Goal: Task Accomplishment & Management: Manage account settings

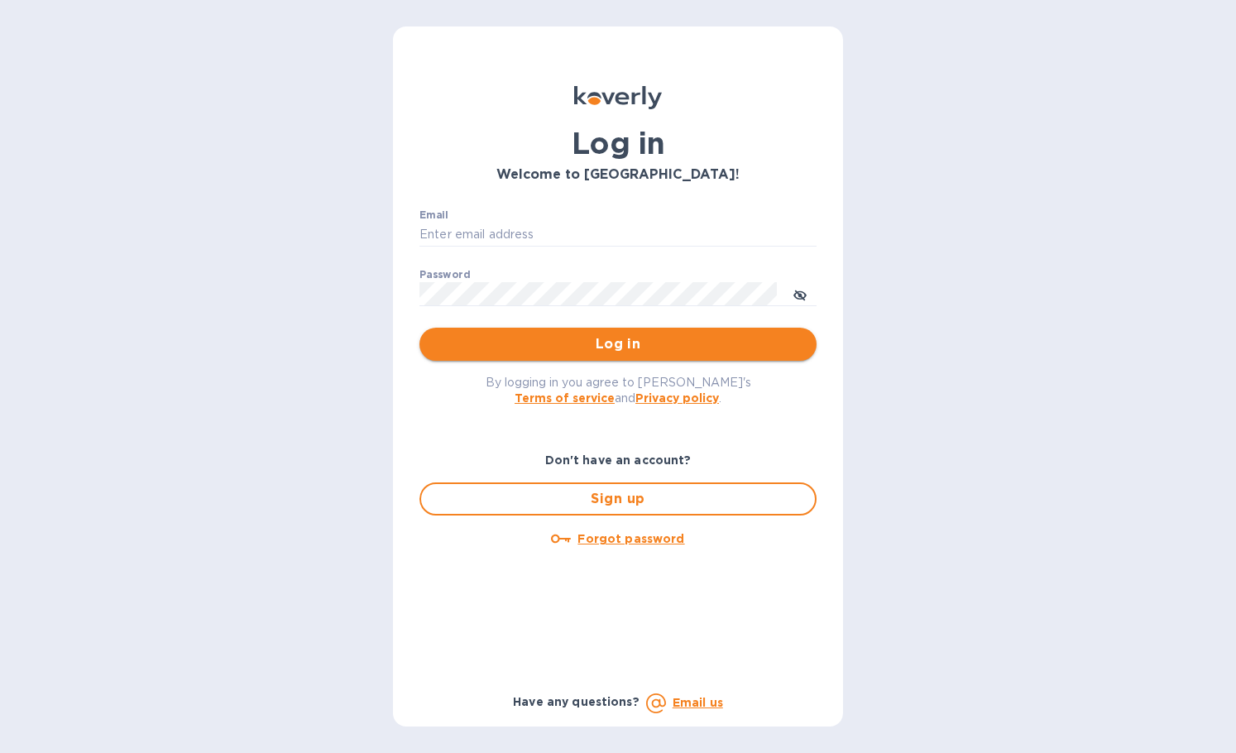
type input "bryanna@swisslink.com"
click at [557, 352] on span "Log in" at bounding box center [618, 344] width 371 height 20
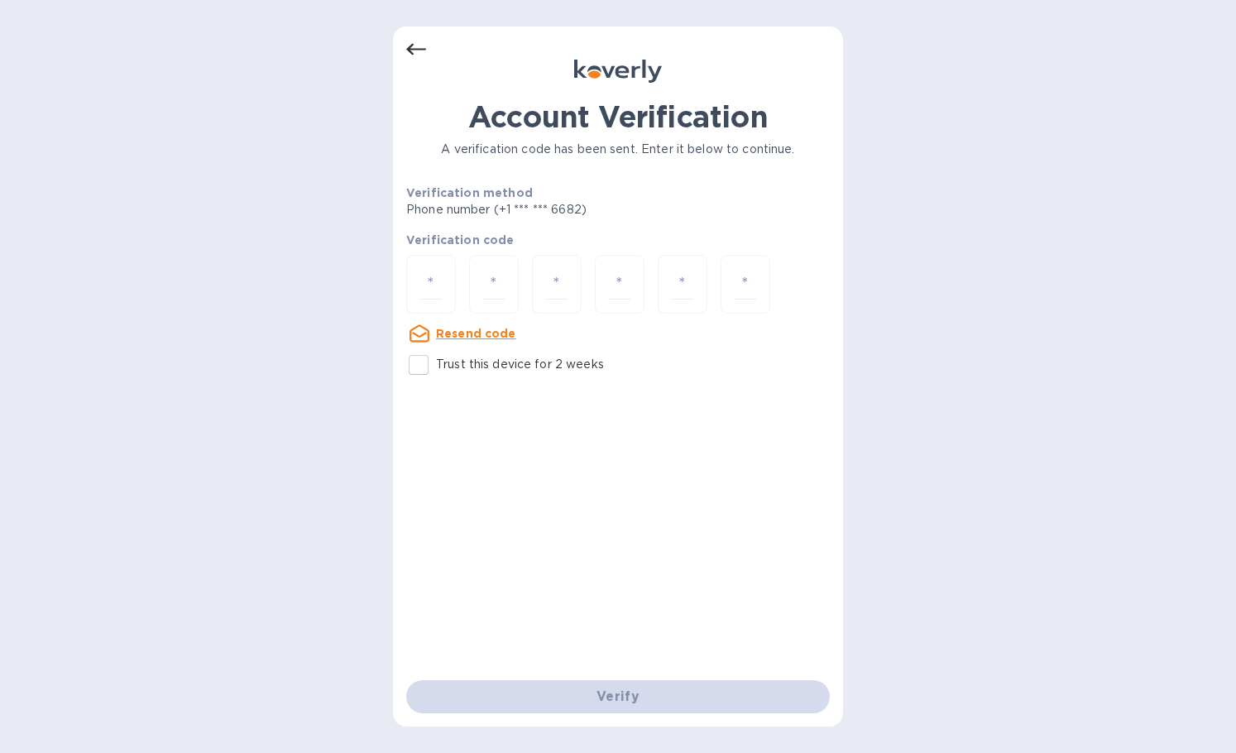
click at [439, 365] on p "Trust this device for 2 weeks" at bounding box center [520, 364] width 168 height 17
click at [436, 365] on input "Trust this device for 2 weeks" at bounding box center [418, 364] width 35 height 35
checkbox input "true"
click at [402, 280] on div "Account Verification A verification code has been sent. Enter it below to conti…" at bounding box center [618, 376] width 450 height 700
click at [414, 280] on div at bounding box center [431, 284] width 50 height 59
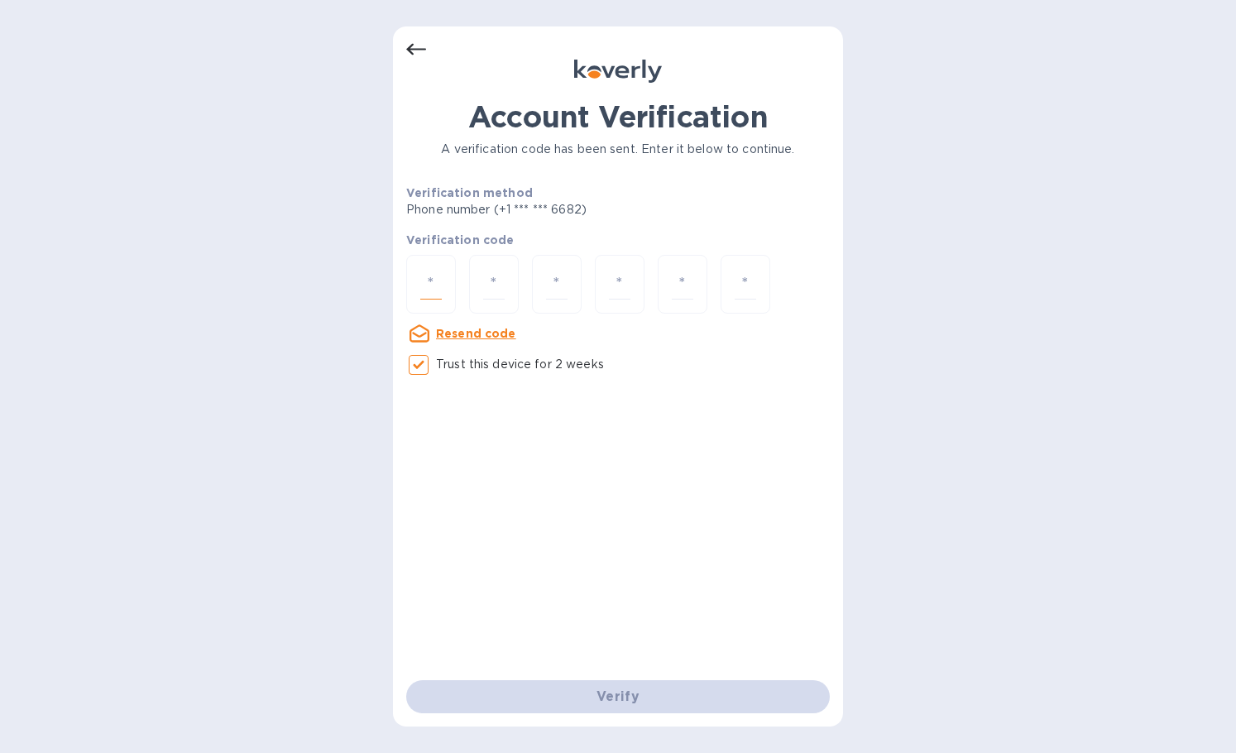
type input "9"
type input "0"
type input "9"
type input "3"
type input "1"
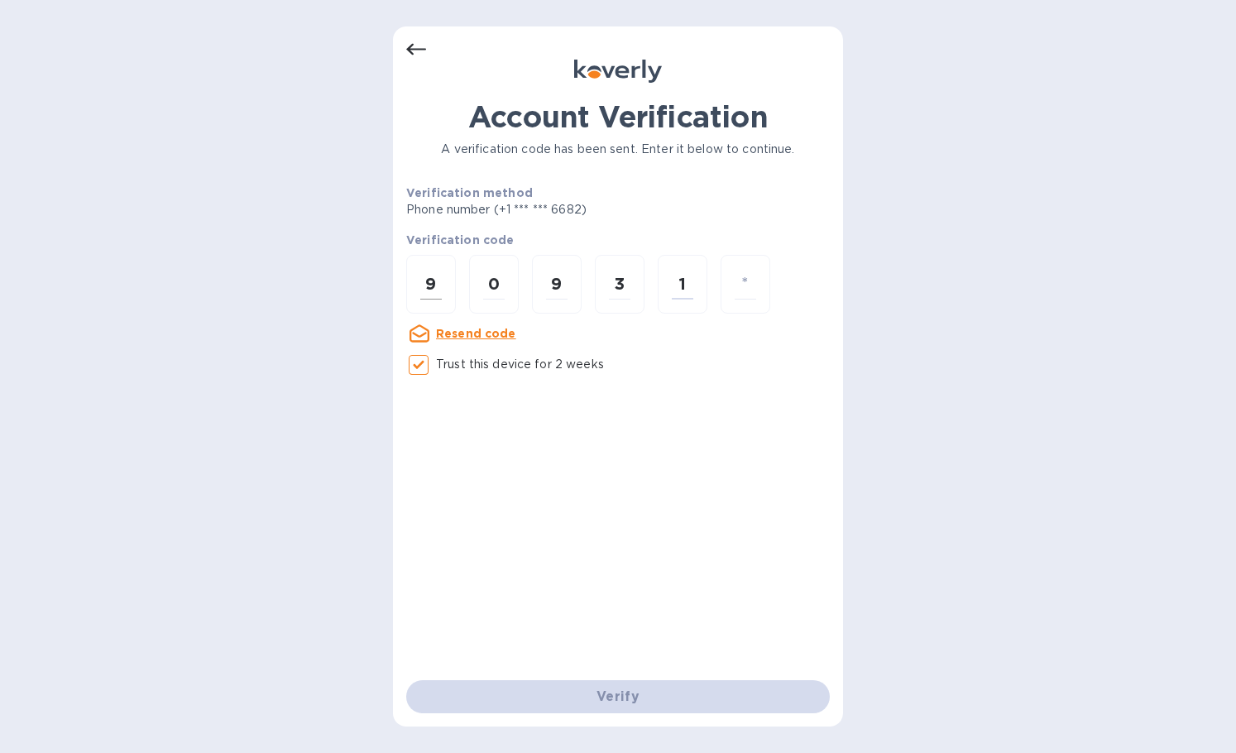
type input "6"
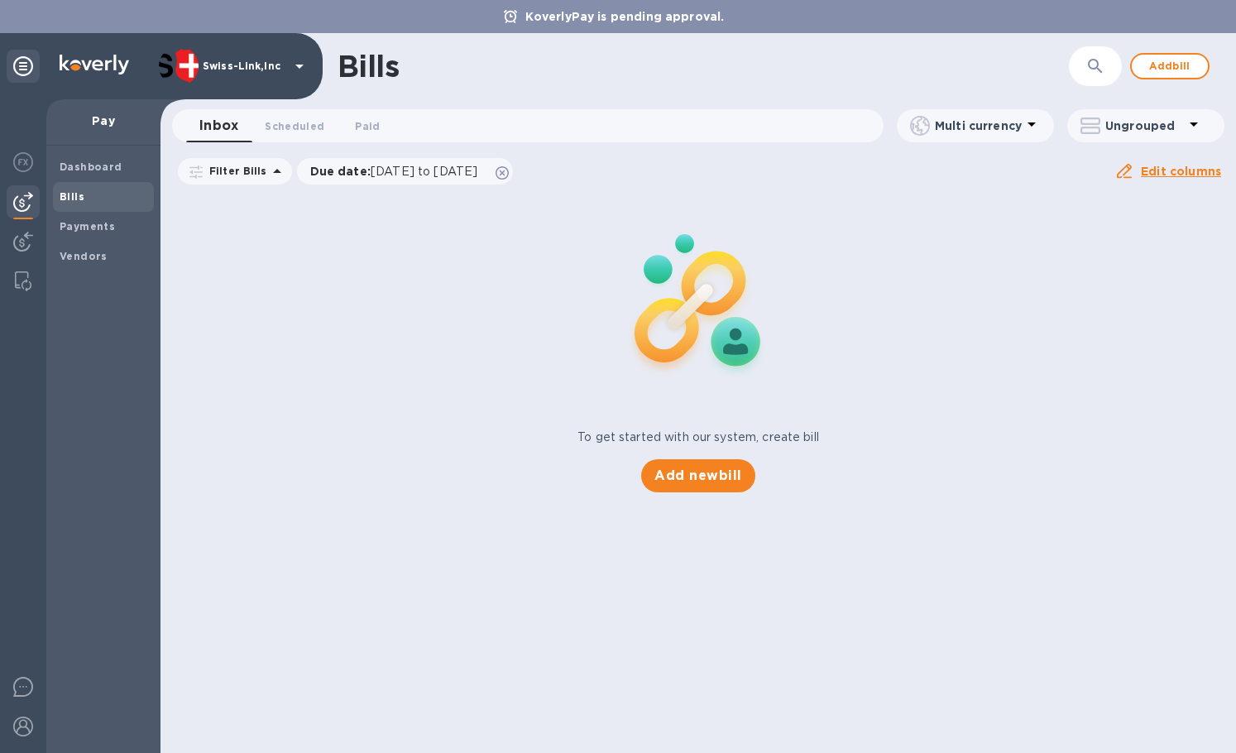
drag, startPoint x: 25, startPoint y: 231, endPoint x: 44, endPoint y: 227, distance: 19.3
click at [25, 232] on div at bounding box center [23, 243] width 33 height 36
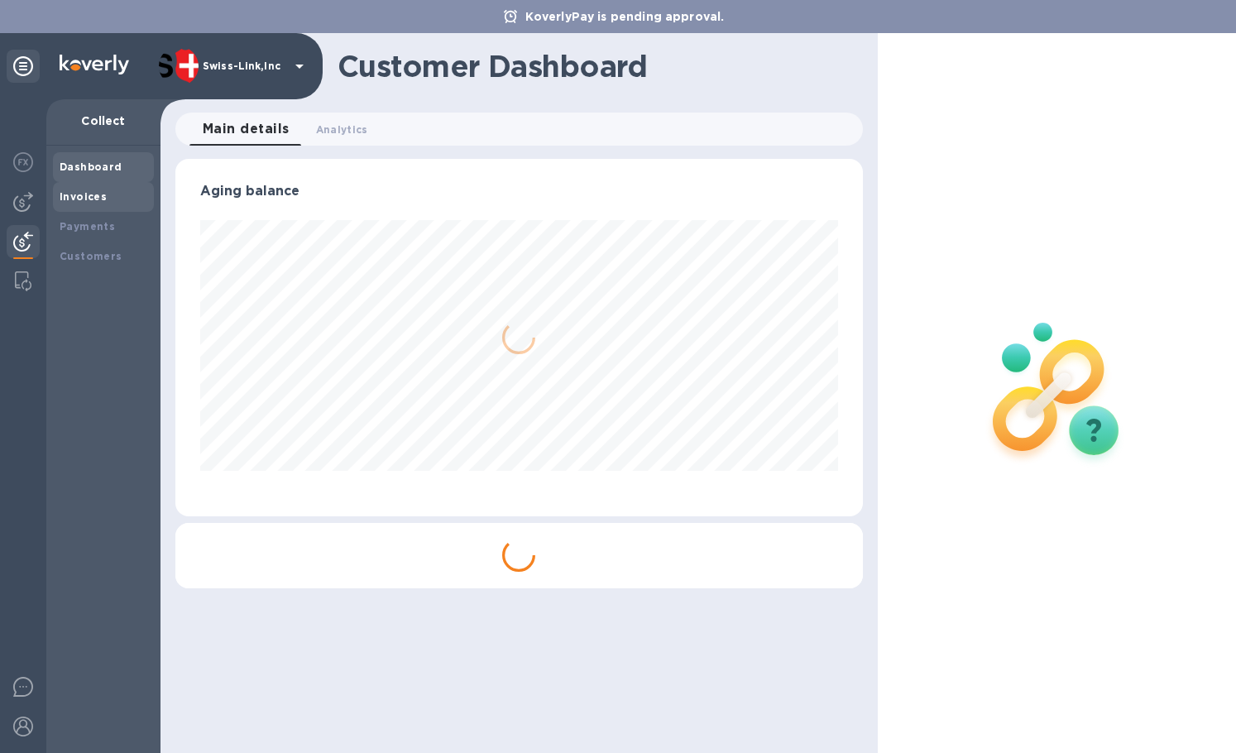
scroll to position [357, 686]
click at [115, 207] on div "Invoices" at bounding box center [103, 197] width 101 height 30
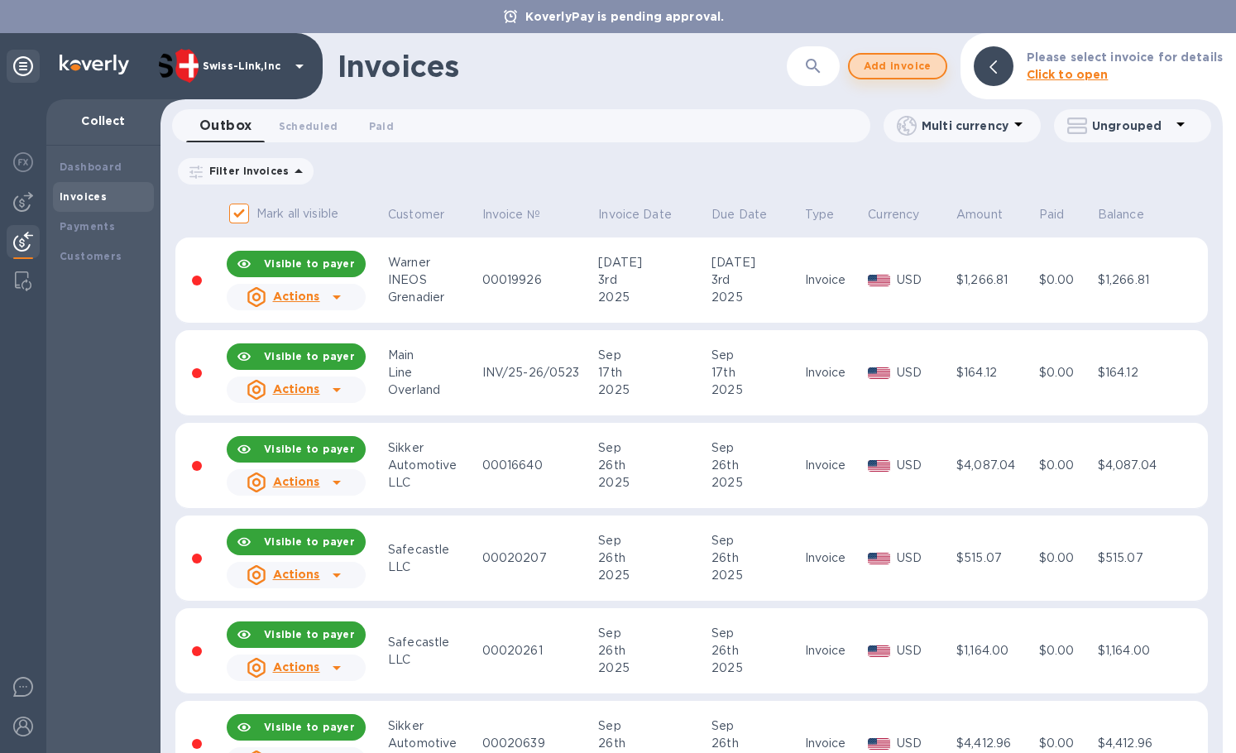
click at [887, 69] on span "Add invoice" at bounding box center [897, 66] width 69 height 20
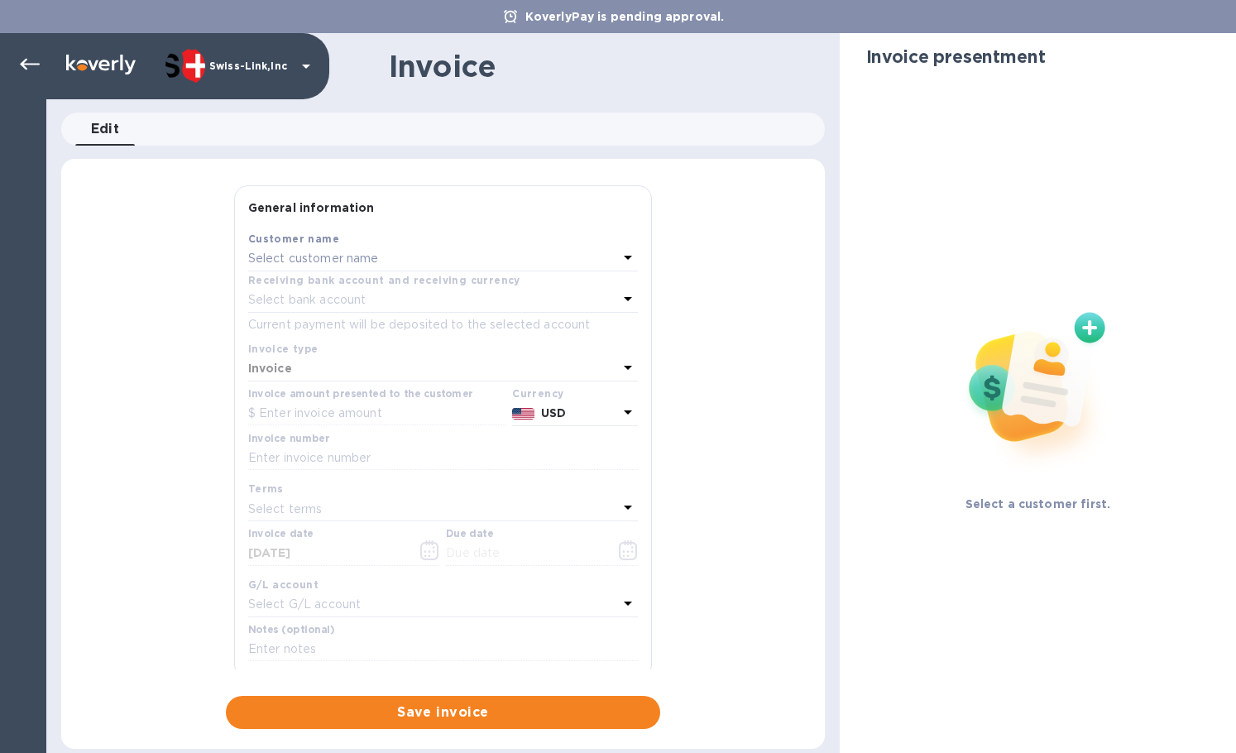
click at [343, 265] on p "Select customer name" at bounding box center [313, 258] width 131 height 17
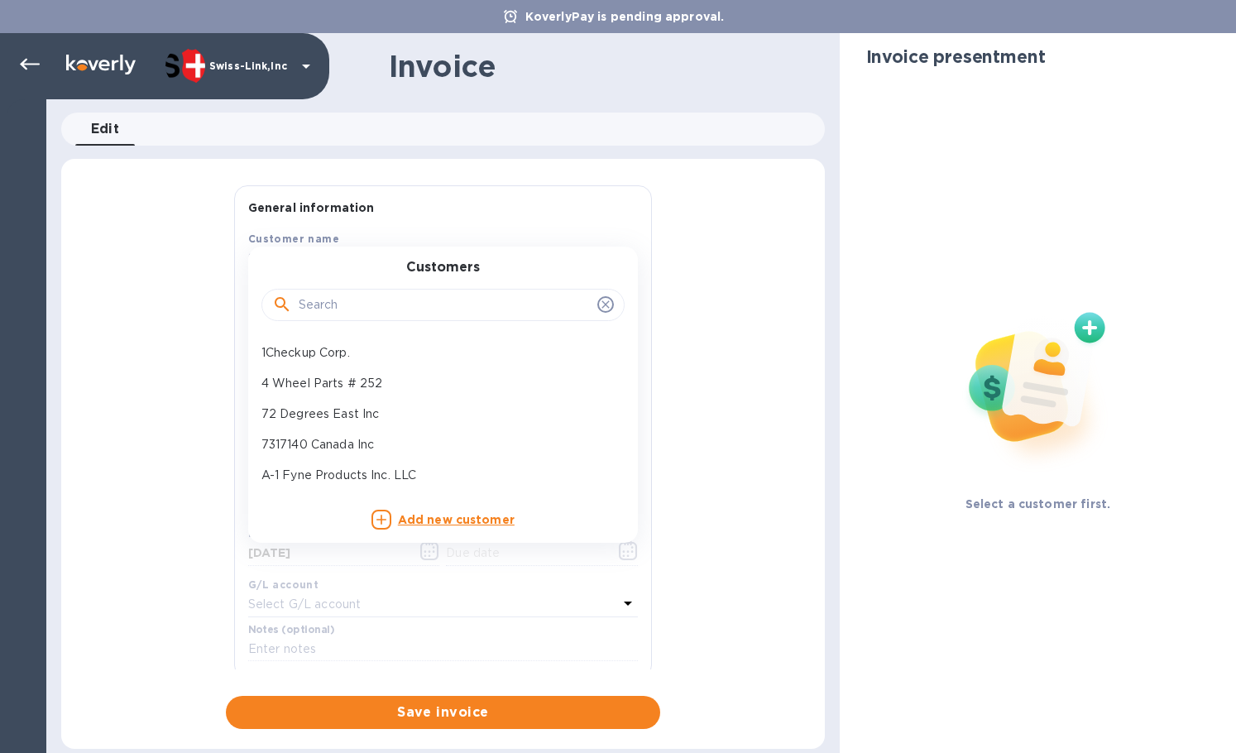
click at [334, 299] on input "text" at bounding box center [445, 305] width 292 height 25
paste input "JB Tools"
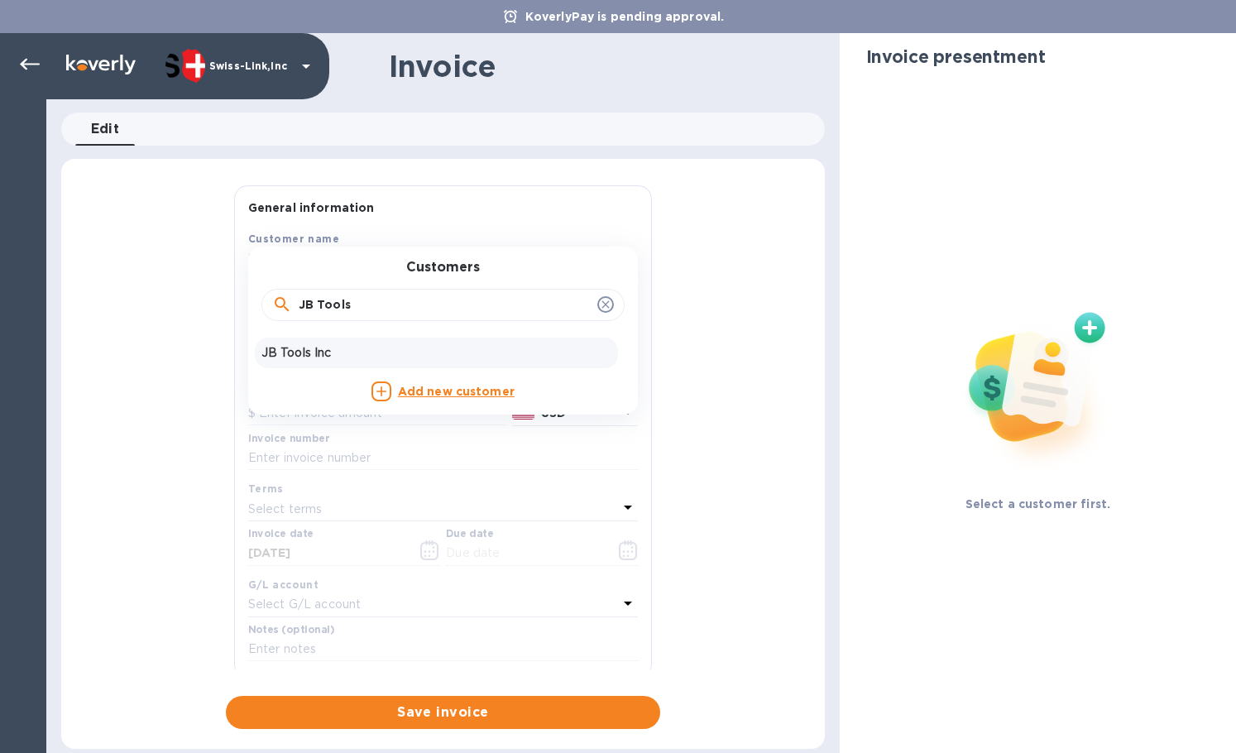
type input "JB Tools"
click at [352, 344] on p "JB Tools Inc" at bounding box center [436, 352] width 350 height 17
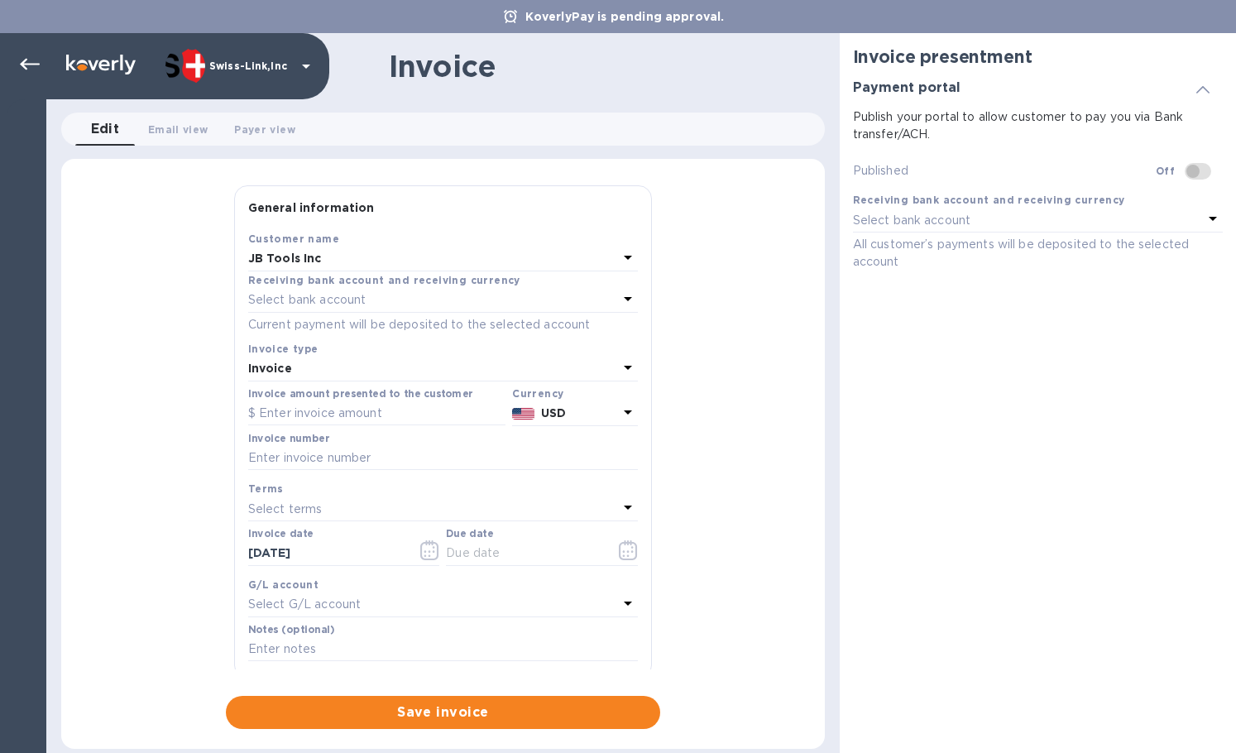
checkbox input "true"
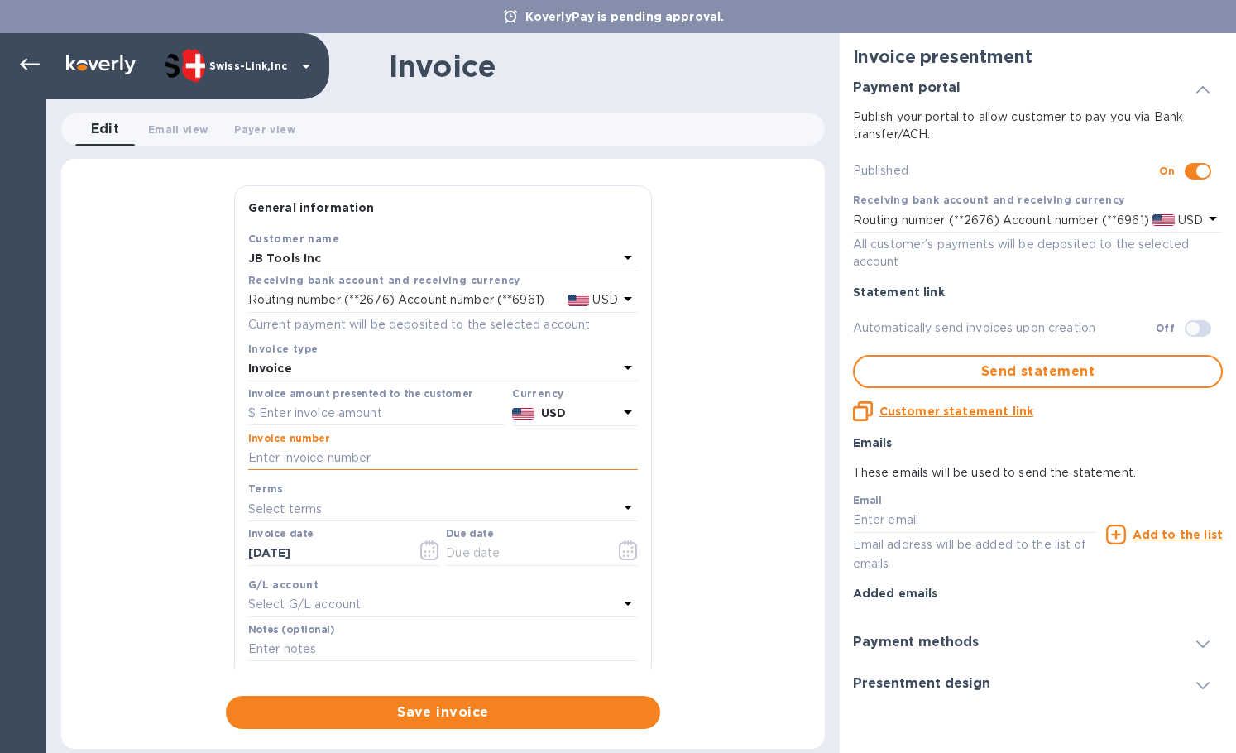
click at [372, 465] on input "text" at bounding box center [443, 458] width 390 height 25
paste input "INV0001610"
type input "INV0001610"
click at [351, 414] on input "text" at bounding box center [376, 413] width 257 height 25
paste input "62.00"
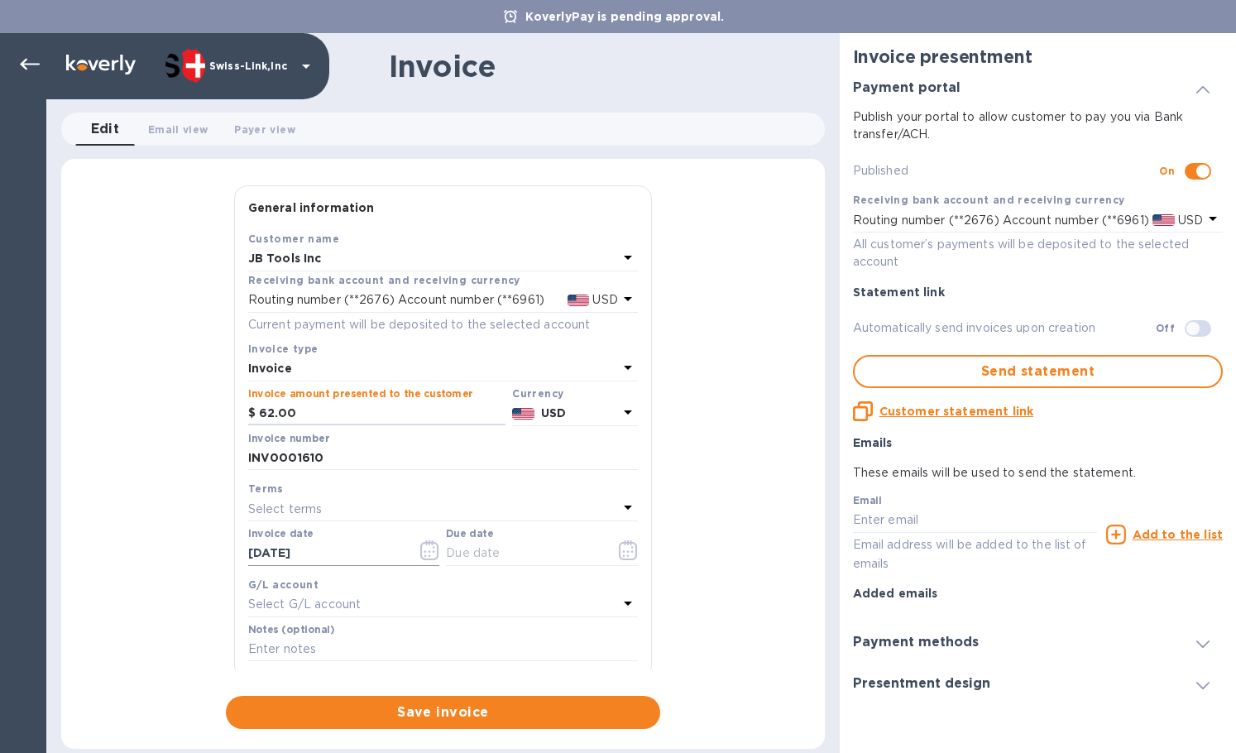
type input "62.00"
drag, startPoint x: 346, startPoint y: 551, endPoint x: 160, endPoint y: 545, distance: 185.4
click at [174, 546] on div "General information Save Customer name JB Tools Inc Receiving bank account and …" at bounding box center [442, 456] width 763 height 543
click at [524, 552] on input "text" at bounding box center [524, 553] width 156 height 25
paste input "[DATE]"
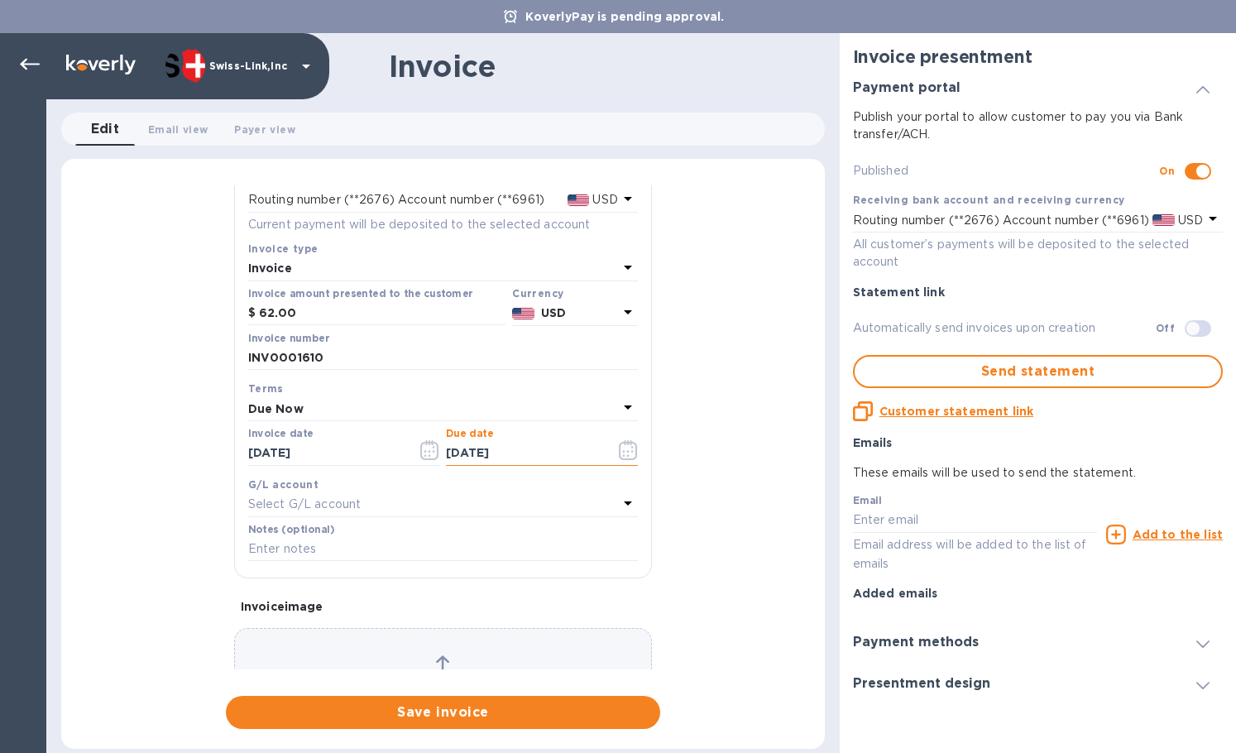
scroll to position [198, 0]
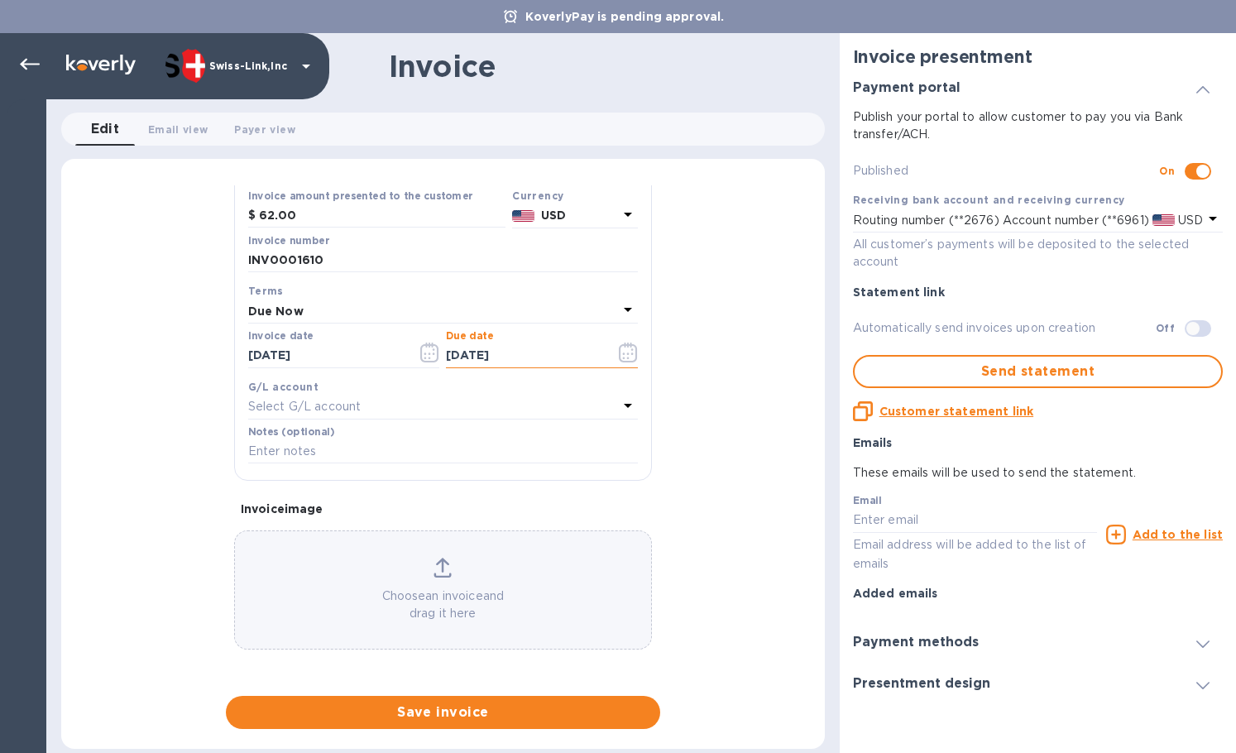
type input "[DATE]"
click at [310, 457] on input "text" at bounding box center [443, 451] width 390 height 25
paste input "BC-SWL-1311583"
type input "BC-SWL-1311583"
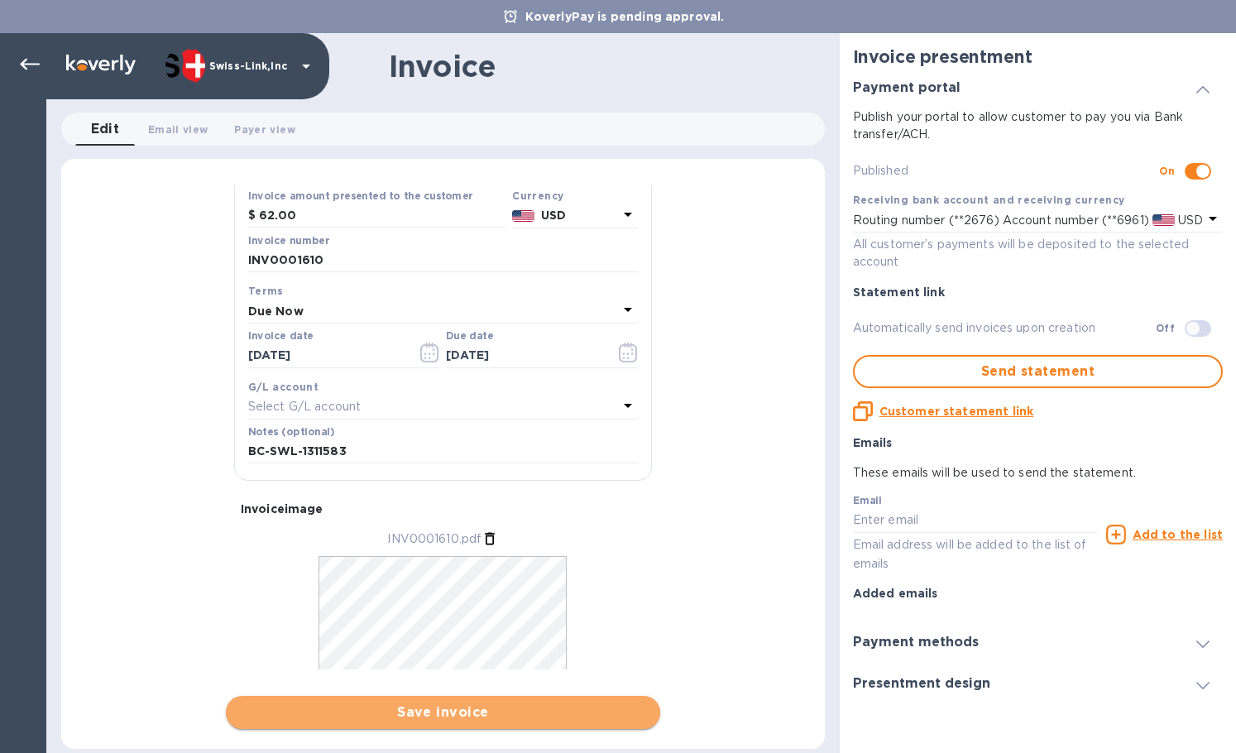
click at [471, 701] on button "Save invoice" at bounding box center [443, 712] width 434 height 33
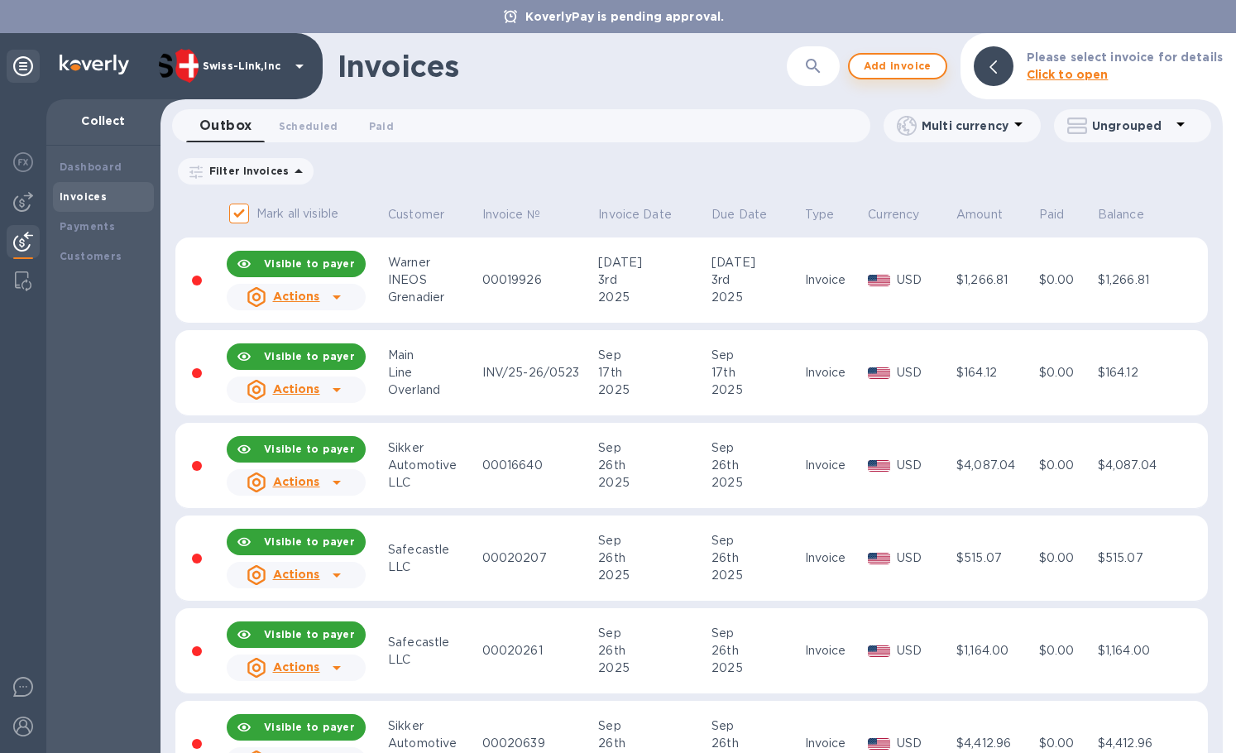
click at [902, 65] on span "Add invoice" at bounding box center [897, 66] width 69 height 20
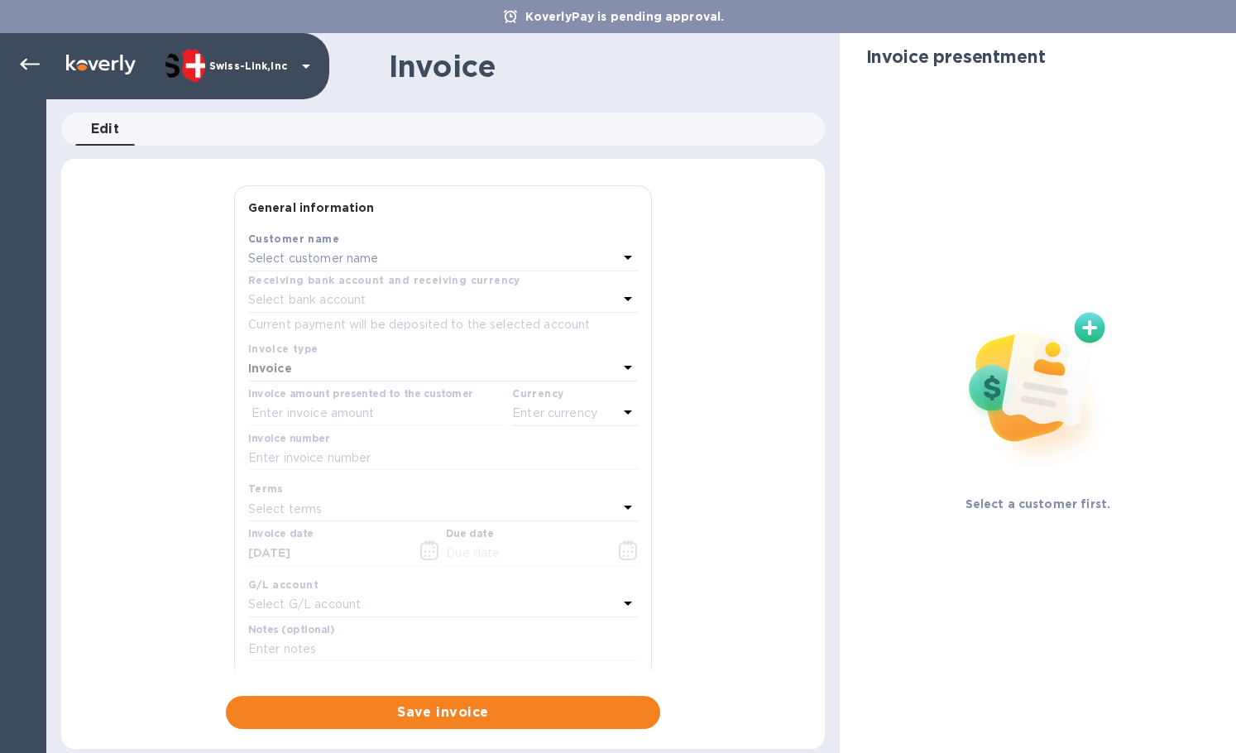
click at [366, 264] on p "Select customer name" at bounding box center [313, 258] width 131 height 17
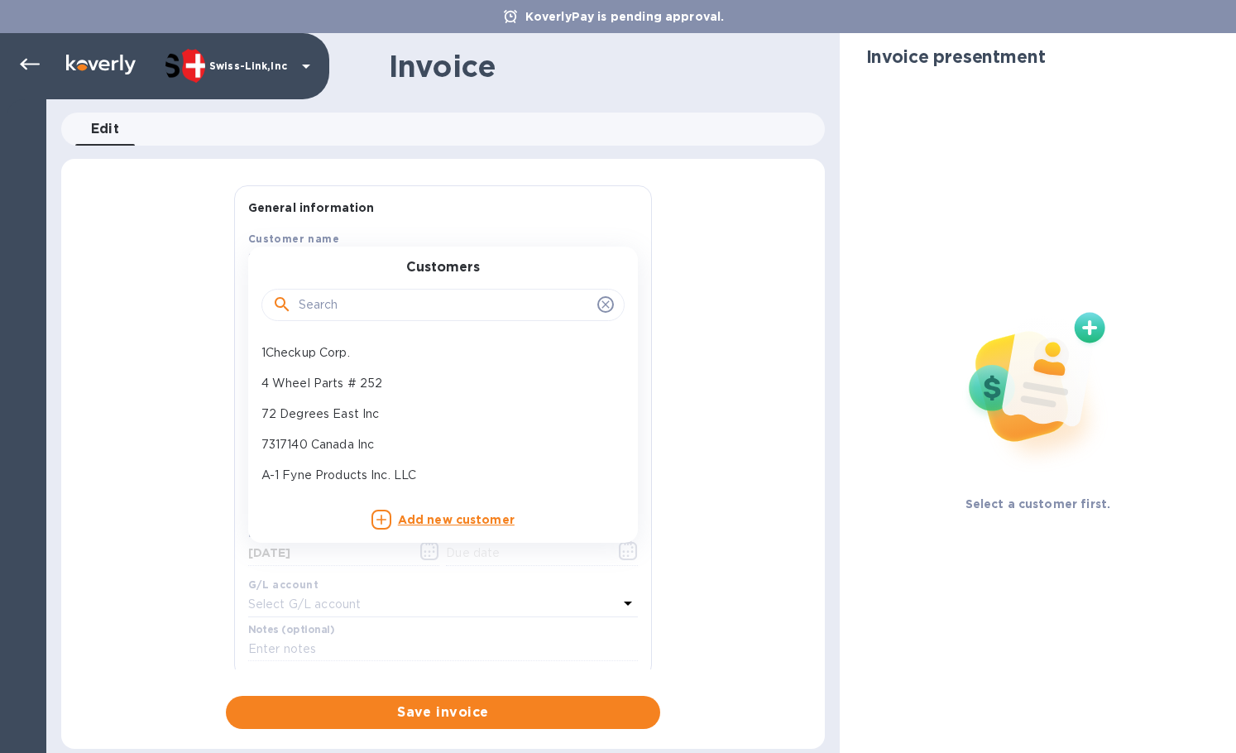
click at [366, 306] on input "text" at bounding box center [445, 305] width 292 height 25
paste input "JB Tools I"
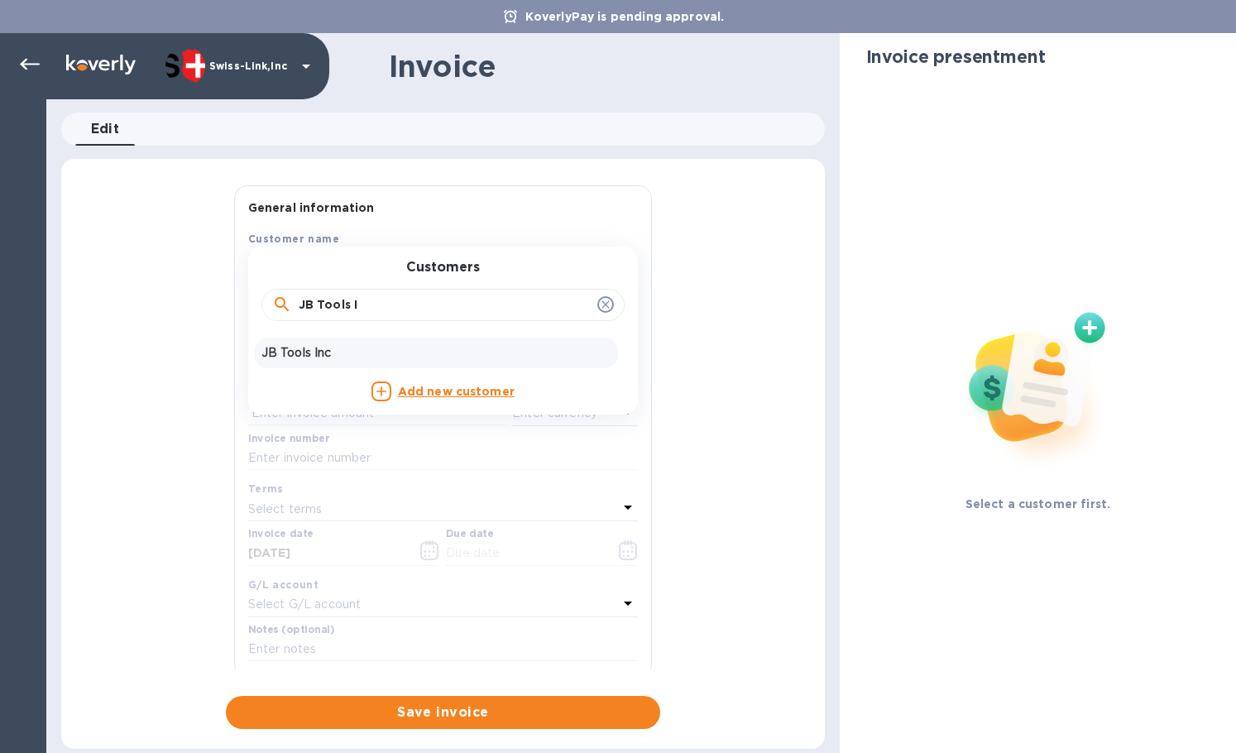
type input "JB Tools I"
click at [349, 357] on p "JB Tools Inc" at bounding box center [436, 352] width 350 height 17
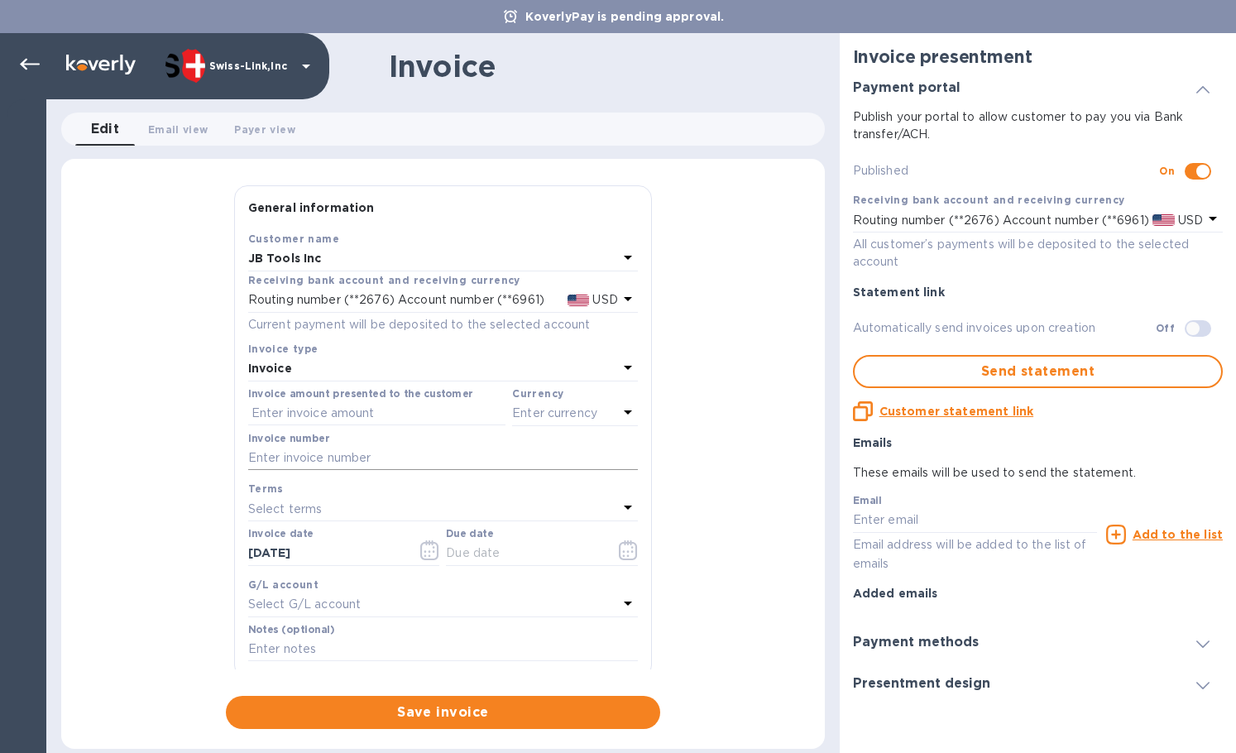
click at [343, 457] on input "text" at bounding box center [443, 458] width 390 height 25
paste input "INV0001611"
type input "INV0001611"
click at [328, 405] on input "text" at bounding box center [376, 413] width 257 height 25
paste input "34.95"
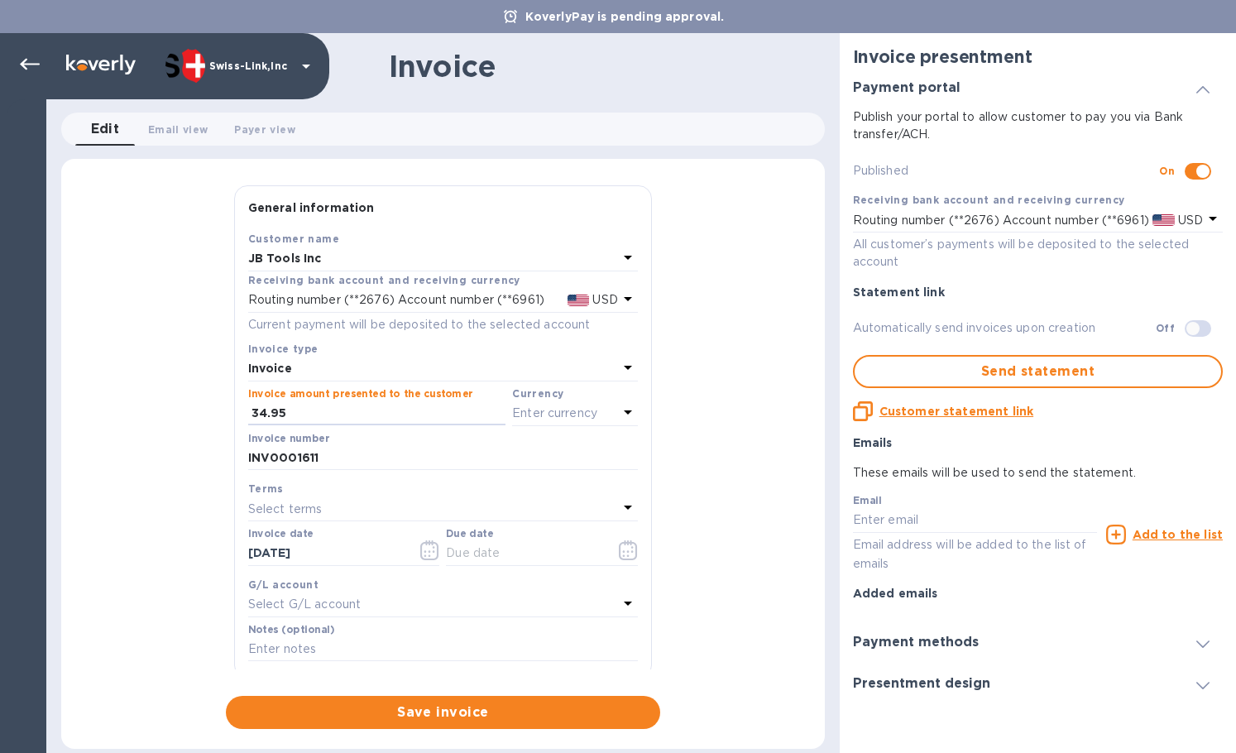
type input "34.95"
click at [509, 416] on div "Currency Enter currency" at bounding box center [575, 405] width 132 height 48
click at [520, 417] on p "Enter currency" at bounding box center [554, 412] width 85 height 17
click at [464, 453] on div "USD" at bounding box center [414, 455] width 134 height 24
drag, startPoint x: 363, startPoint y: 557, endPoint x: 192, endPoint y: 562, distance: 171.3
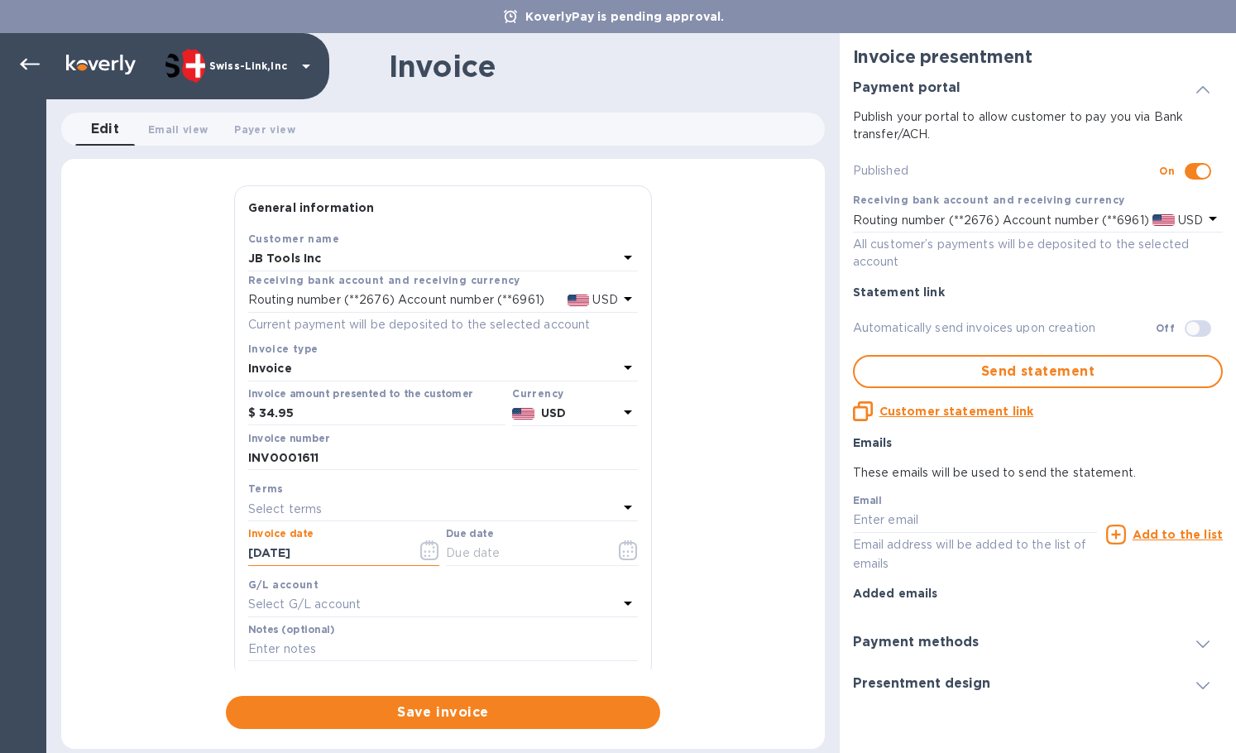
click at [193, 562] on div "General information Save Customer name JB Tools Inc Receiving bank account and …" at bounding box center [442, 456] width 763 height 543
click at [546, 552] on input "text" at bounding box center [524, 553] width 156 height 25
paste input "[DATE]"
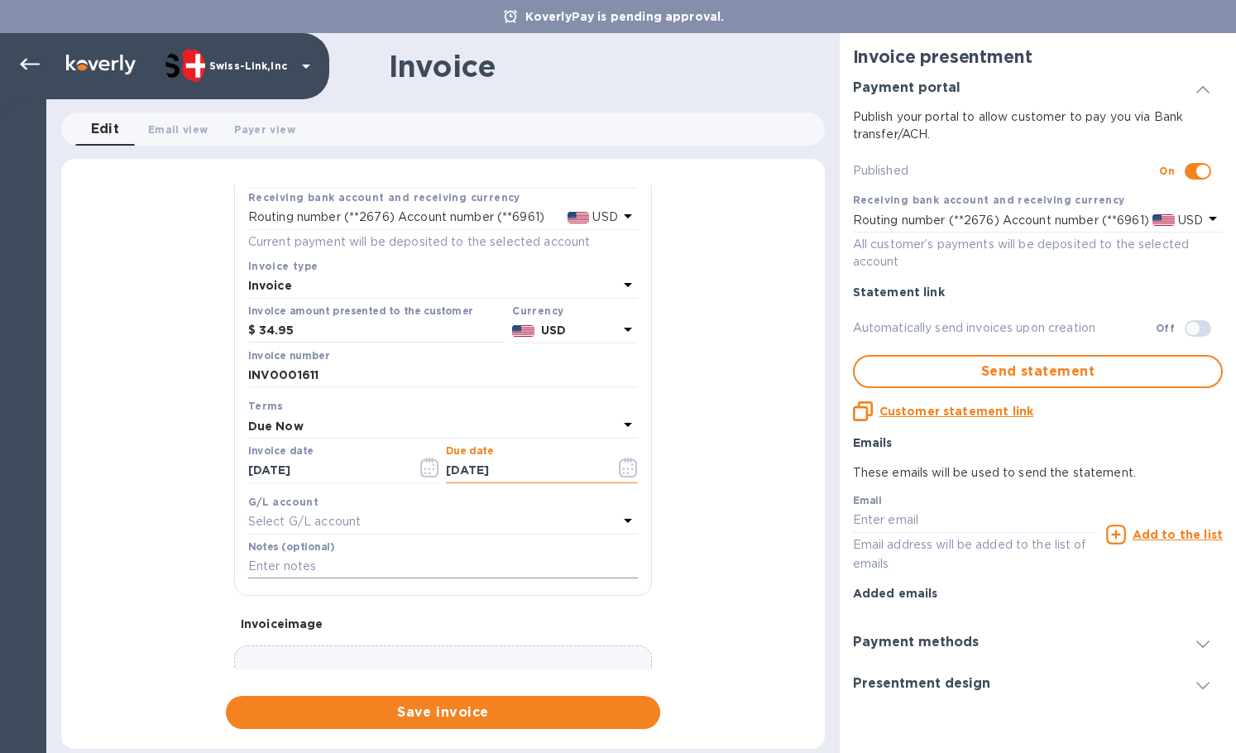
scroll to position [198, 0]
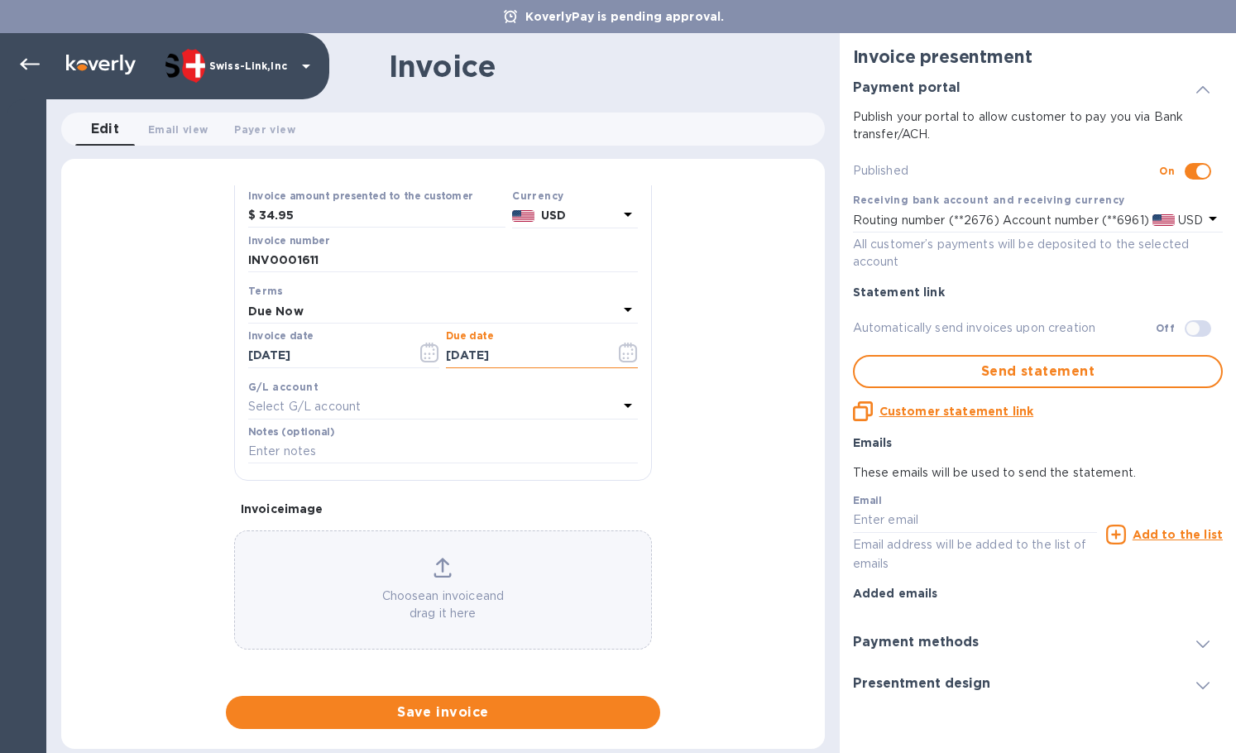
type input "[DATE]"
click at [361, 451] on input "text" at bounding box center [443, 451] width 390 height 25
paste input "BC-SWL-1312067"
type input "BC-SWL-1312067"
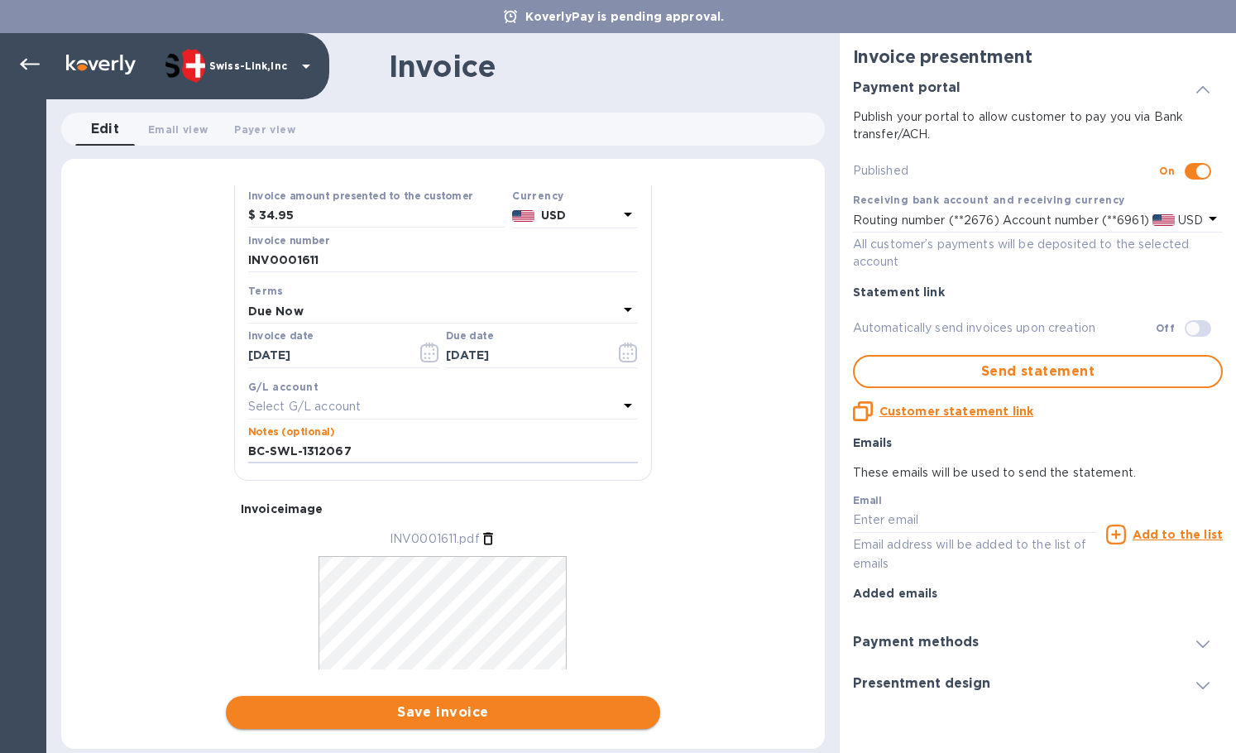
click at [436, 708] on span "Save invoice" at bounding box center [443, 712] width 408 height 20
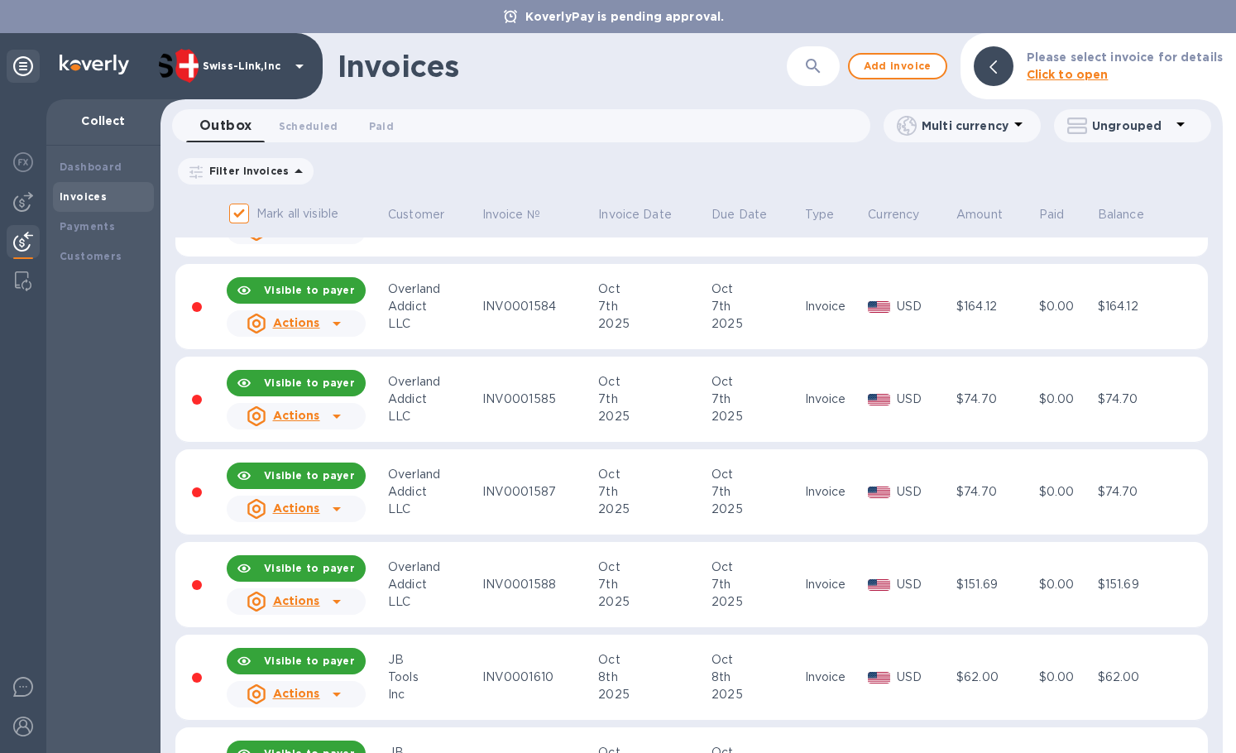
scroll to position [1074, 0]
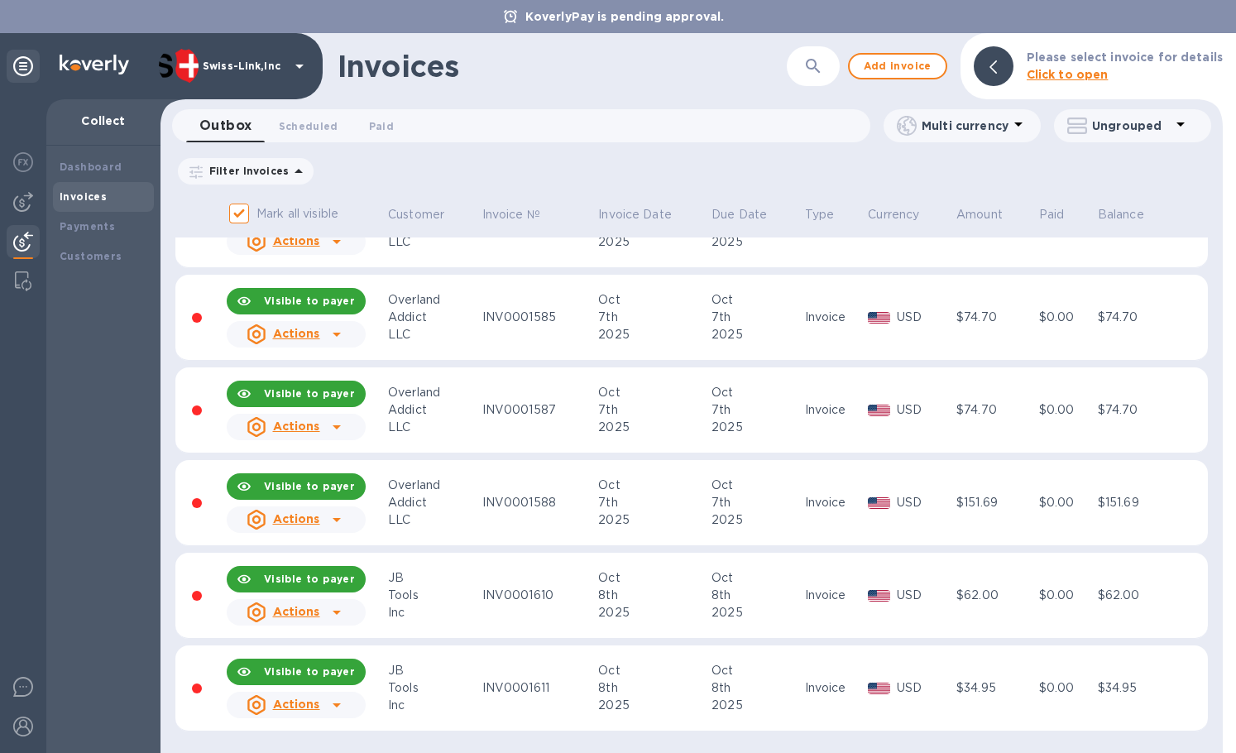
click at [342, 702] on icon at bounding box center [337, 705] width 20 height 20
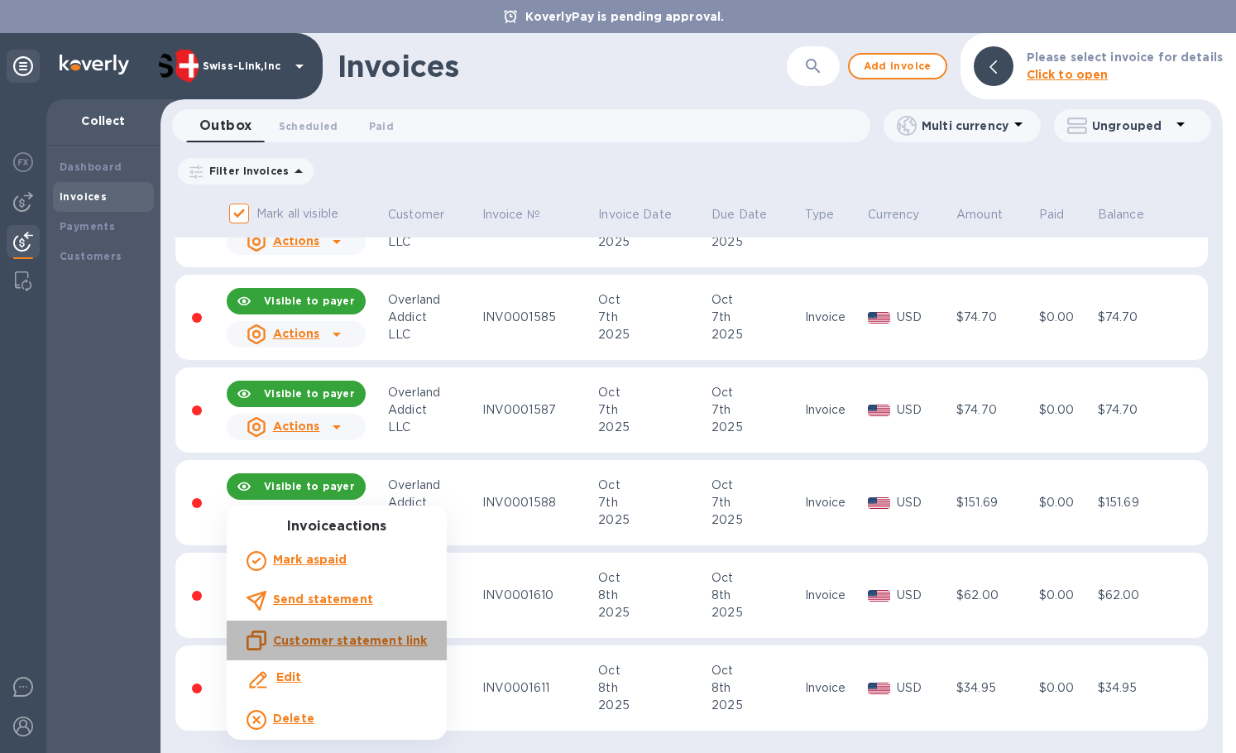
click at [402, 648] on div "Customer statement link" at bounding box center [336, 640] width 180 height 20
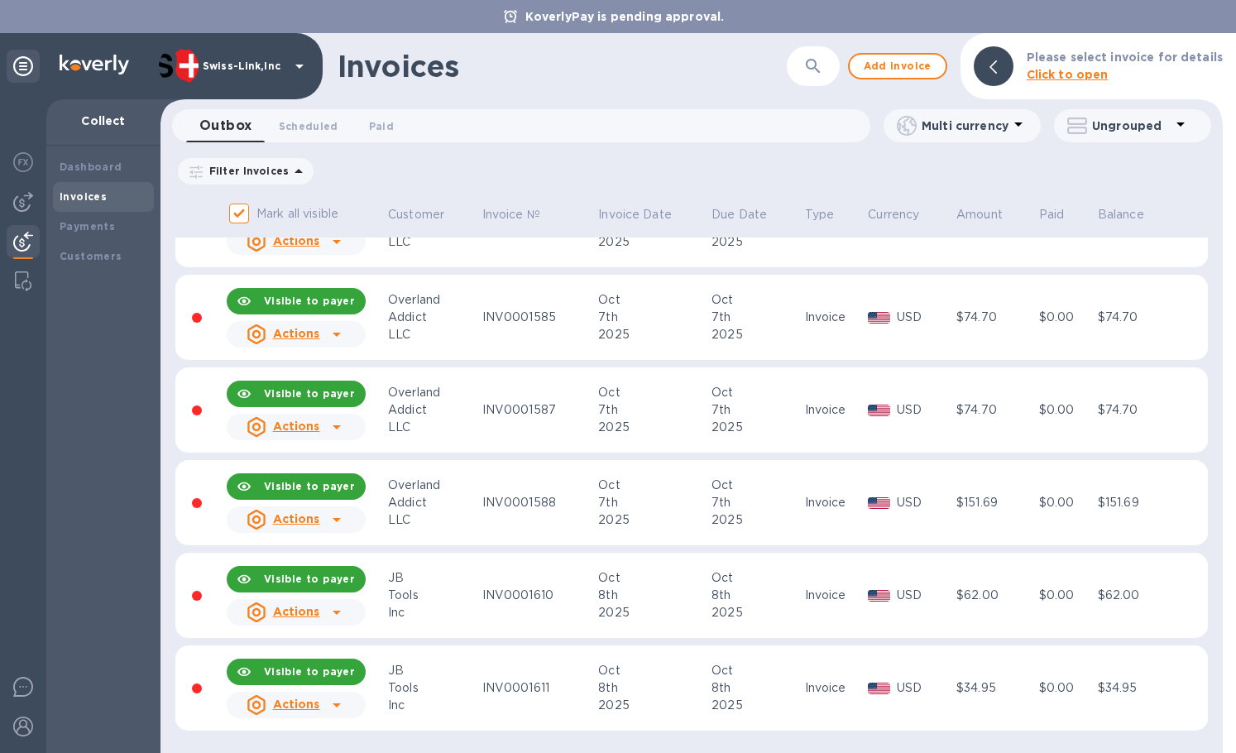
click at [615, 49] on div "Invoices" at bounding box center [561, 66] width 449 height 35
click at [24, 201] on img at bounding box center [23, 202] width 20 height 20
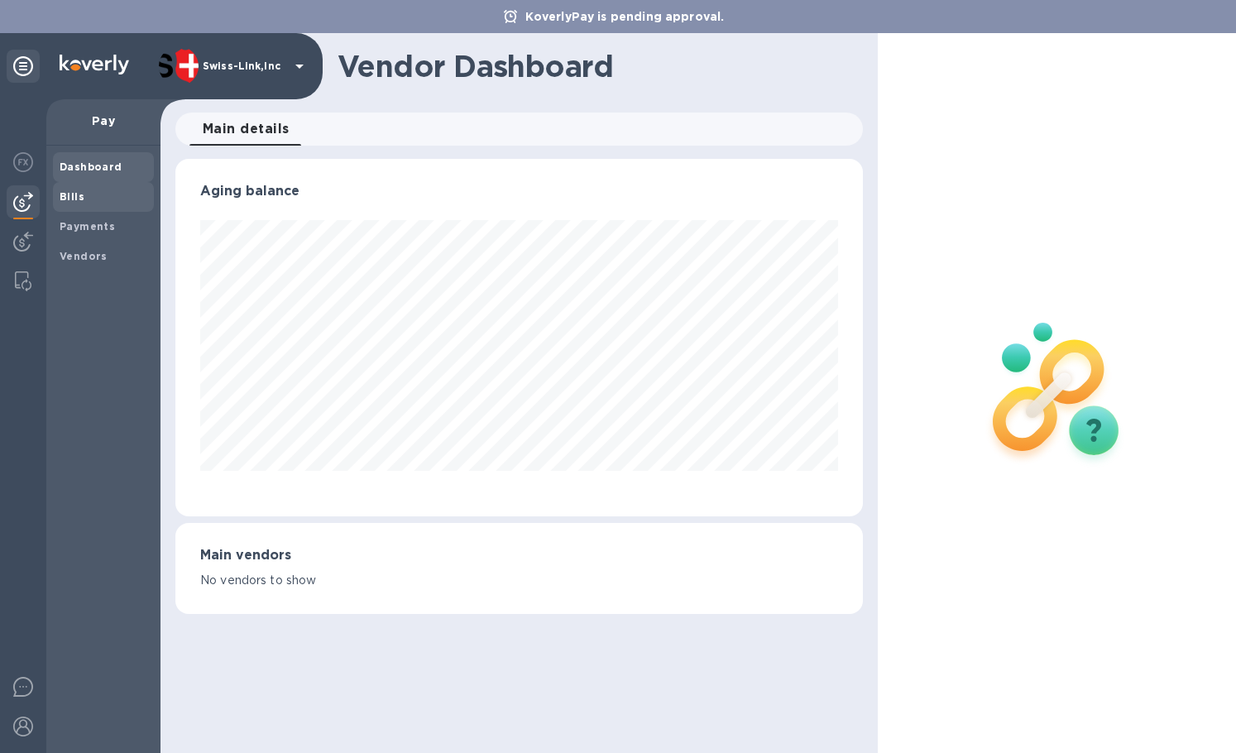
click at [88, 195] on span "Bills" at bounding box center [104, 197] width 88 height 17
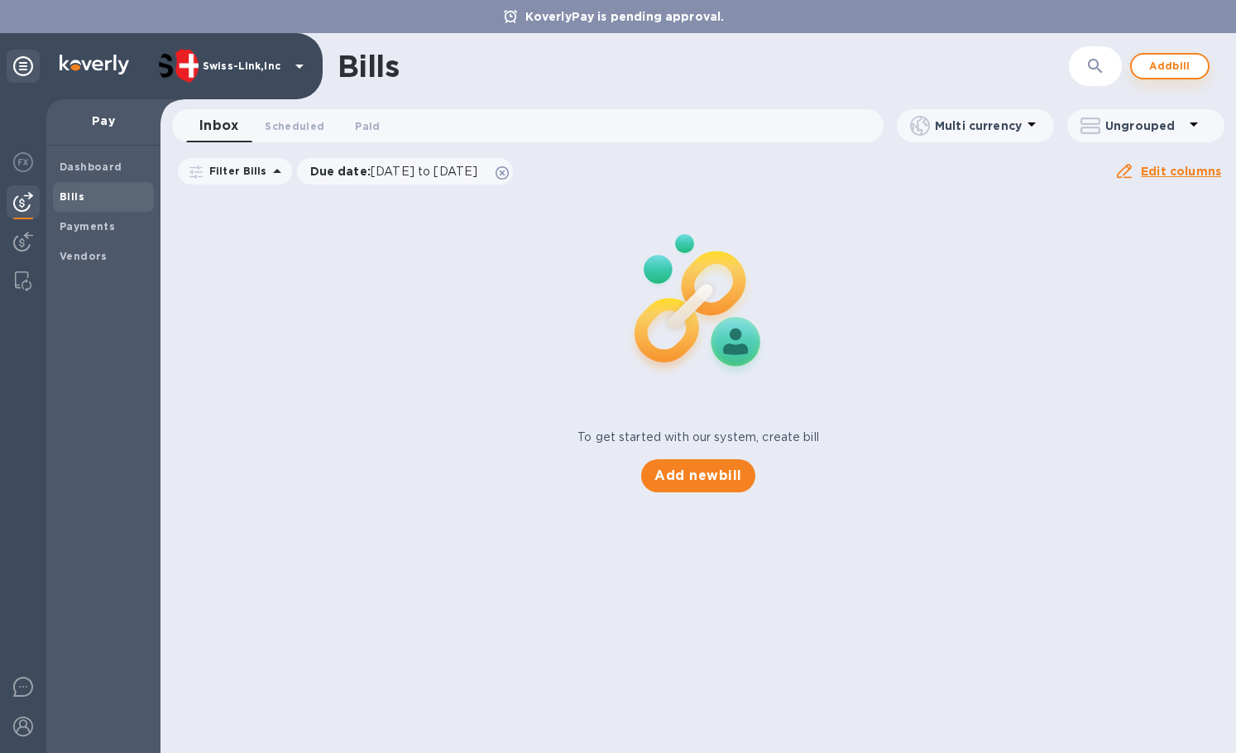
click at [1169, 65] on span "Add bill" at bounding box center [1170, 66] width 50 height 20
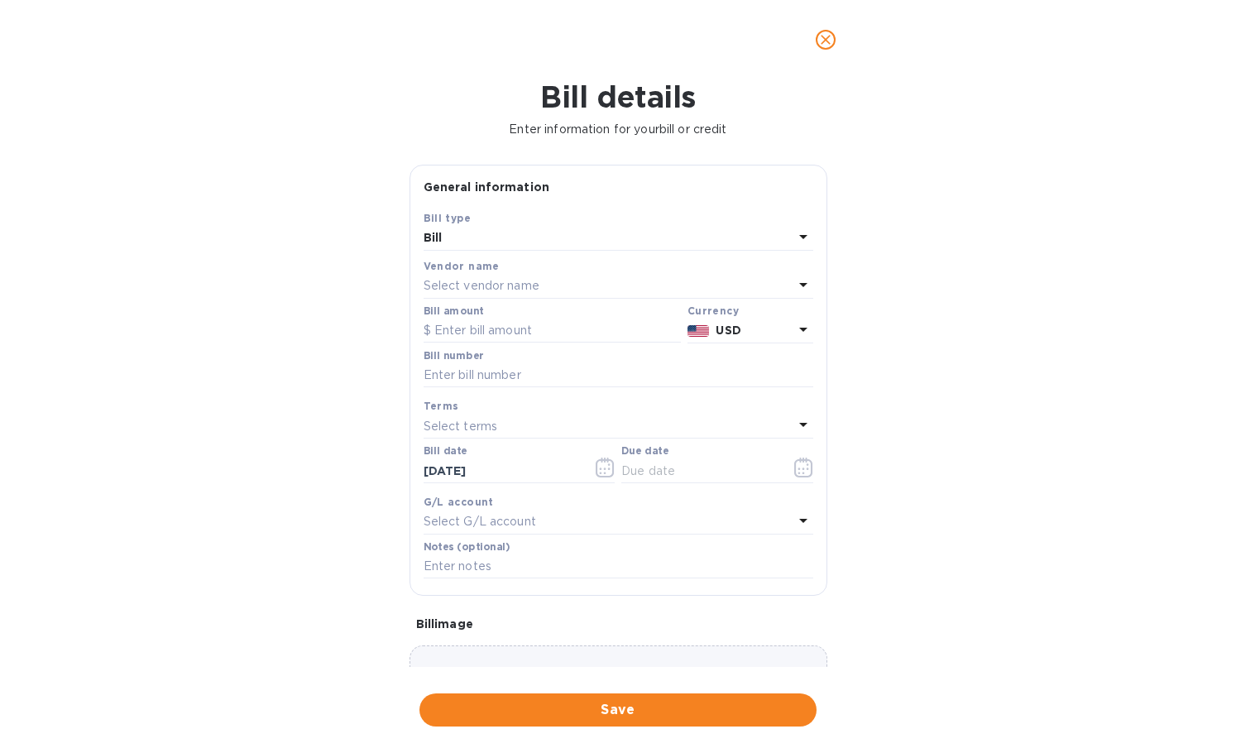
click at [505, 284] on p "Select vendor name" at bounding box center [481, 285] width 116 height 17
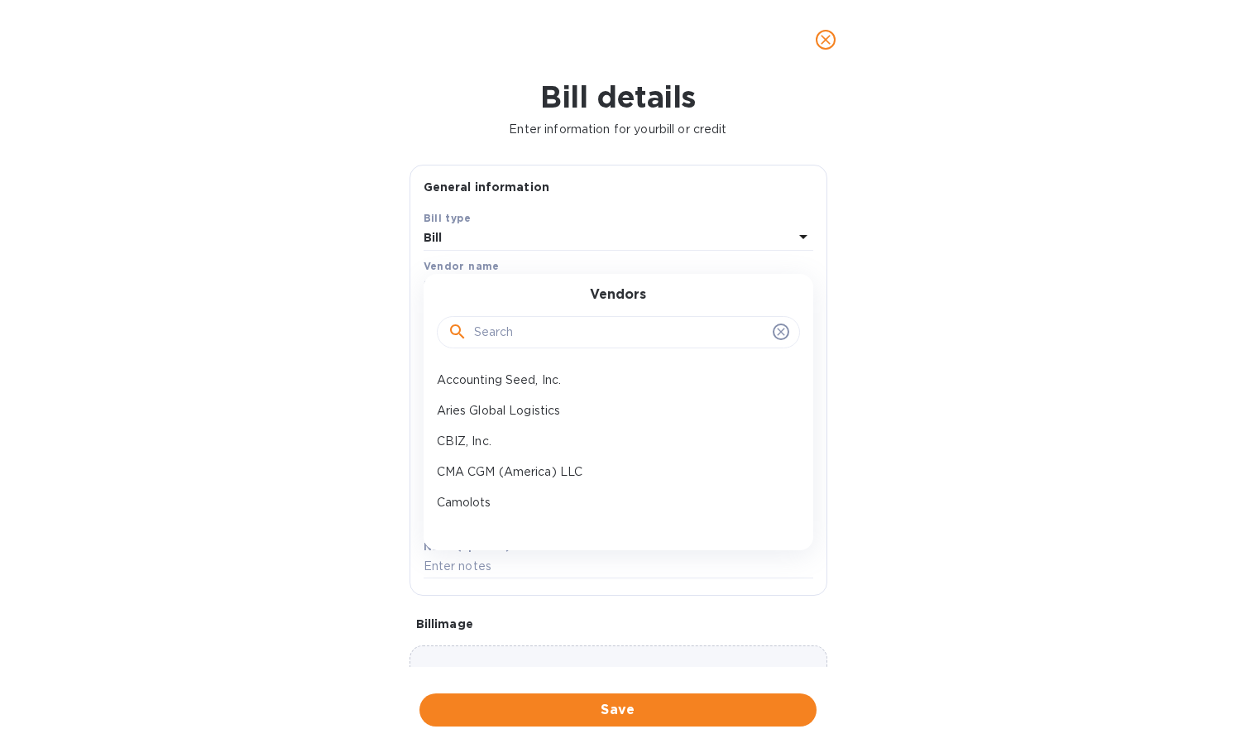
drag, startPoint x: 514, startPoint y: 320, endPoint x: 536, endPoint y: 334, distance: 25.7
click at [515, 321] on input "text" at bounding box center [620, 332] width 292 height 25
paste input "CM"
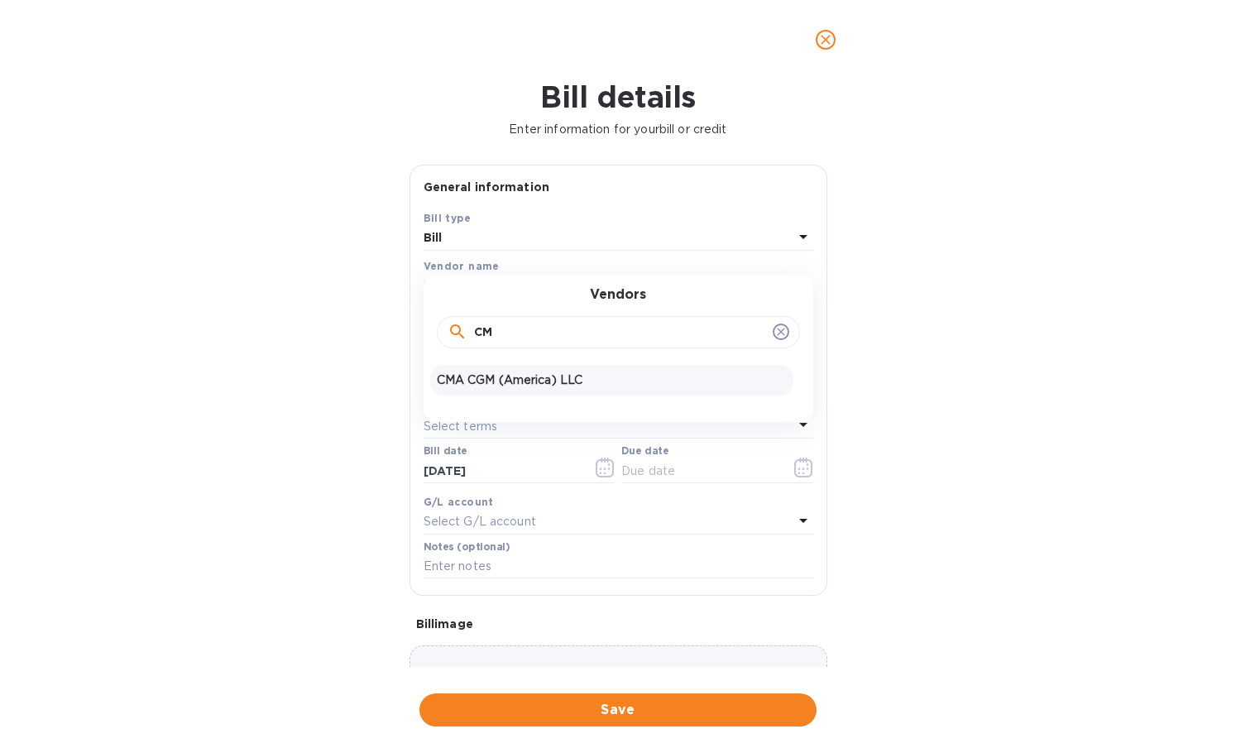
type input "CM"
click at [519, 374] on p "CMA CGM (America) LLC" at bounding box center [612, 379] width 350 height 17
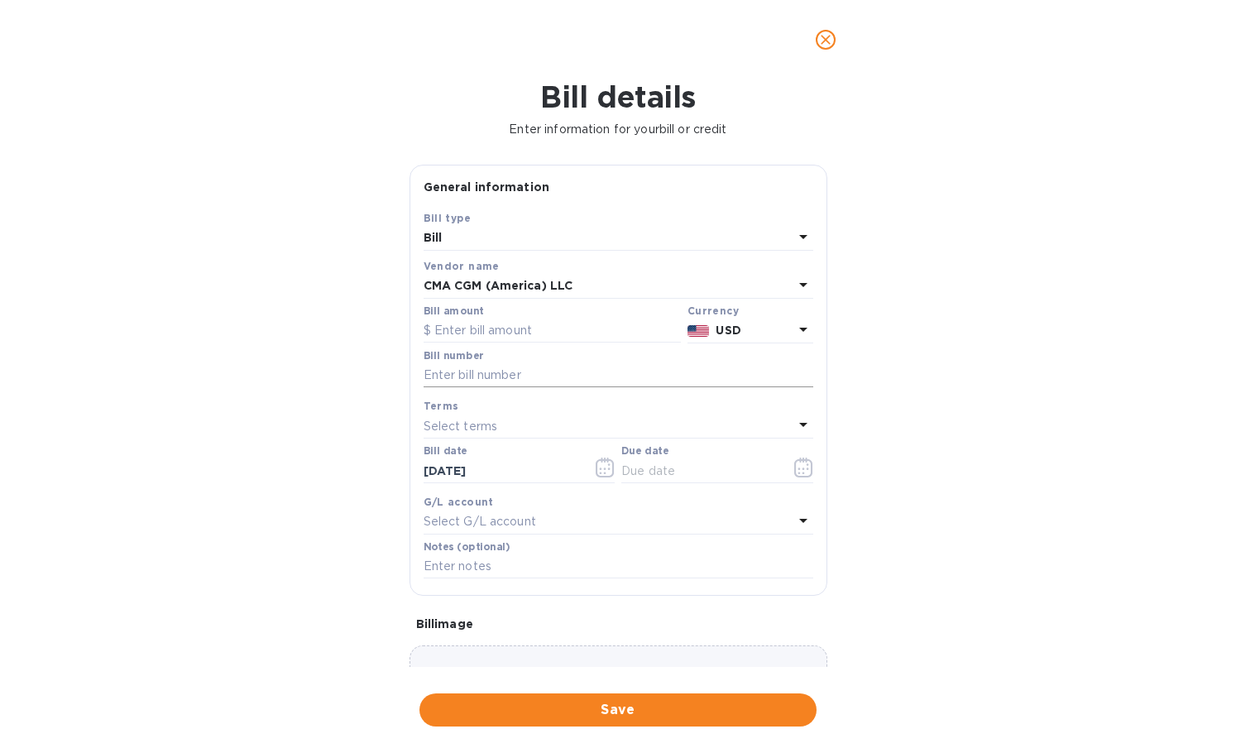
click at [576, 378] on input "text" at bounding box center [618, 375] width 390 height 25
paste input "NAIC1244454"
type input "NAIC1244454"
click at [526, 329] on input "text" at bounding box center [551, 330] width 257 height 25
paste input "150.00"
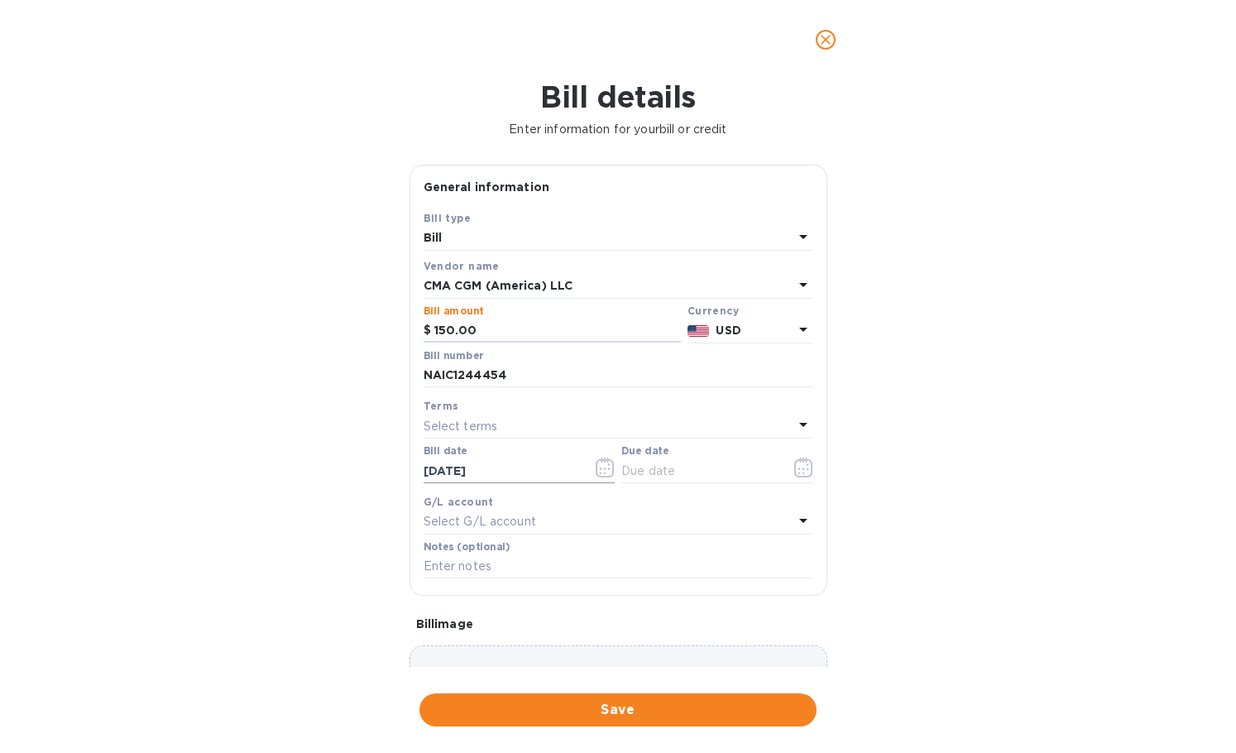
type input "150.00"
click at [535, 469] on input "[DATE]" at bounding box center [501, 470] width 156 height 25
click at [591, 464] on button "button" at bounding box center [605, 467] width 39 height 40
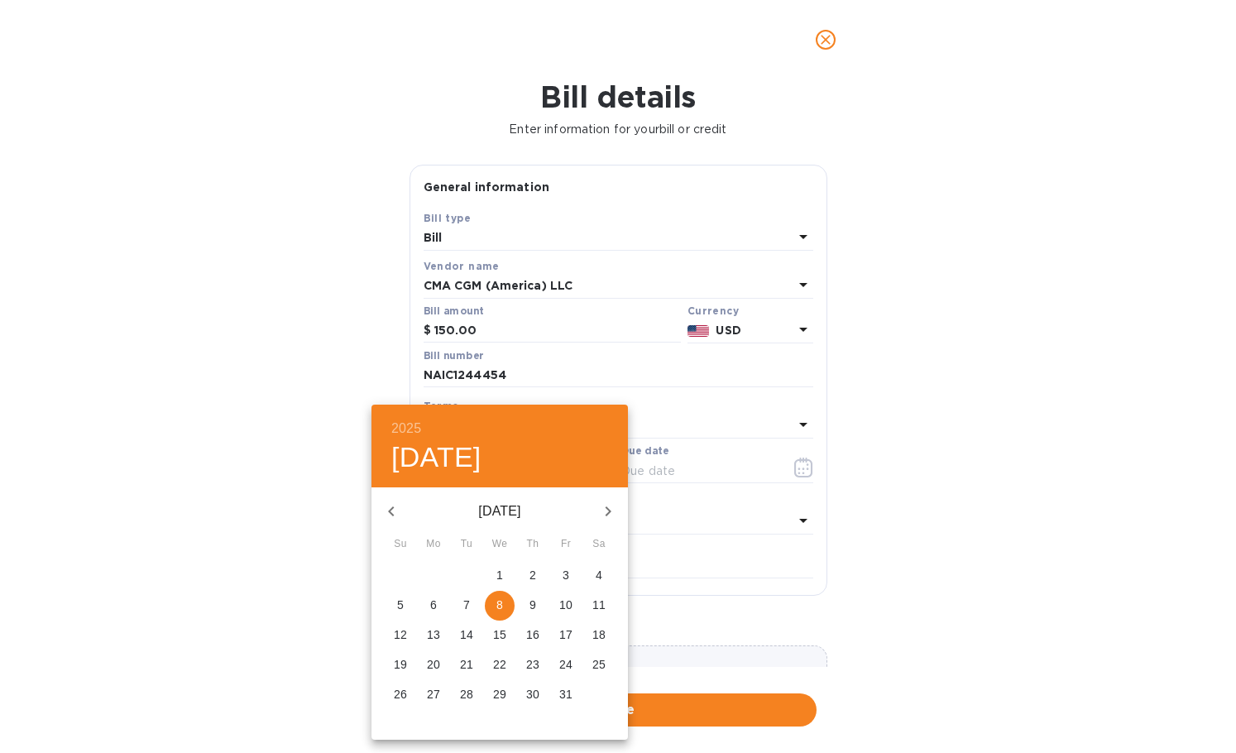
click at [463, 604] on p "7" at bounding box center [466, 604] width 7 height 17
type input "[DATE]"
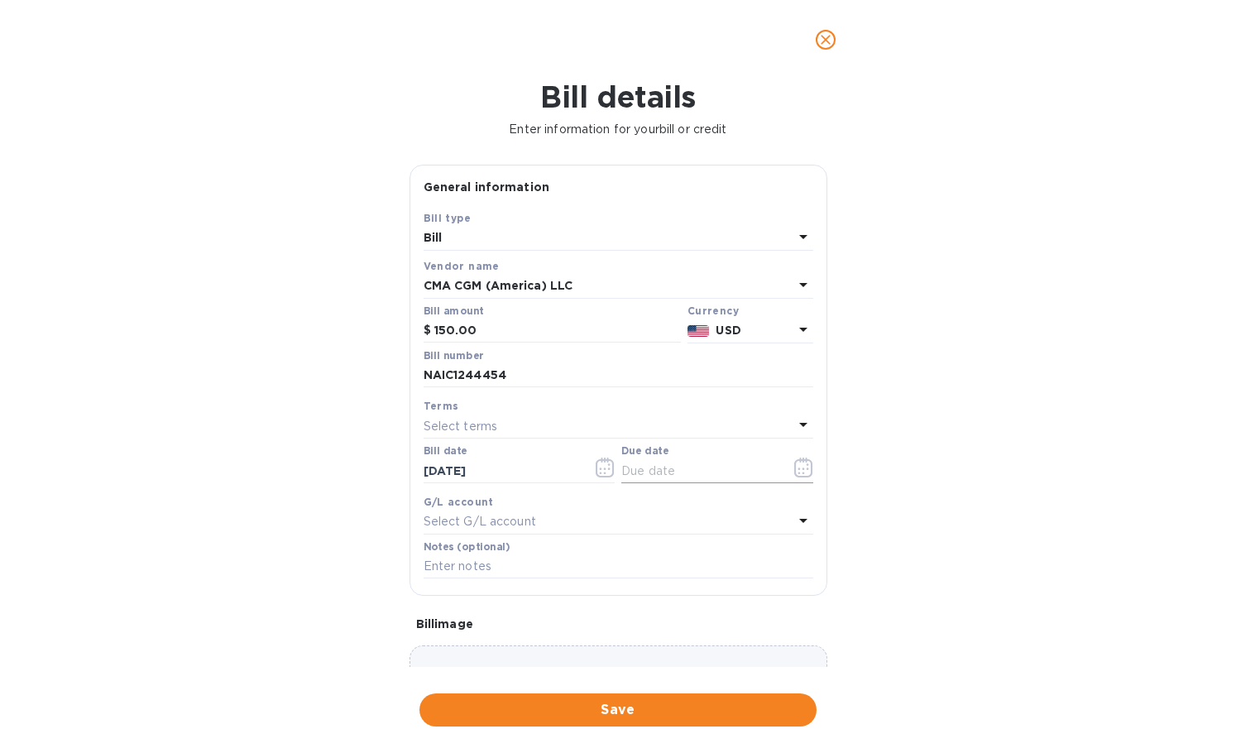
click at [689, 471] on input "text" at bounding box center [699, 470] width 156 height 25
click at [794, 469] on icon "button" at bounding box center [803, 467] width 19 height 20
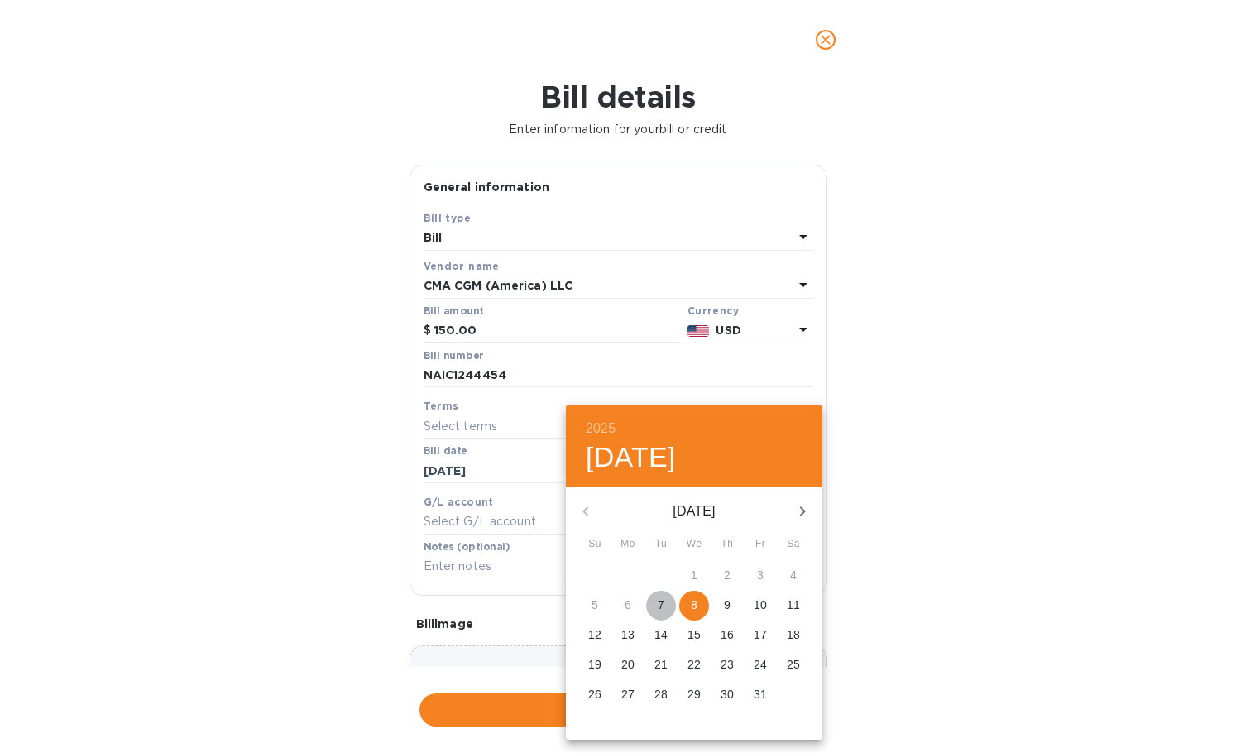
click at [661, 600] on p "7" at bounding box center [661, 604] width 7 height 17
type input "[DATE]"
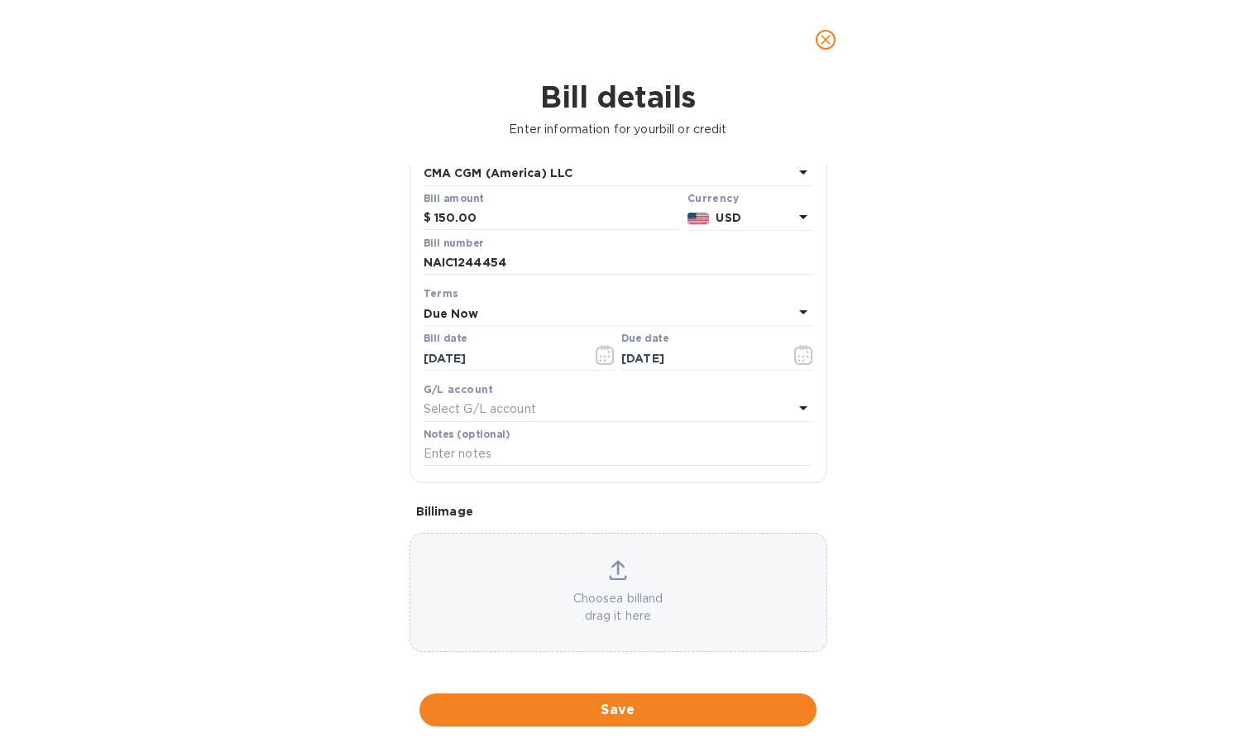
scroll to position [117, 0]
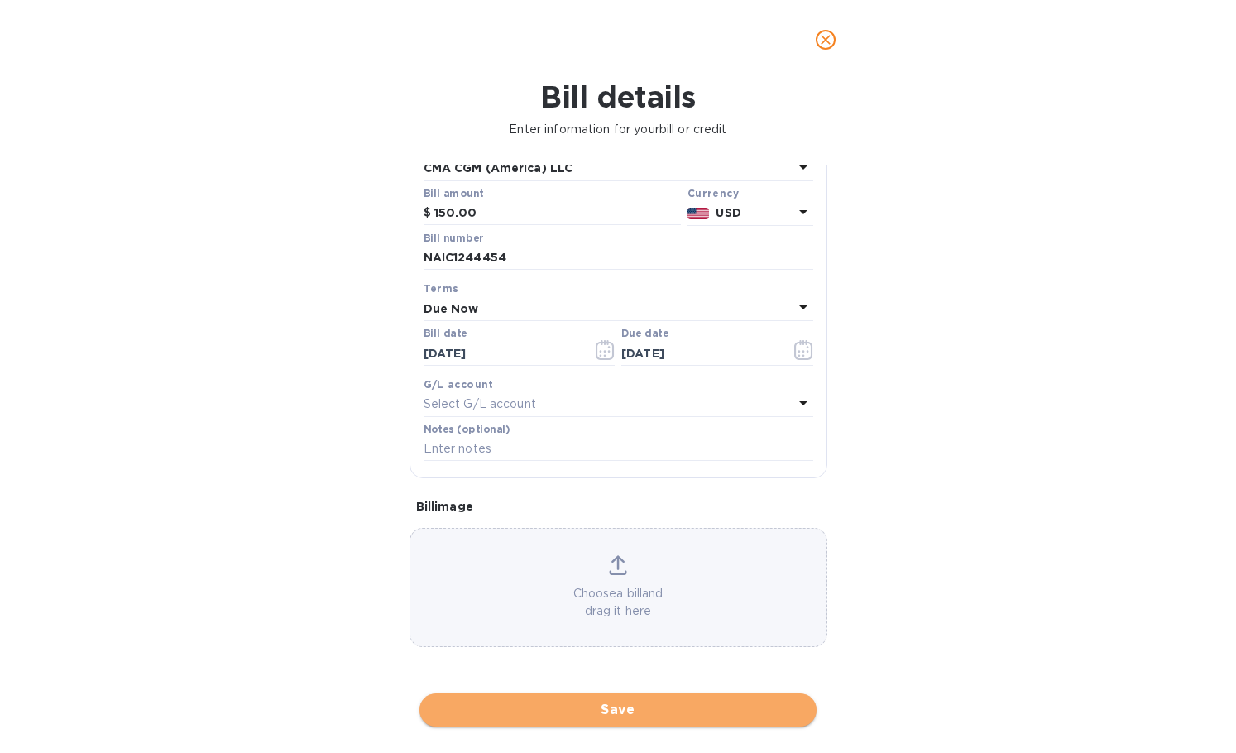
click at [570, 707] on span "Save" at bounding box center [618, 710] width 371 height 20
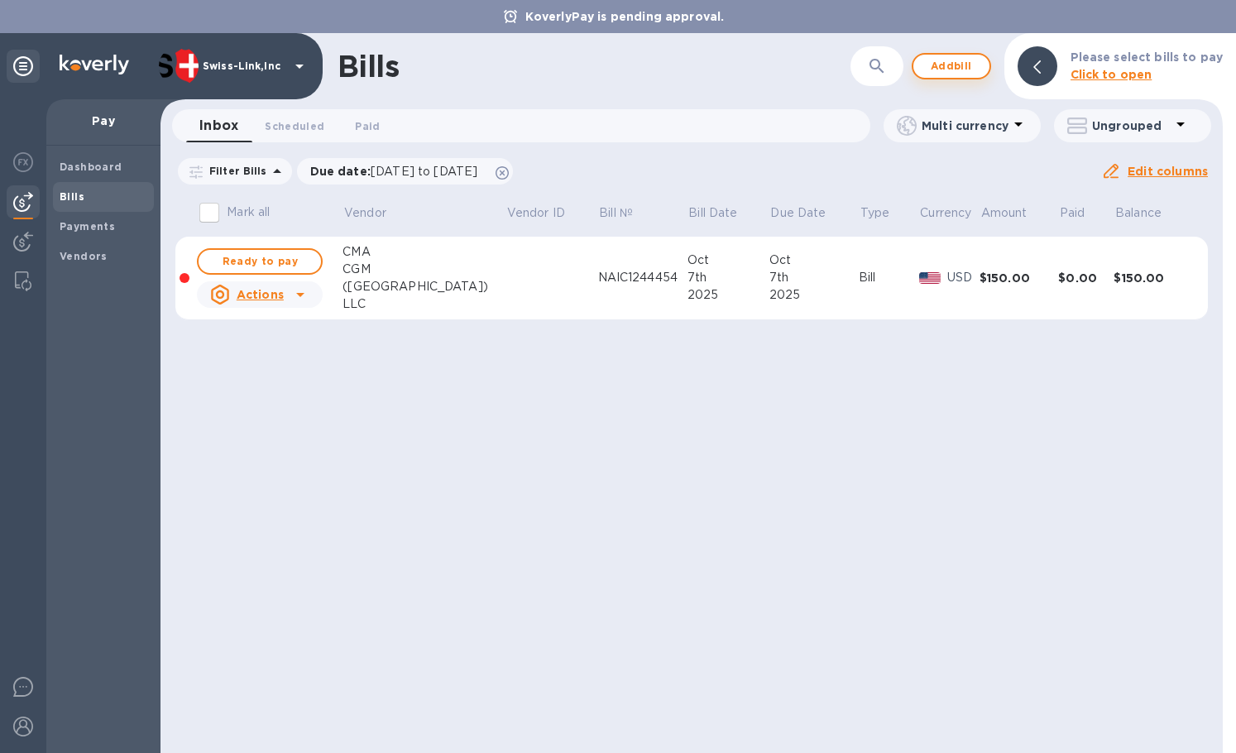
click at [960, 69] on span "Add bill" at bounding box center [951, 66] width 50 height 20
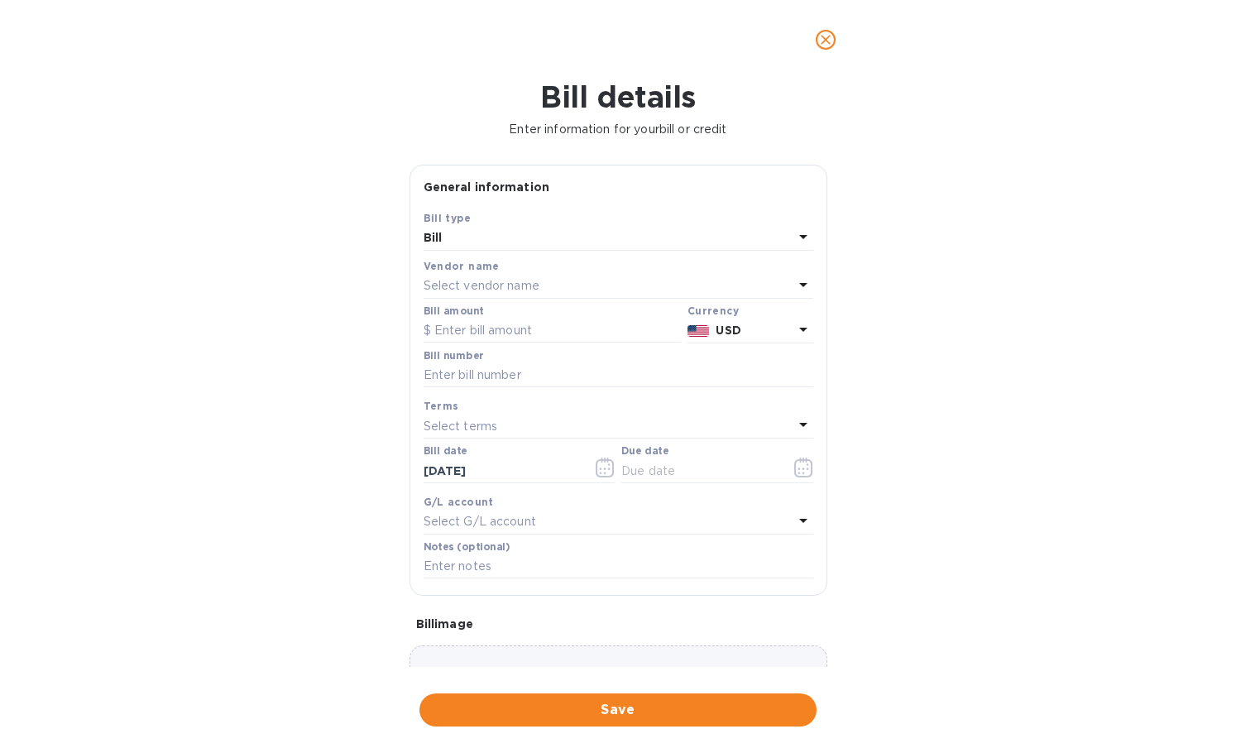
click at [519, 287] on p "Select vendor name" at bounding box center [481, 285] width 116 height 17
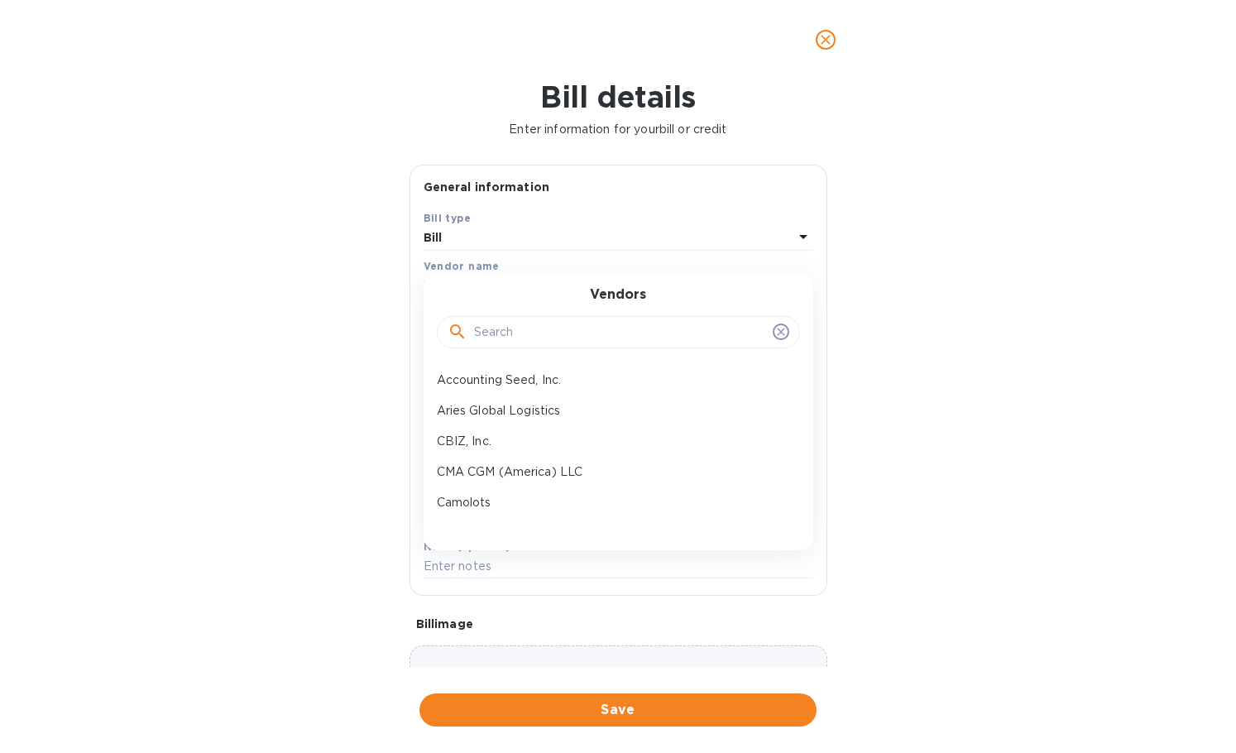
click at [515, 332] on input "text" at bounding box center [620, 332] width 292 height 25
paste input "CM"
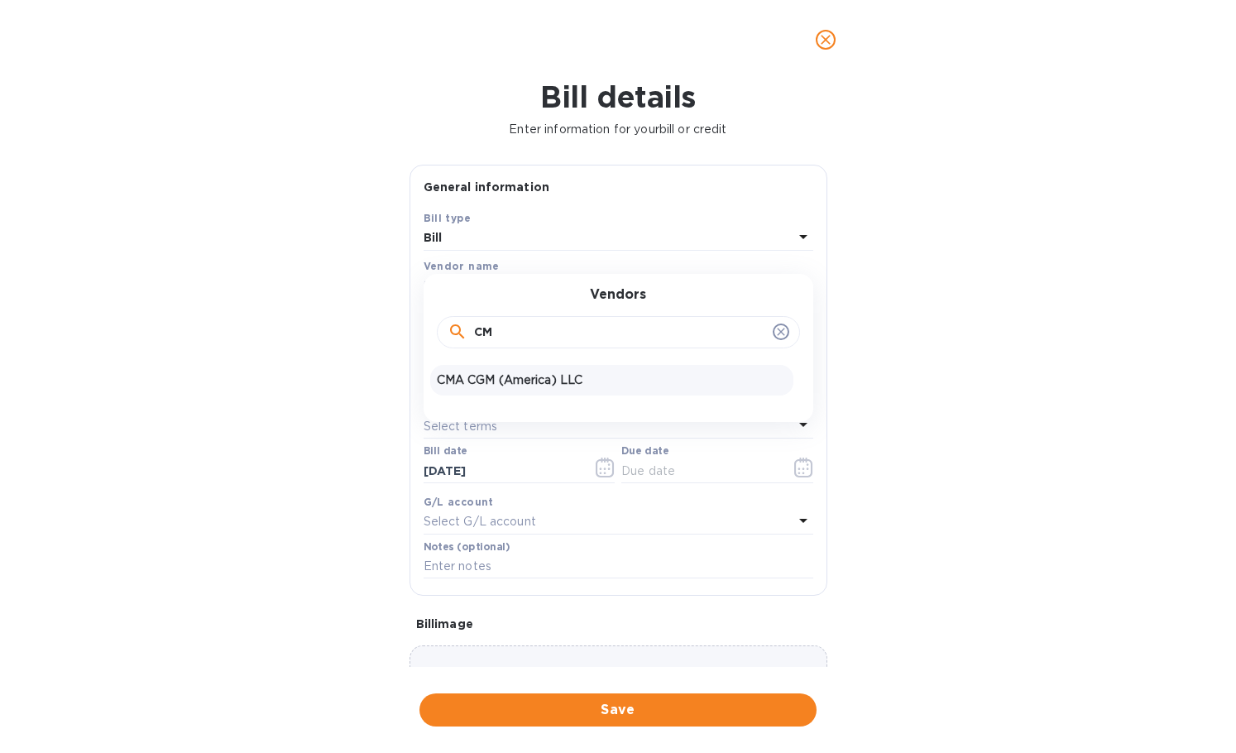
type input "CM"
click at [519, 376] on p "CMA CGM (America) LLC" at bounding box center [612, 379] width 350 height 17
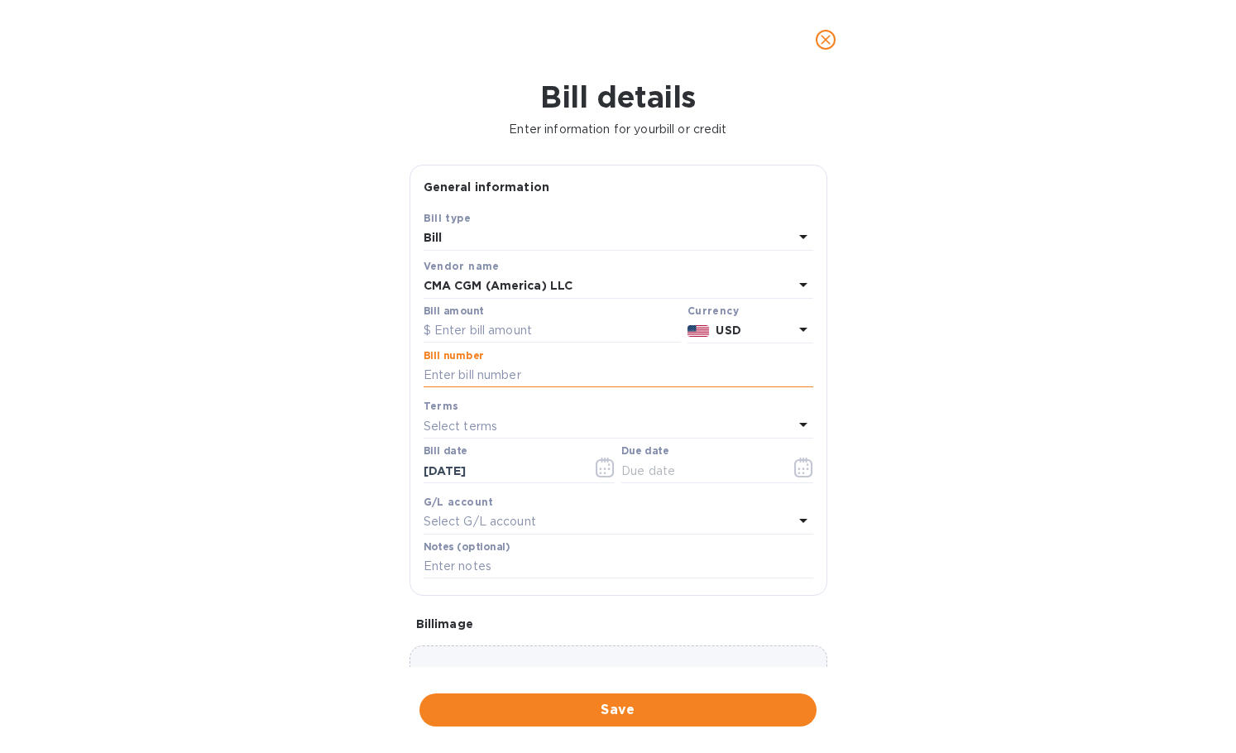
click at [542, 377] on input "text" at bounding box center [618, 375] width 390 height 25
paste input "NAIC1227267"
type input "NAIC1227267"
click at [481, 328] on input "text" at bounding box center [551, 330] width 257 height 25
paste input "375.00"
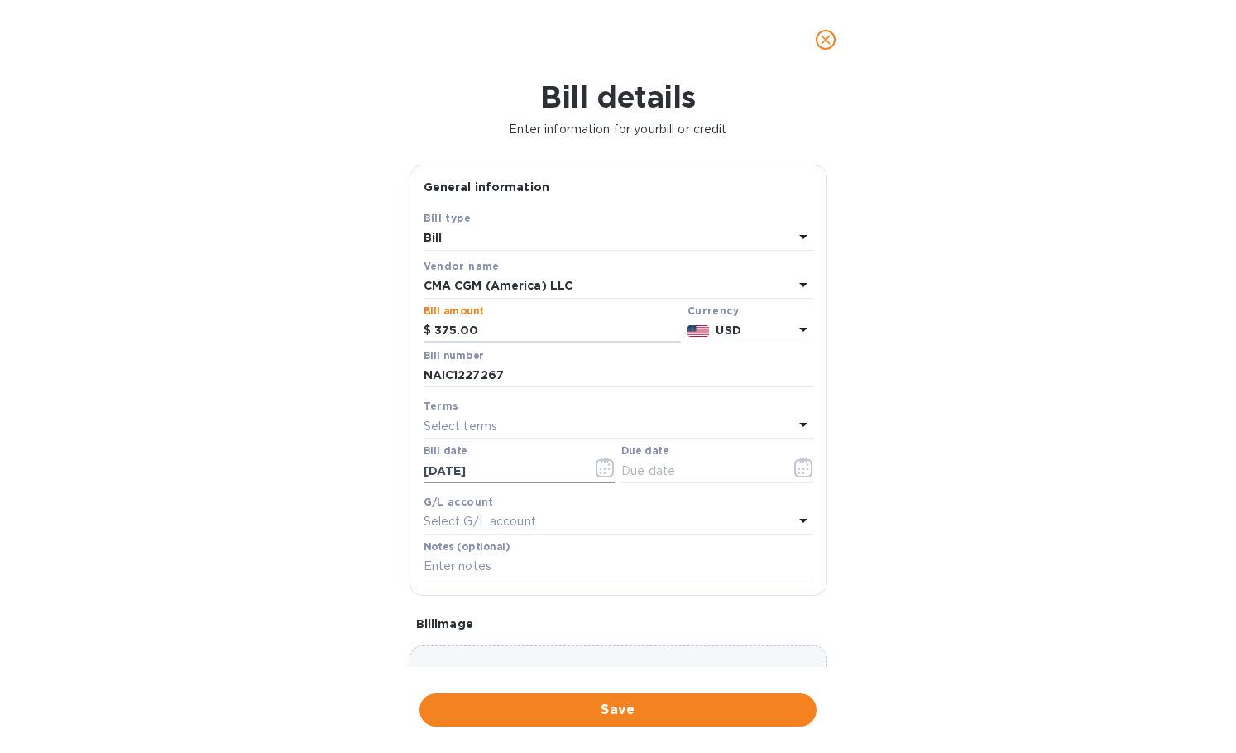
type input "375.00"
drag, startPoint x: 524, startPoint y: 463, endPoint x: 339, endPoint y: 463, distance: 184.4
click at [338, 464] on div "Bill details Enter information for your bill or credit General information Save…" at bounding box center [618, 415] width 1236 height 673
click at [596, 470] on icon "button" at bounding box center [605, 467] width 19 height 20
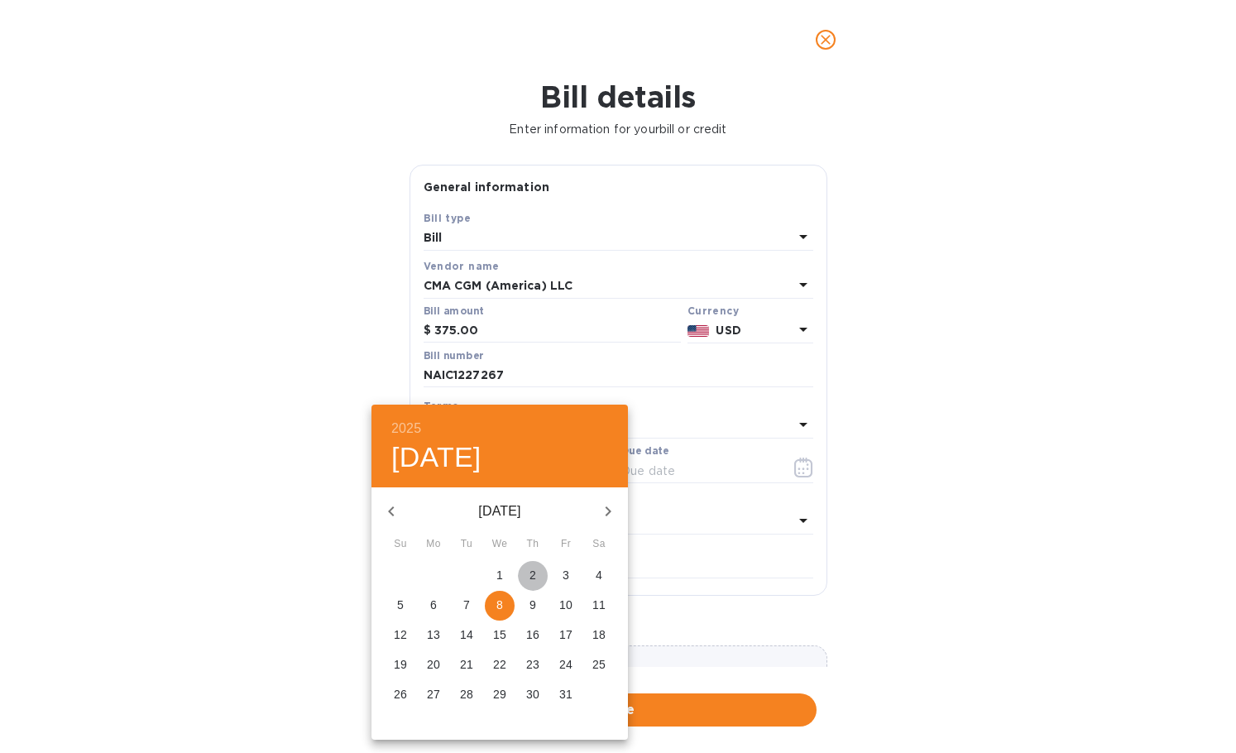
click at [525, 571] on span "2" at bounding box center [533, 575] width 30 height 17
type input "[DATE]"
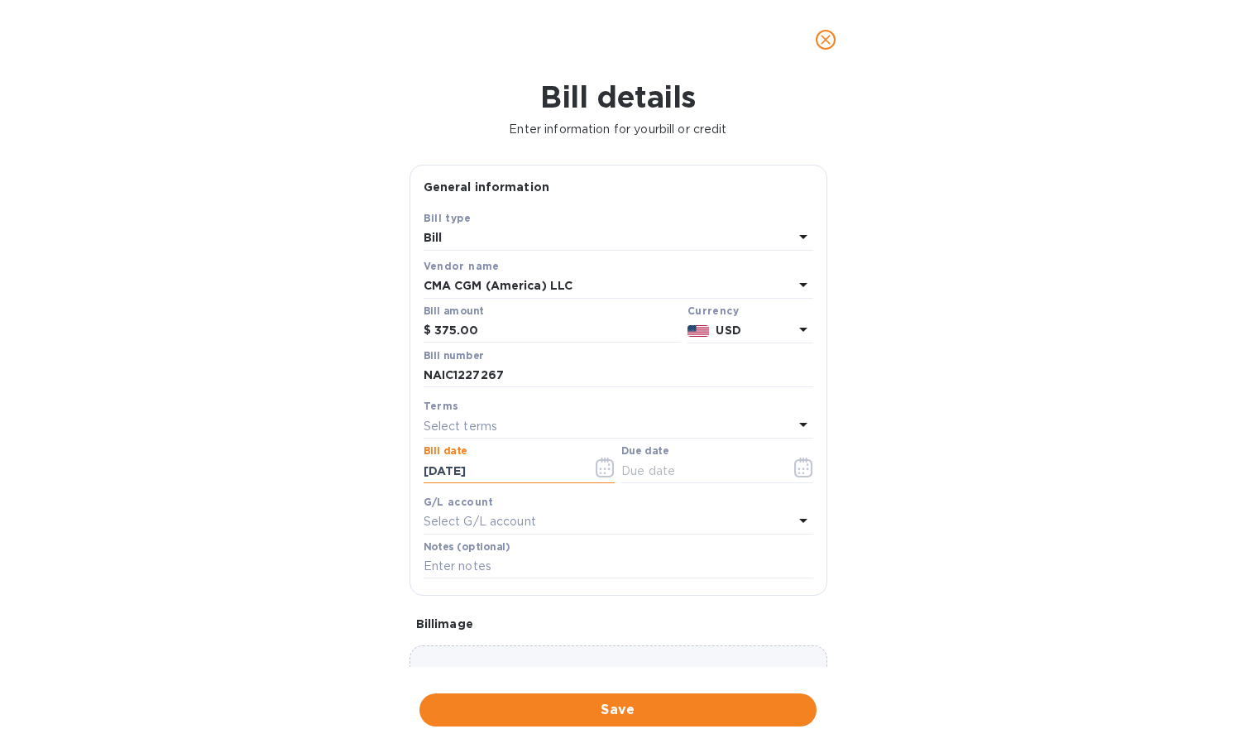
drag, startPoint x: 511, startPoint y: 476, endPoint x: 397, endPoint y: 476, distance: 114.1
click at [398, 476] on div "Bill details Enter information for your bill or credit General information Save…" at bounding box center [618, 415] width 1236 height 673
click at [693, 477] on input "text" at bounding box center [699, 470] width 156 height 25
paste input "[DATE]"
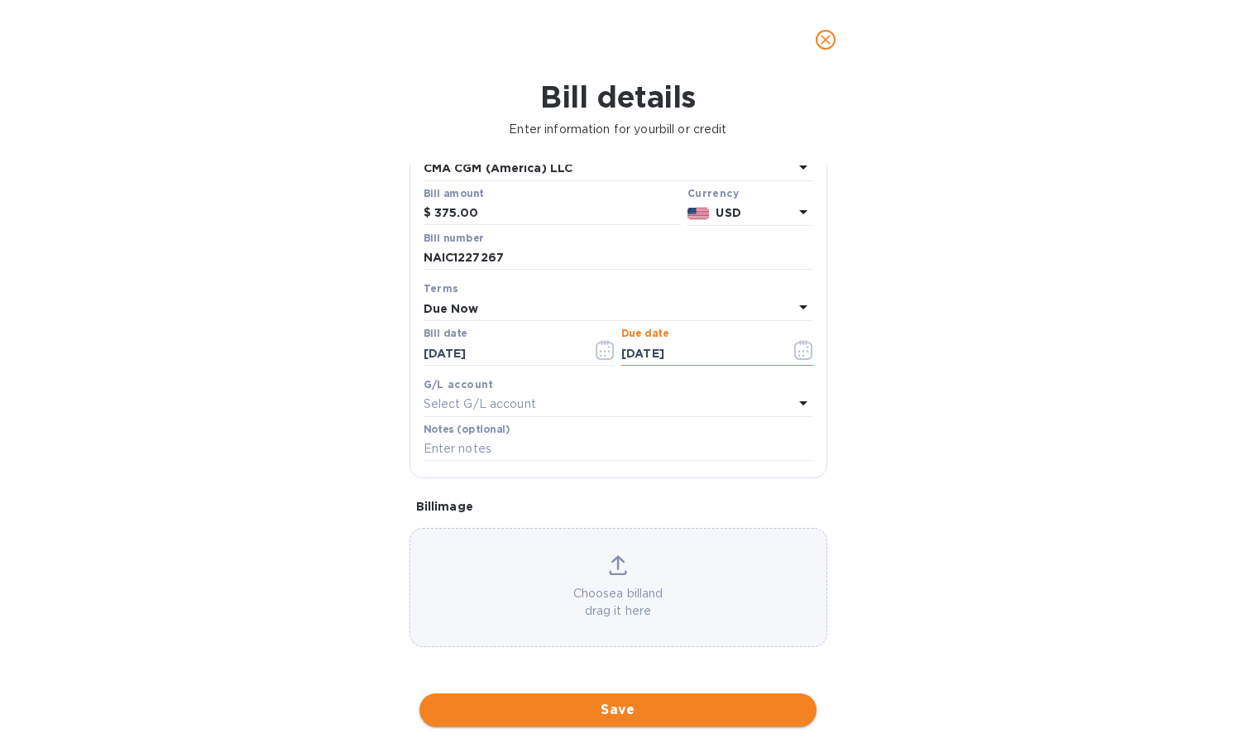
type input "[DATE]"
click at [591, 706] on span "Save" at bounding box center [618, 710] width 371 height 20
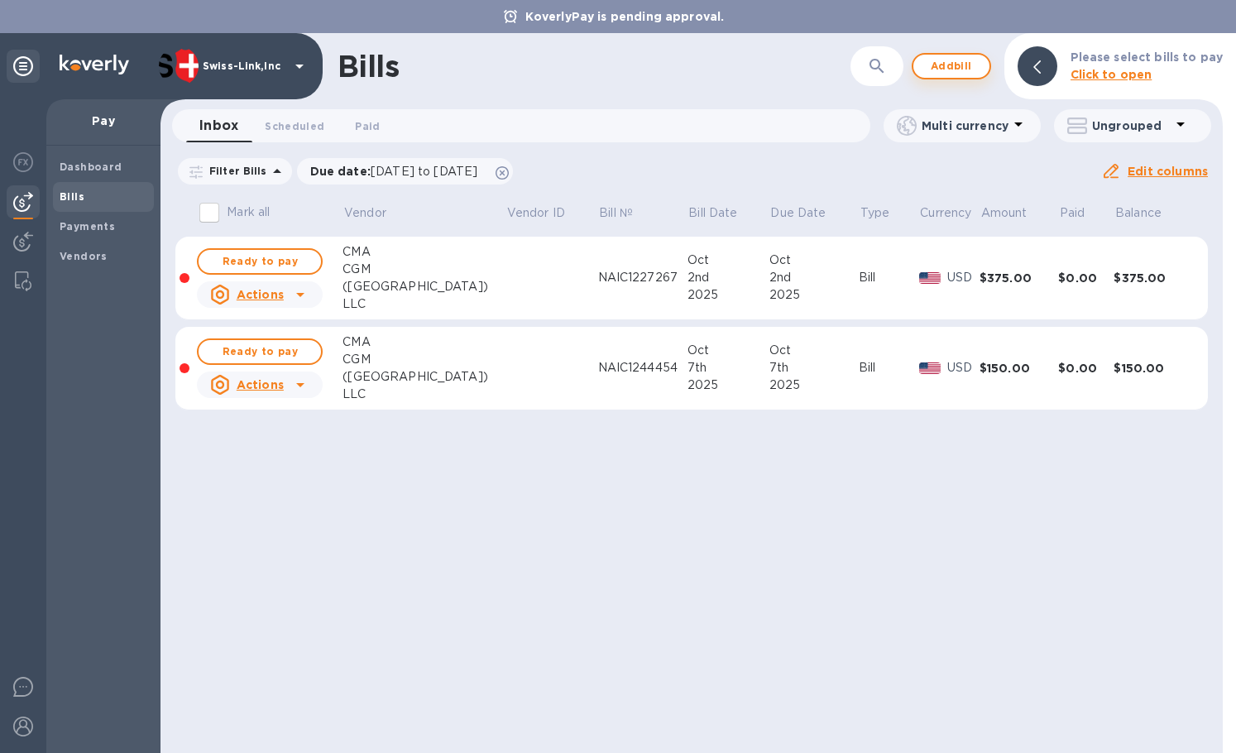
click at [947, 63] on span "Add bill" at bounding box center [951, 66] width 50 height 20
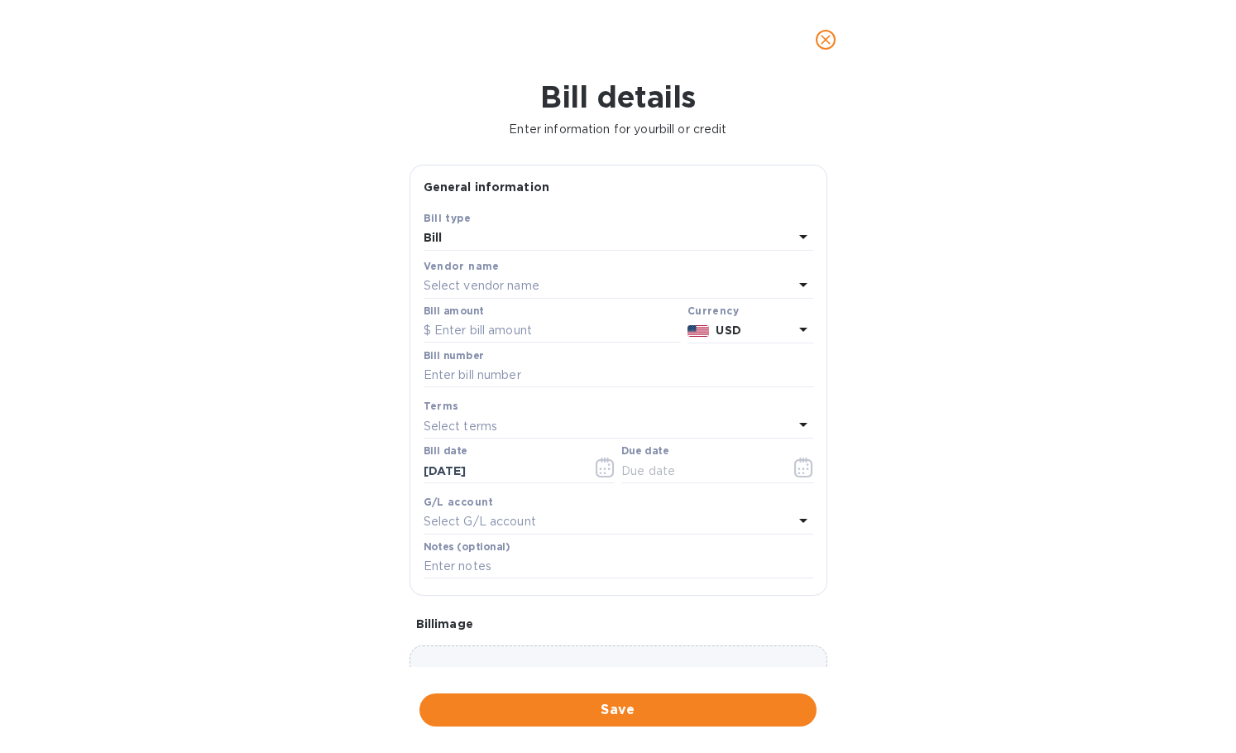
click at [526, 276] on div "Vendor name Select vendor name" at bounding box center [618, 277] width 390 height 41
click at [568, 280] on div "Select vendor name" at bounding box center [608, 286] width 370 height 23
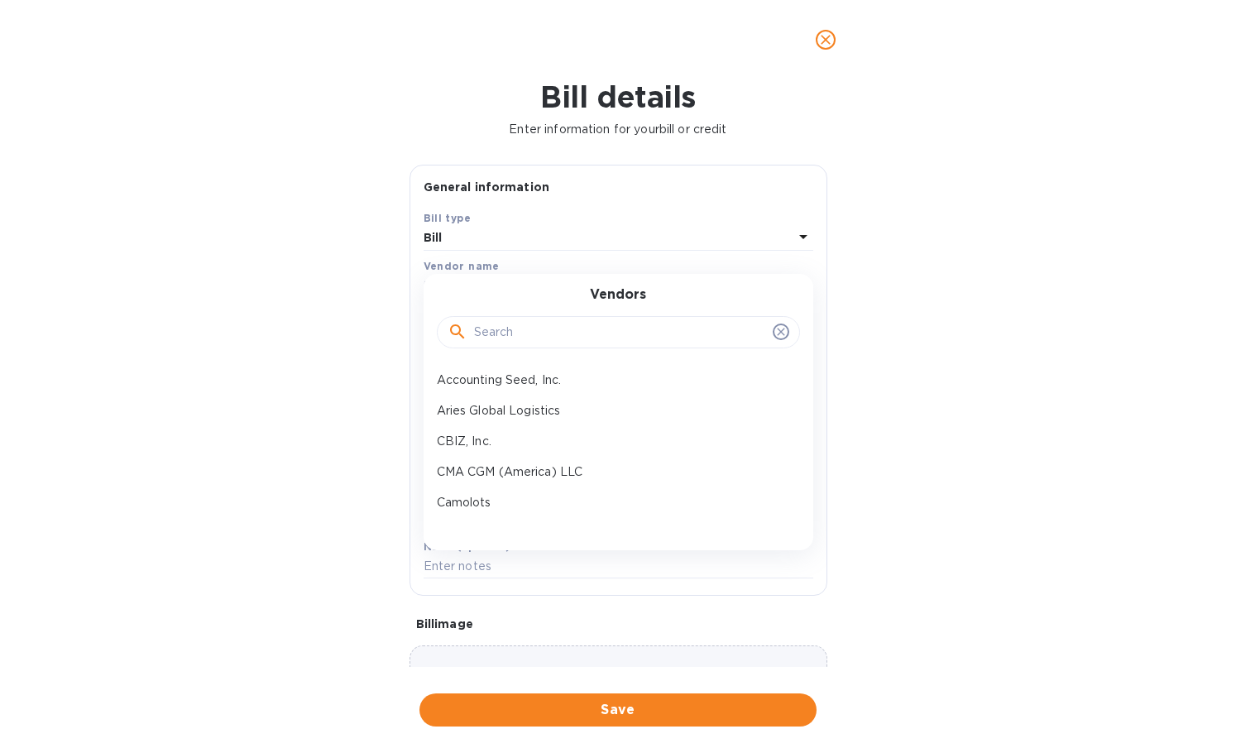
click at [549, 330] on input "text" at bounding box center [620, 332] width 292 height 25
paste input "Pegas"
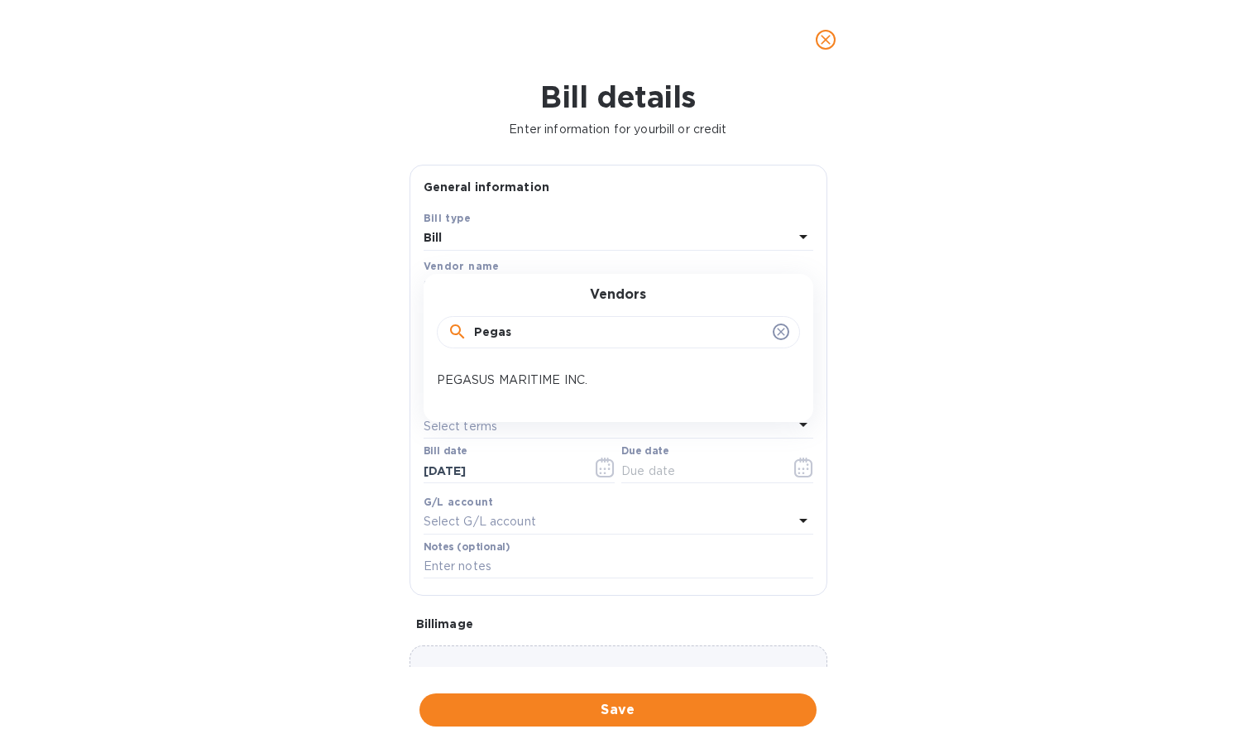
type input "Pegas"
click at [548, 369] on div "PEGASUS MARITIME INC." at bounding box center [611, 380] width 363 height 31
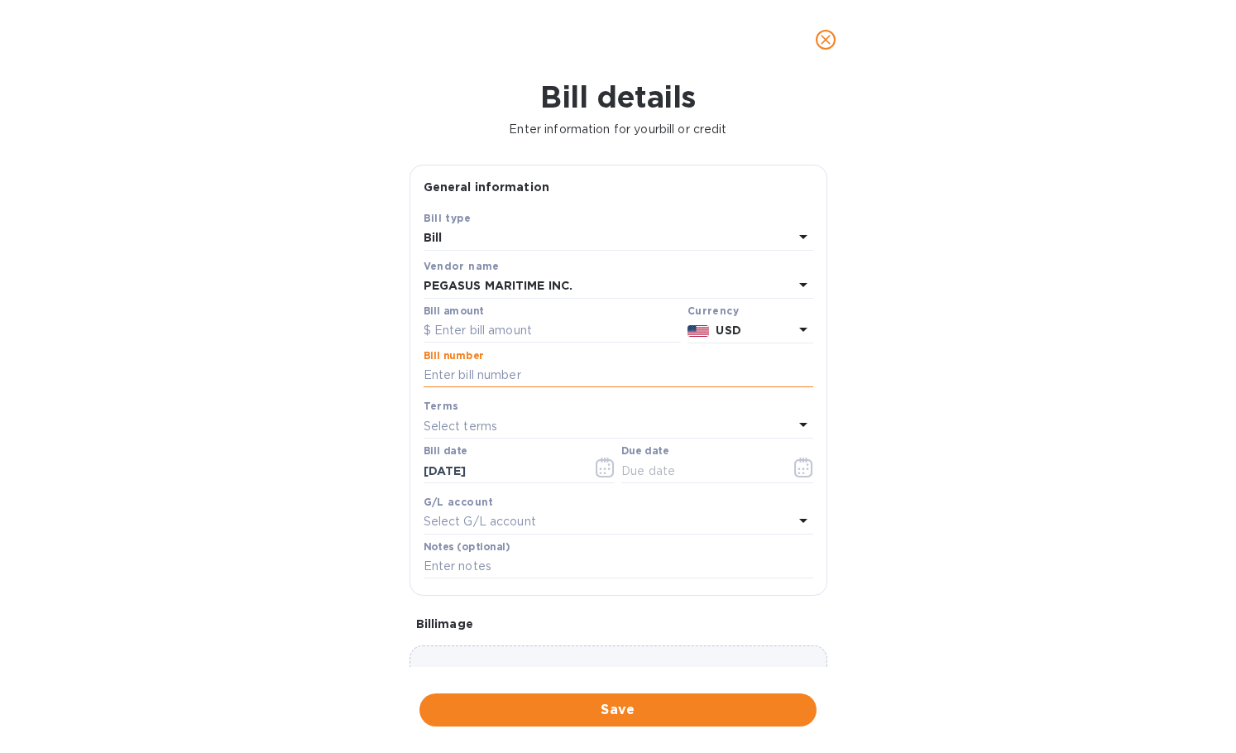
click at [582, 370] on input "text" at bounding box center [618, 375] width 390 height 25
paste input "2040013648-03"
type input "2040013648-03"
drag, startPoint x: 529, startPoint y: 334, endPoint x: 564, endPoint y: 335, distance: 34.7
click at [530, 334] on input "text" at bounding box center [551, 330] width 257 height 25
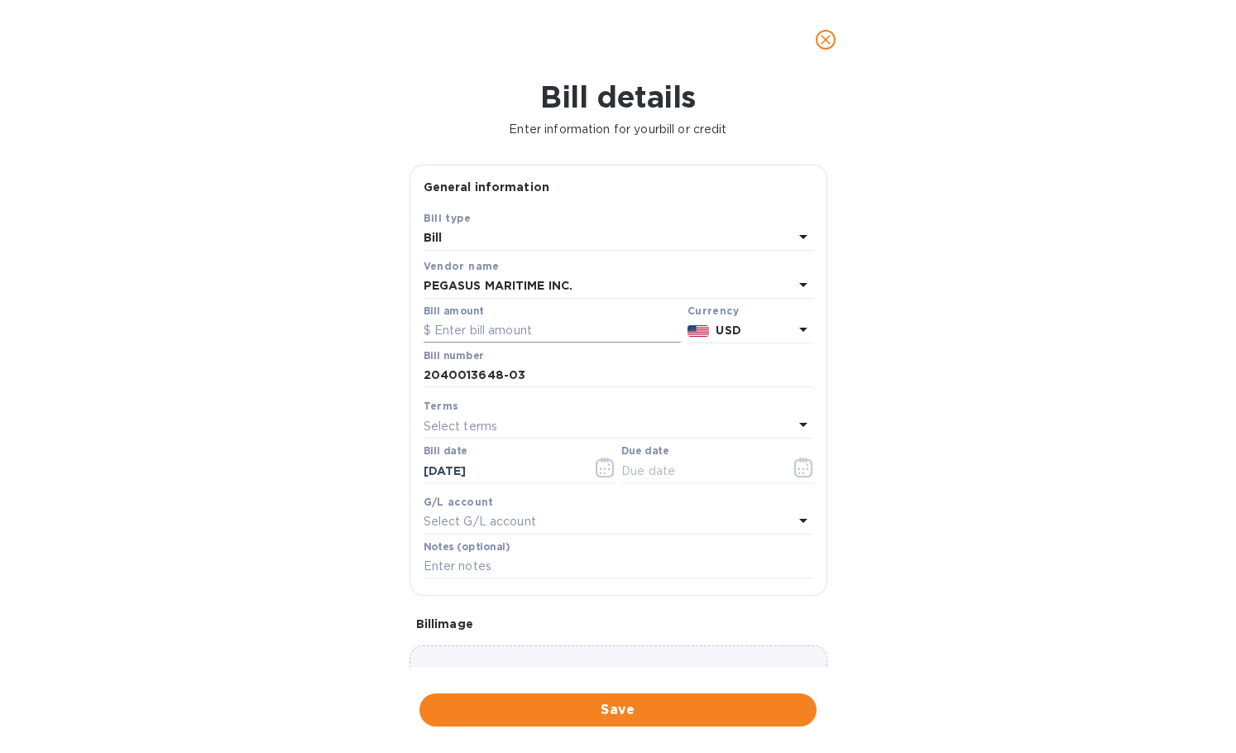
paste input "385.00"
type input "385.00"
click at [596, 468] on icon "button" at bounding box center [605, 467] width 19 height 20
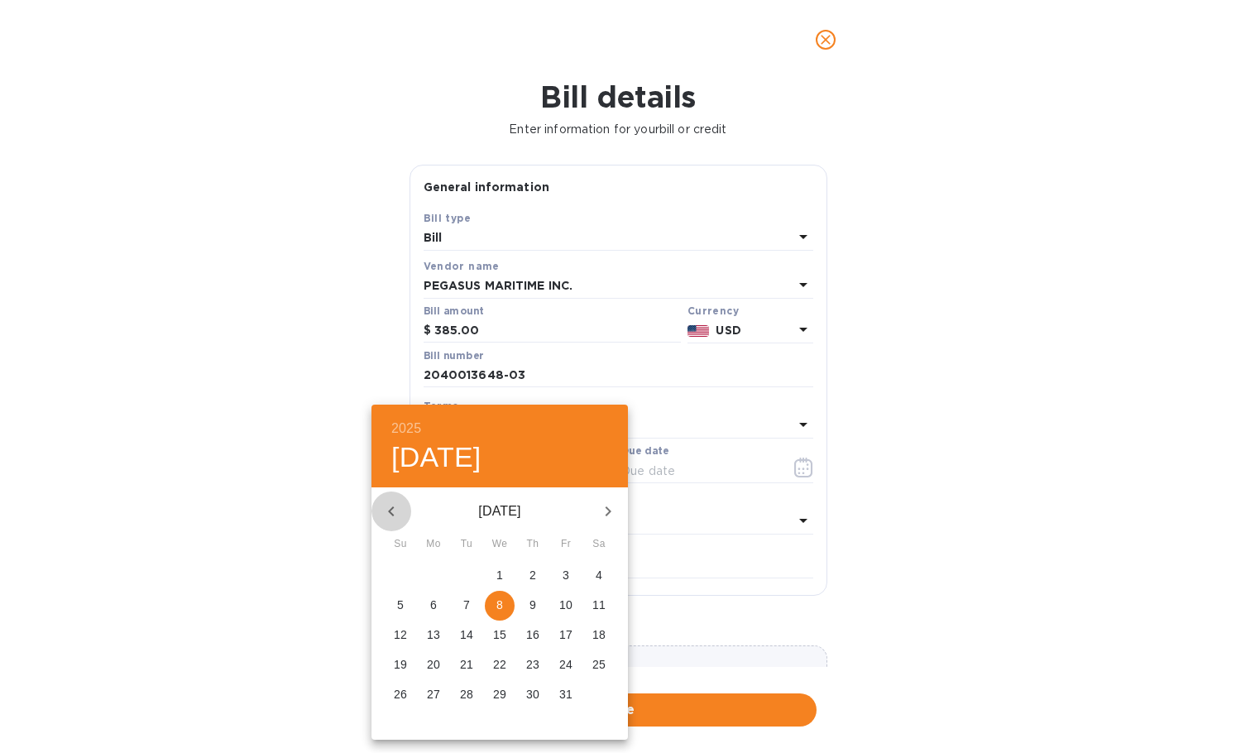
click at [404, 509] on button "button" at bounding box center [391, 511] width 40 height 40
click at [533, 662] on p "25" at bounding box center [532, 664] width 13 height 17
type input "[DATE]"
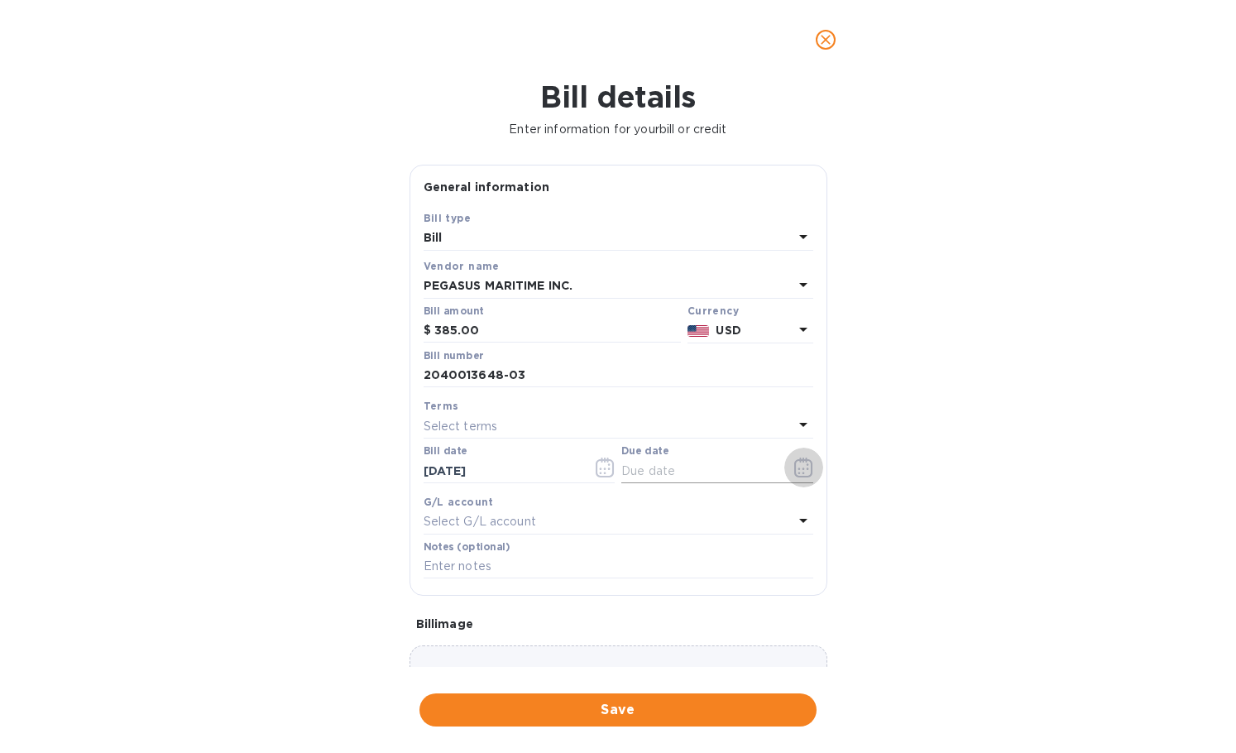
click at [799, 468] on icon "button" at bounding box center [803, 467] width 19 height 20
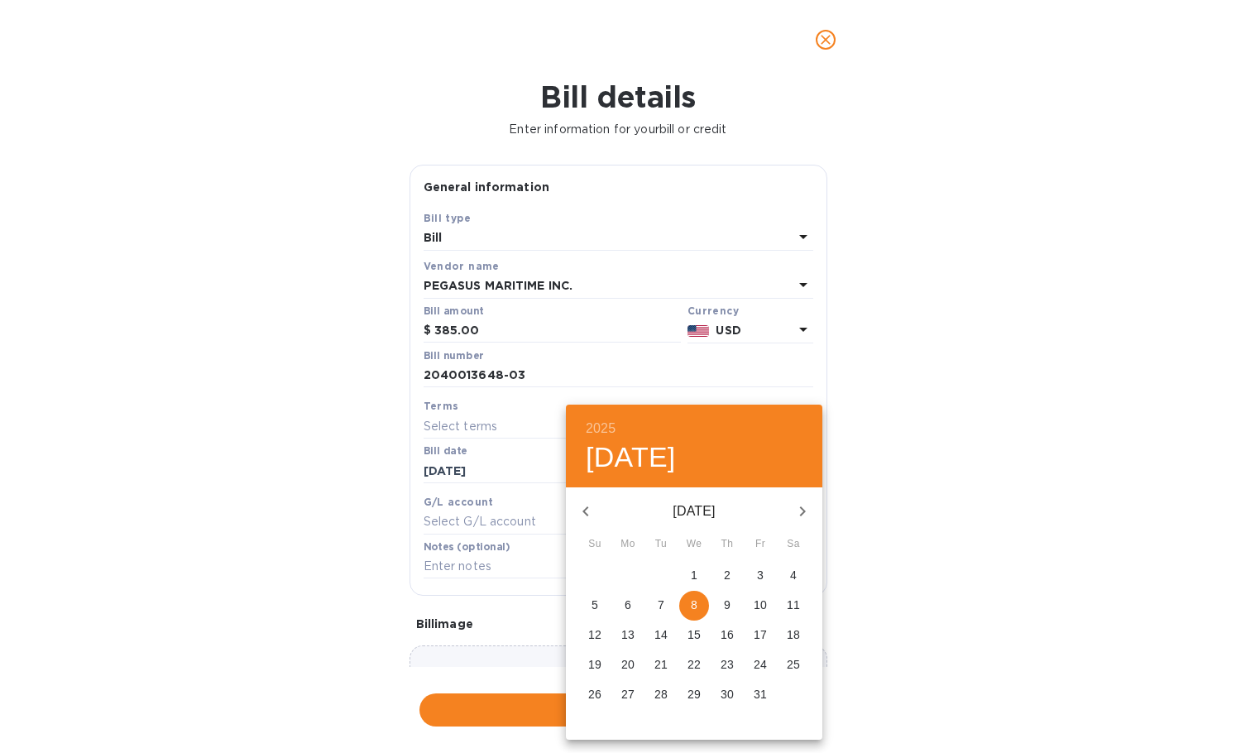
click at [586, 512] on icon "button" at bounding box center [586, 511] width 20 height 20
click at [730, 668] on p "25" at bounding box center [726, 664] width 13 height 17
type input "[DATE]"
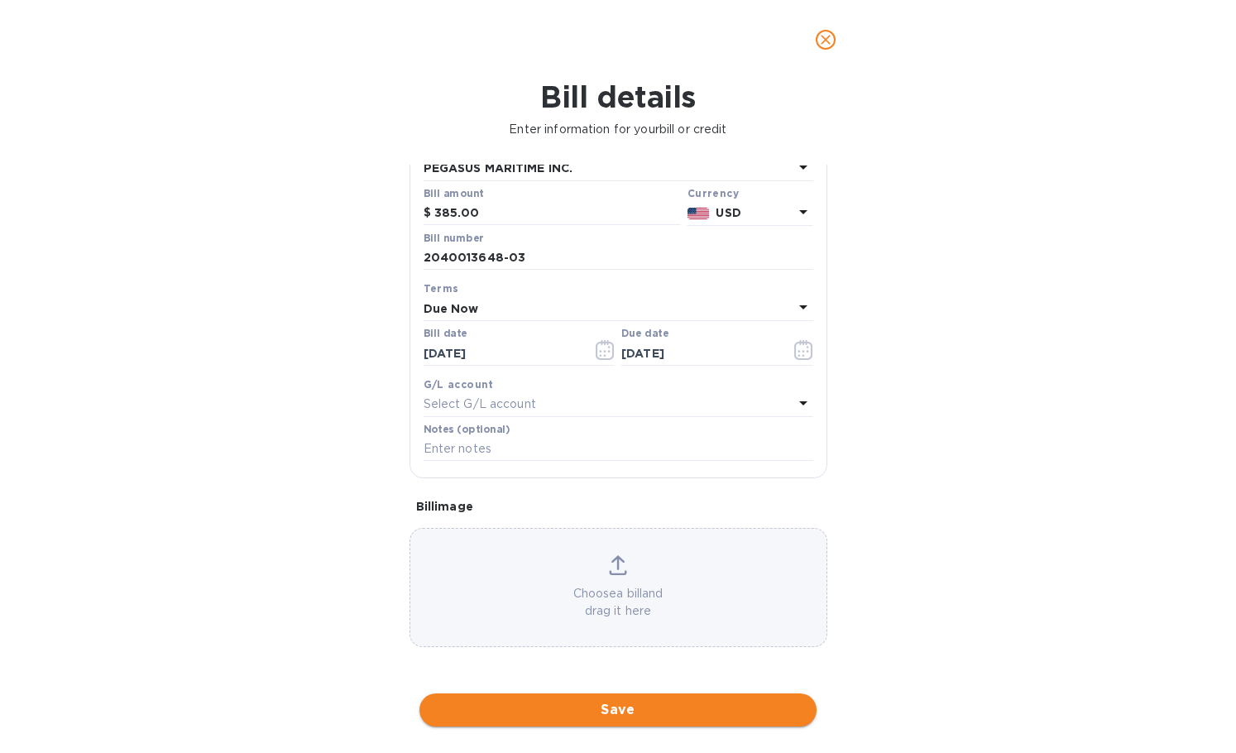
click at [596, 702] on span "Save" at bounding box center [618, 710] width 371 height 20
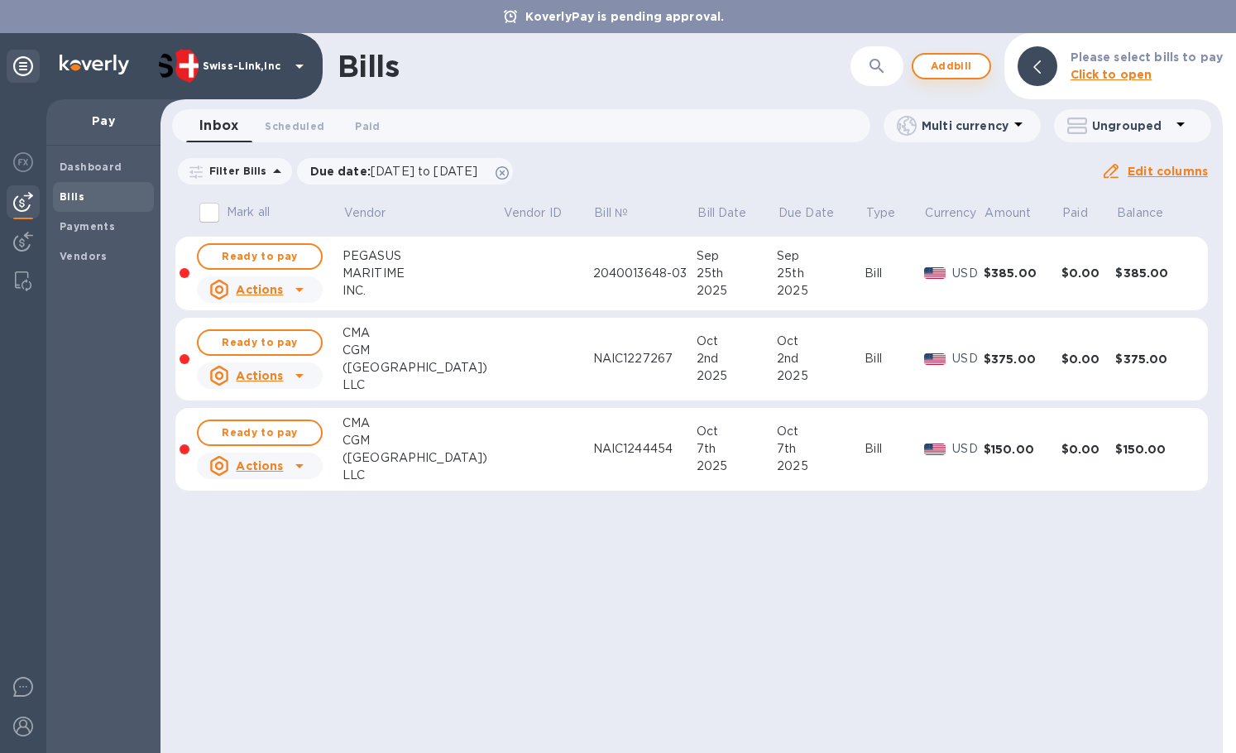
click at [990, 74] on button "Add bill" at bounding box center [950, 66] width 79 height 26
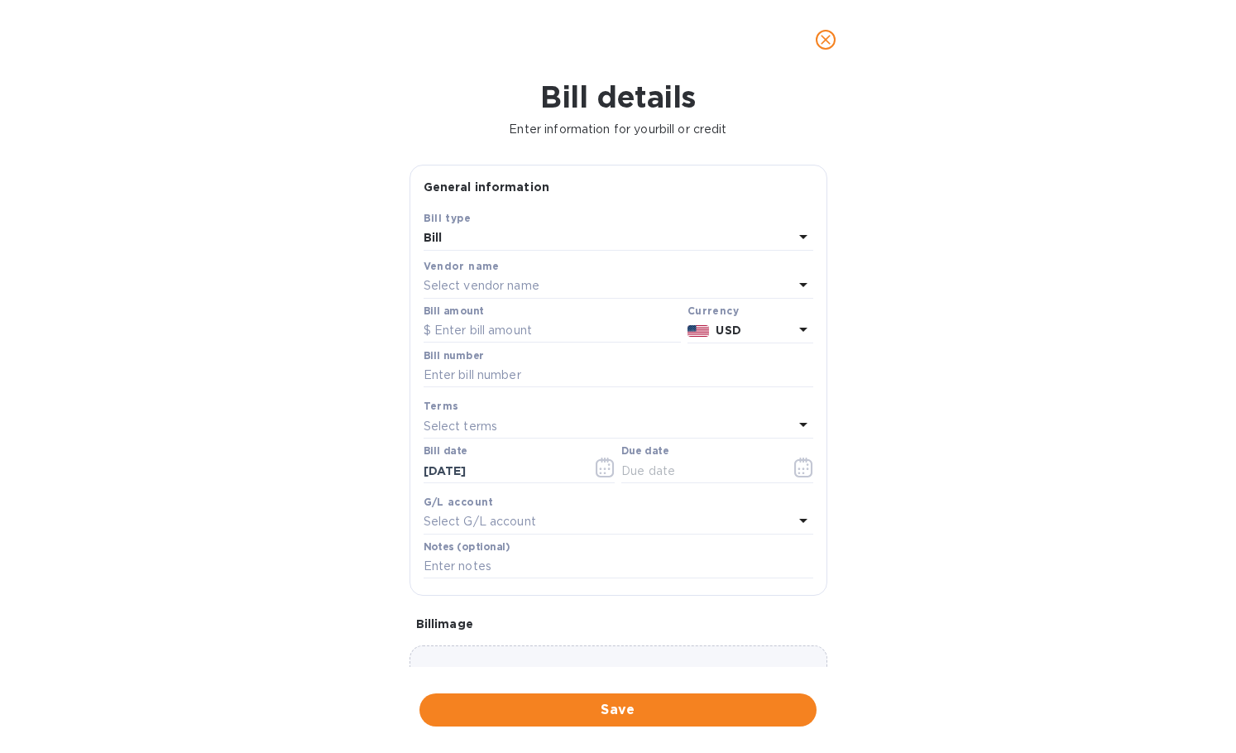
click at [529, 291] on p "Select vendor name" at bounding box center [481, 285] width 116 height 17
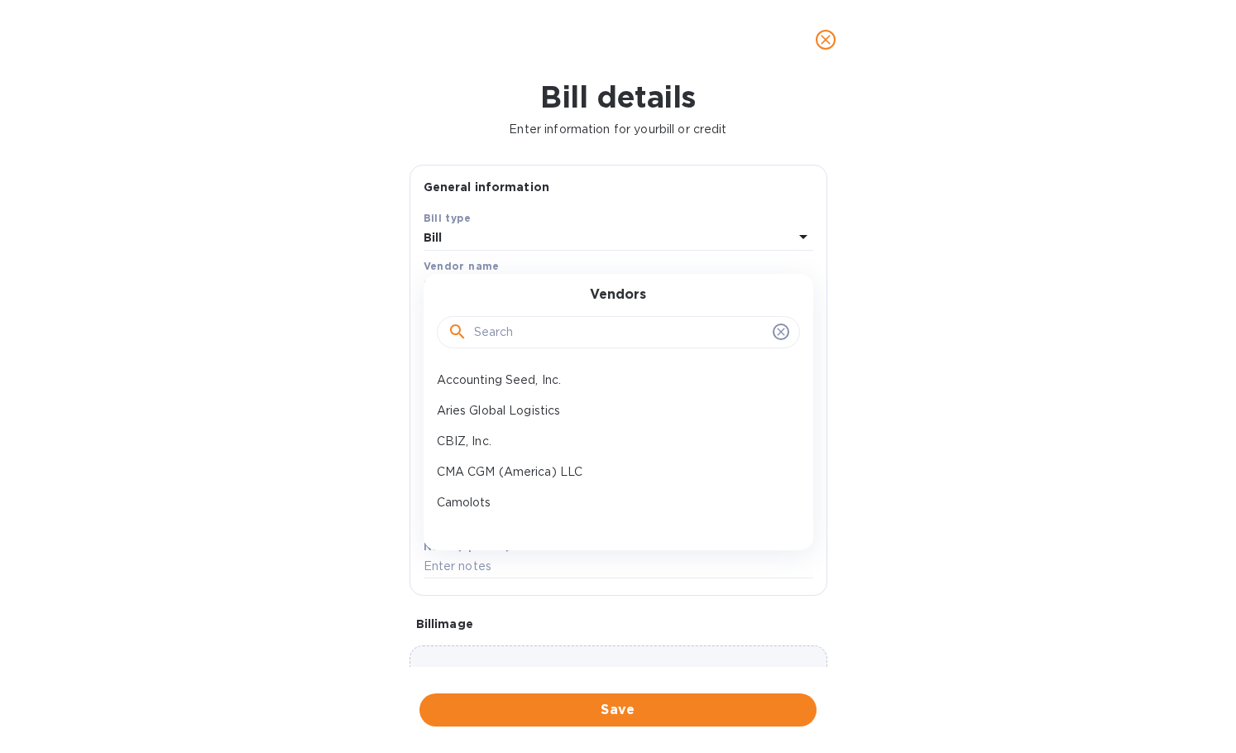
click at [520, 332] on input "text" at bounding box center [620, 332] width 292 height 25
paste input "[PERSON_NAME]"
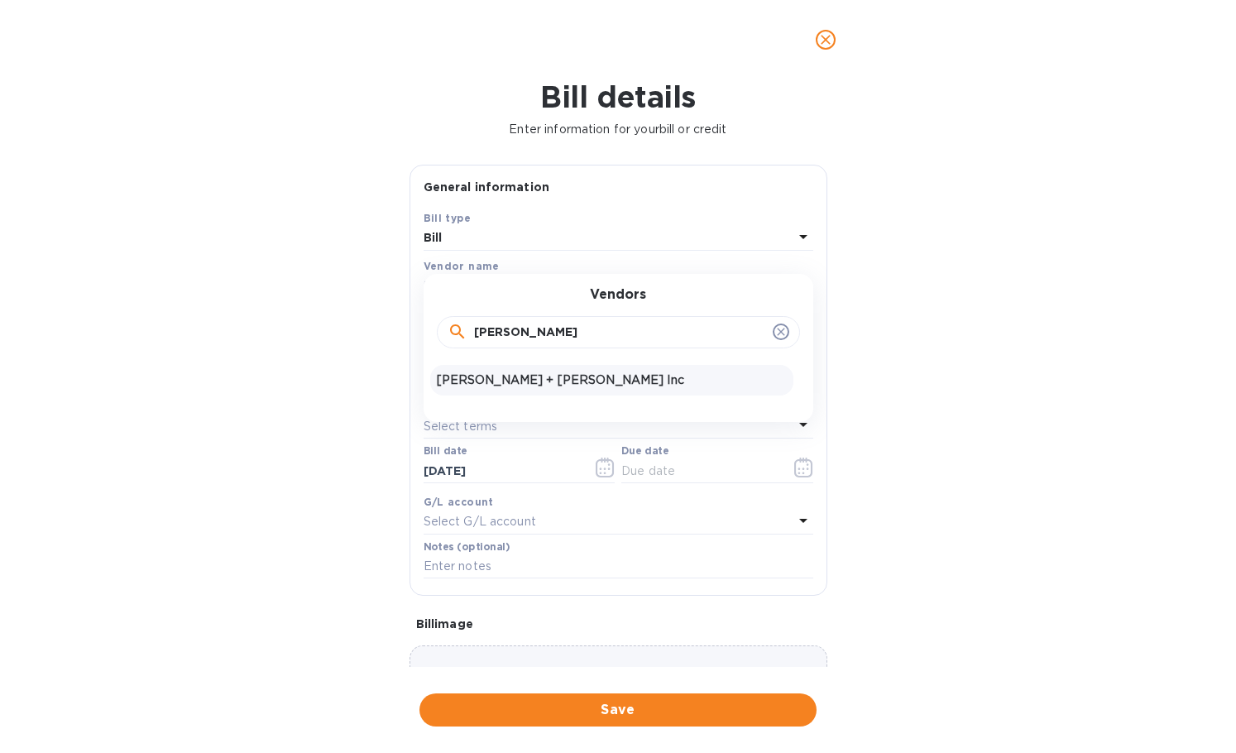
type input "[PERSON_NAME]"
click at [526, 382] on p "[PERSON_NAME] + [PERSON_NAME] Inc" at bounding box center [612, 379] width 350 height 17
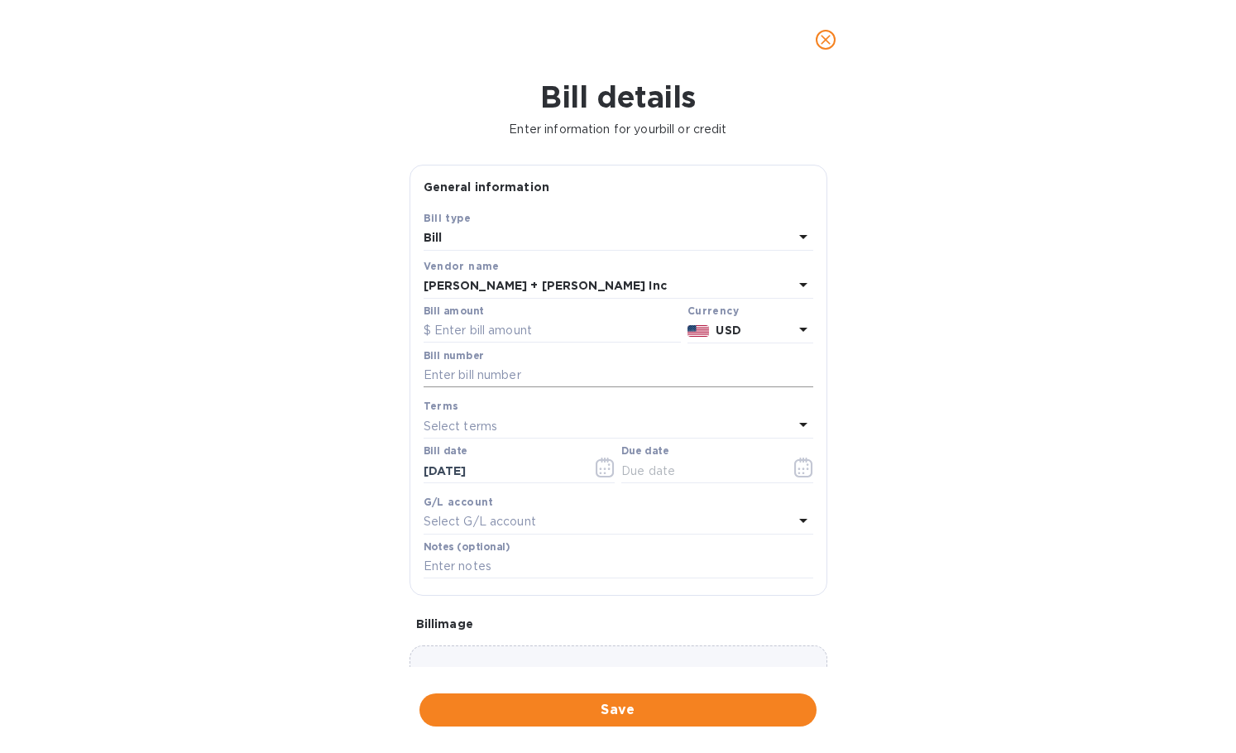
click at [533, 376] on input "text" at bounding box center [618, 375] width 390 height 25
click at [524, 347] on div "Bill number" at bounding box center [618, 371] width 396 height 48
click at [524, 334] on input "text" at bounding box center [551, 330] width 257 height 25
paste input "16,954.11"
type input "16,954.11"
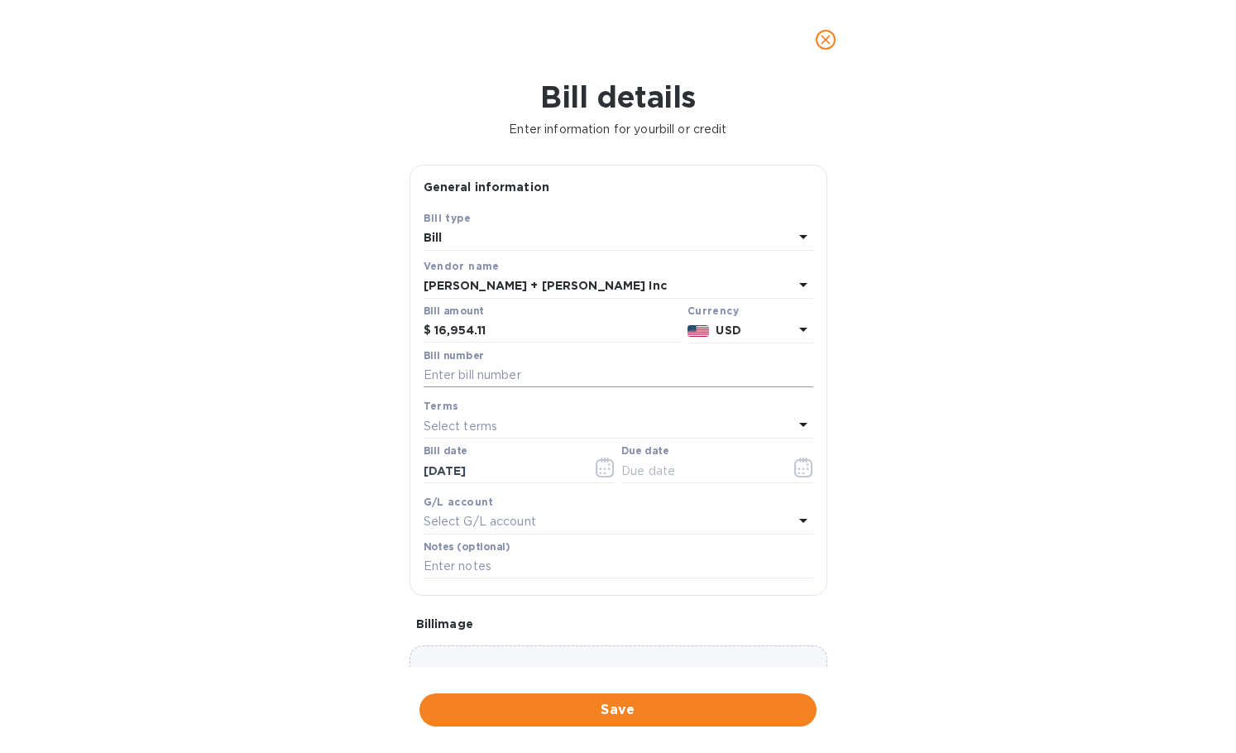
click at [553, 382] on input "text" at bounding box center [618, 375] width 390 height 25
paste input "CSFO919086"
type input "CSFO919086"
click at [596, 469] on icon "button" at bounding box center [605, 467] width 19 height 20
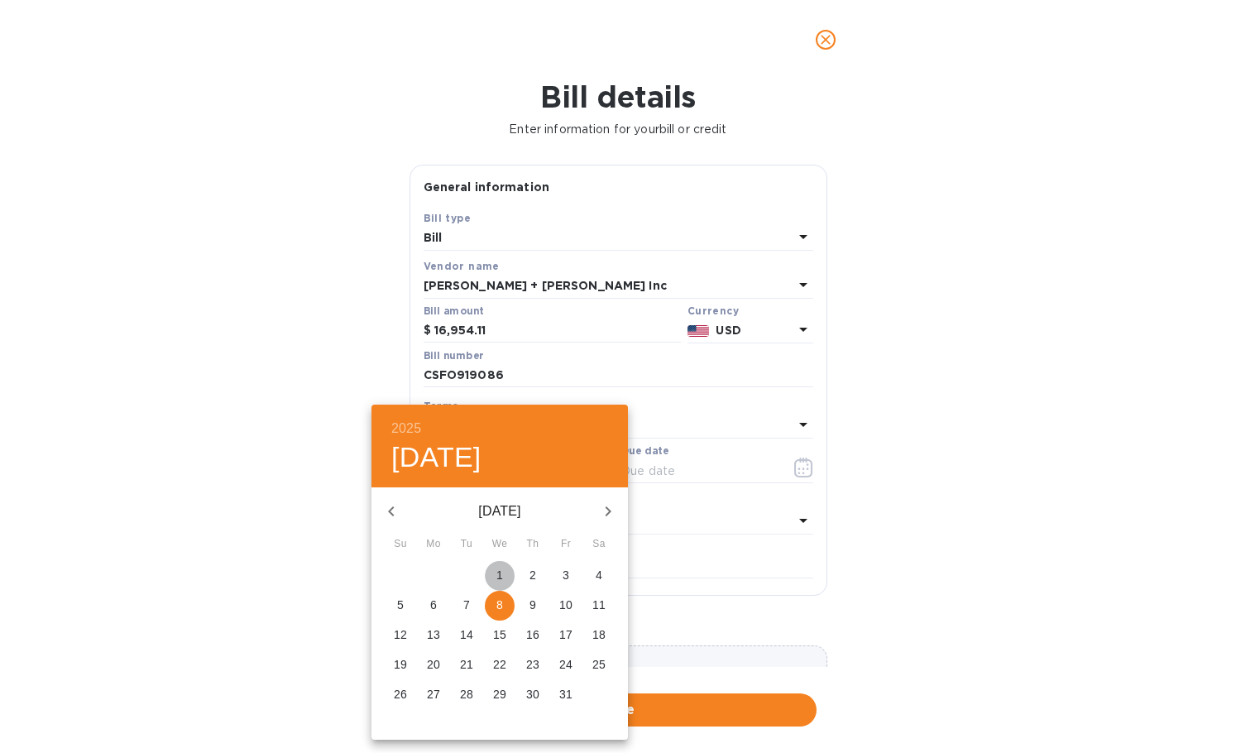
click at [497, 573] on p "1" at bounding box center [499, 575] width 7 height 17
type input "[DATE]"
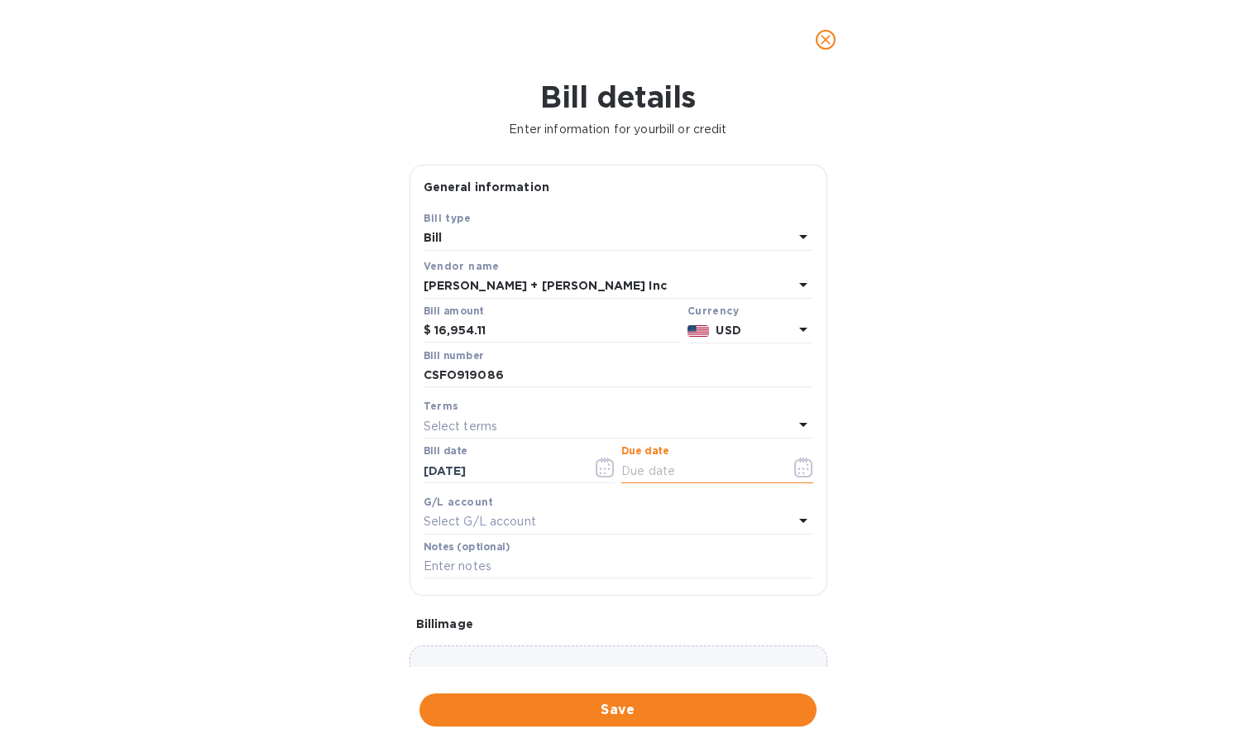
click at [661, 469] on input "text" at bounding box center [699, 470] width 156 height 25
click at [797, 468] on icon "button" at bounding box center [803, 467] width 19 height 20
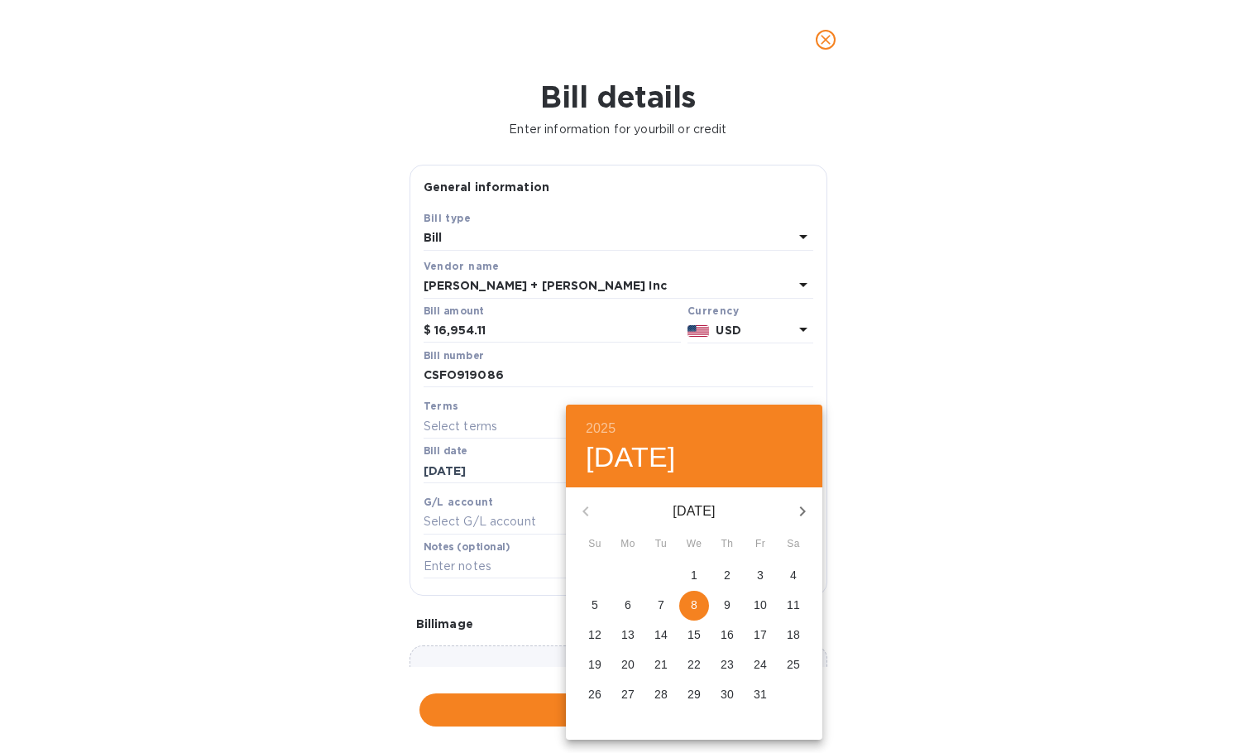
click at [697, 596] on span "8" at bounding box center [694, 604] width 30 height 17
type input "[DATE]"
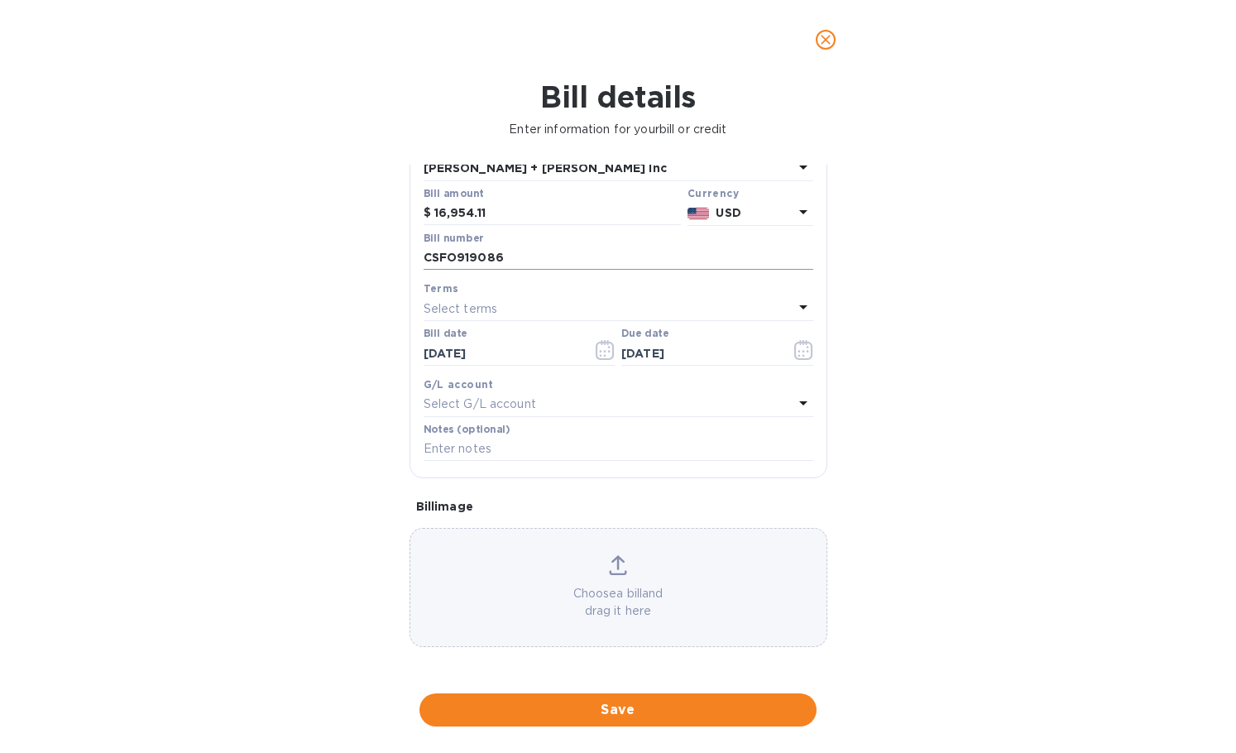
click at [526, 252] on input "CSFO919086" at bounding box center [618, 258] width 390 height 25
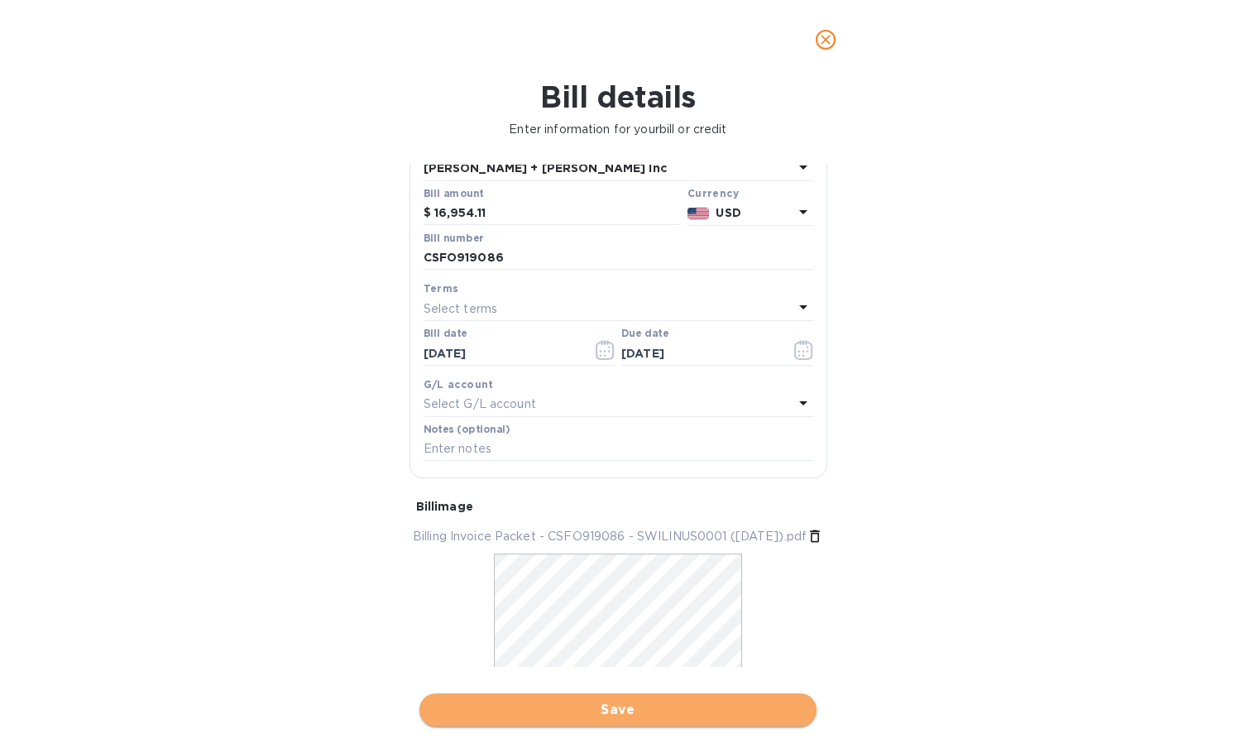
click at [615, 715] on span "Save" at bounding box center [618, 710] width 371 height 20
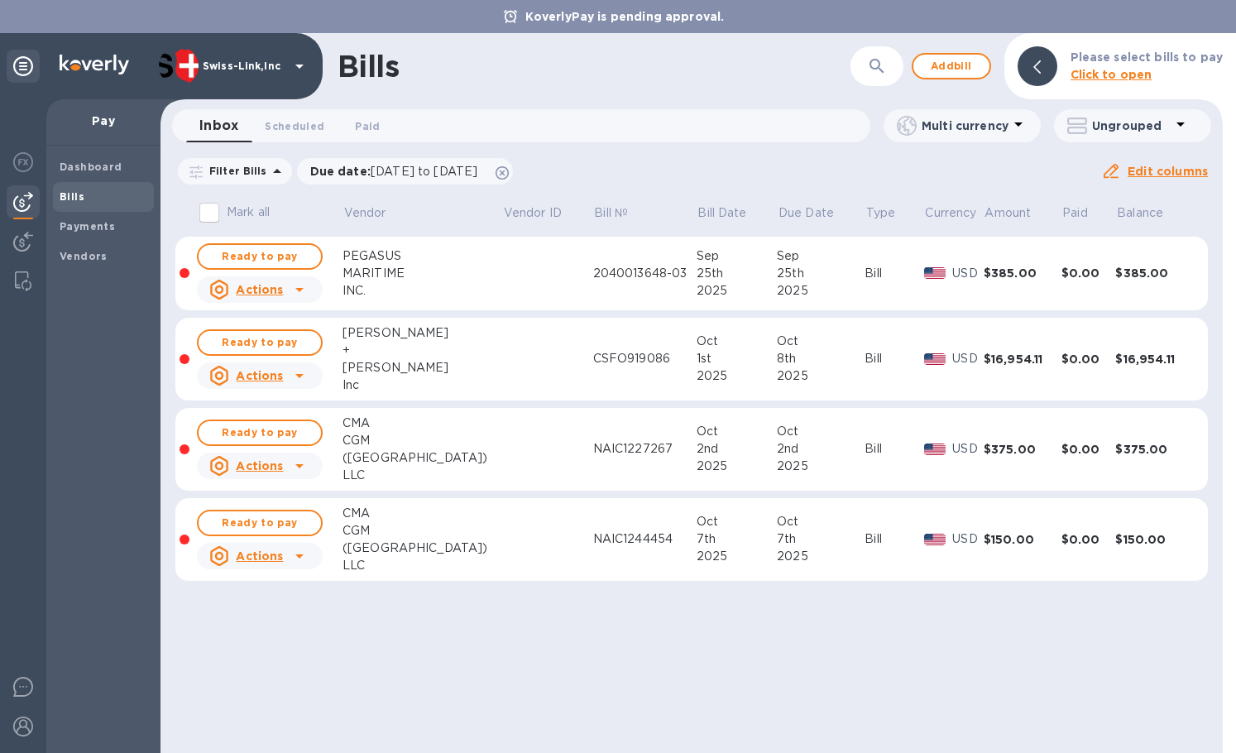
click at [204, 218] on input "Mark all" at bounding box center [209, 212] width 35 height 35
checkbox input "true"
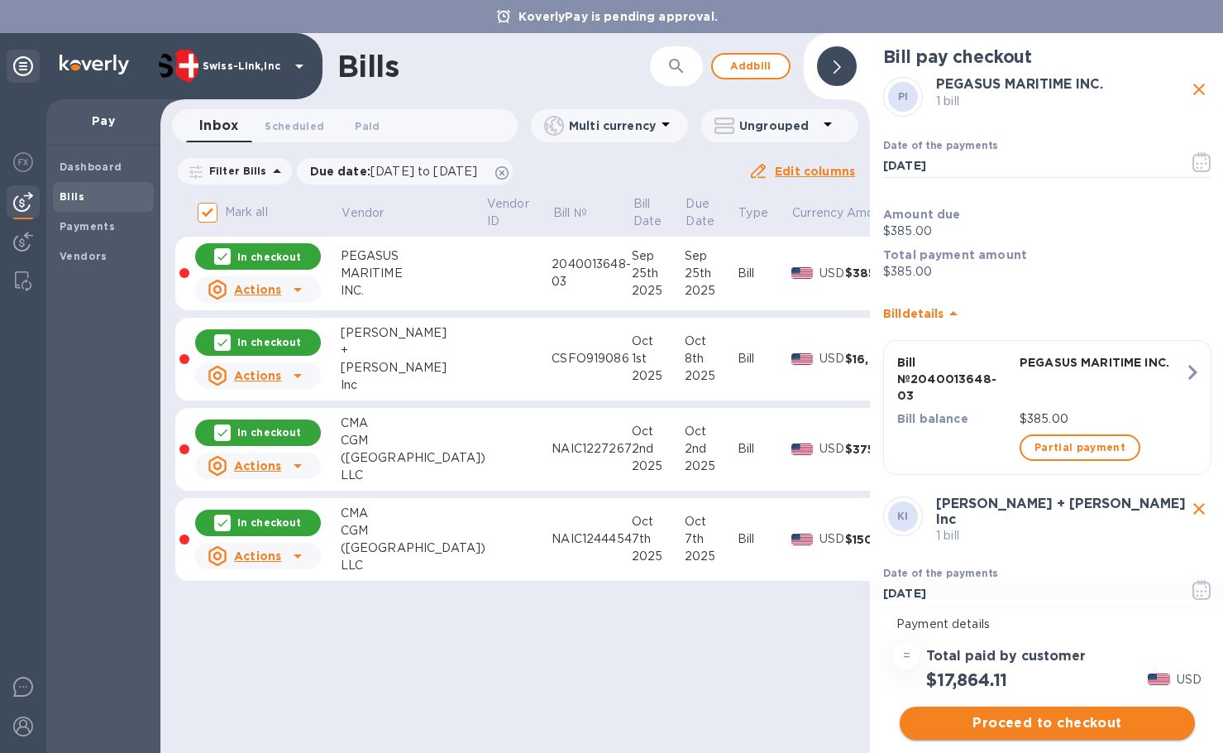
click at [1013, 720] on span "Proceed to checkout" at bounding box center [1047, 723] width 269 height 20
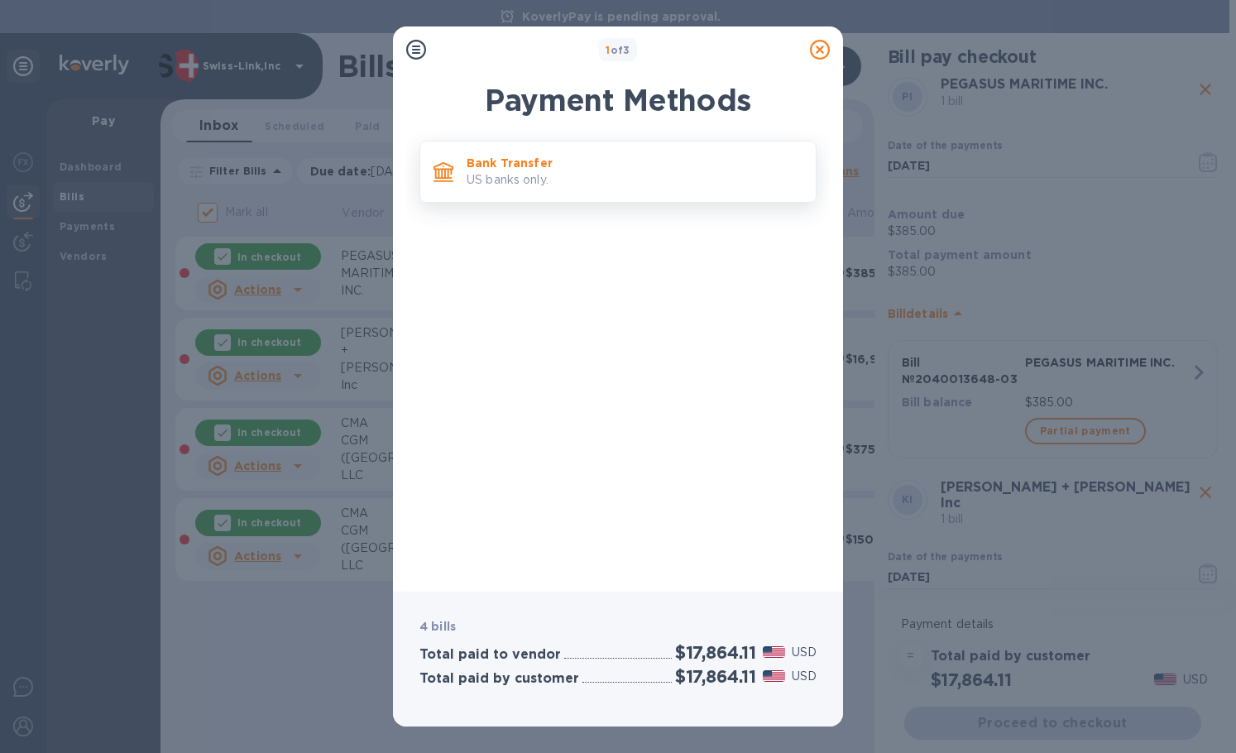
click at [532, 172] on p "US banks only." at bounding box center [634, 179] width 336 height 17
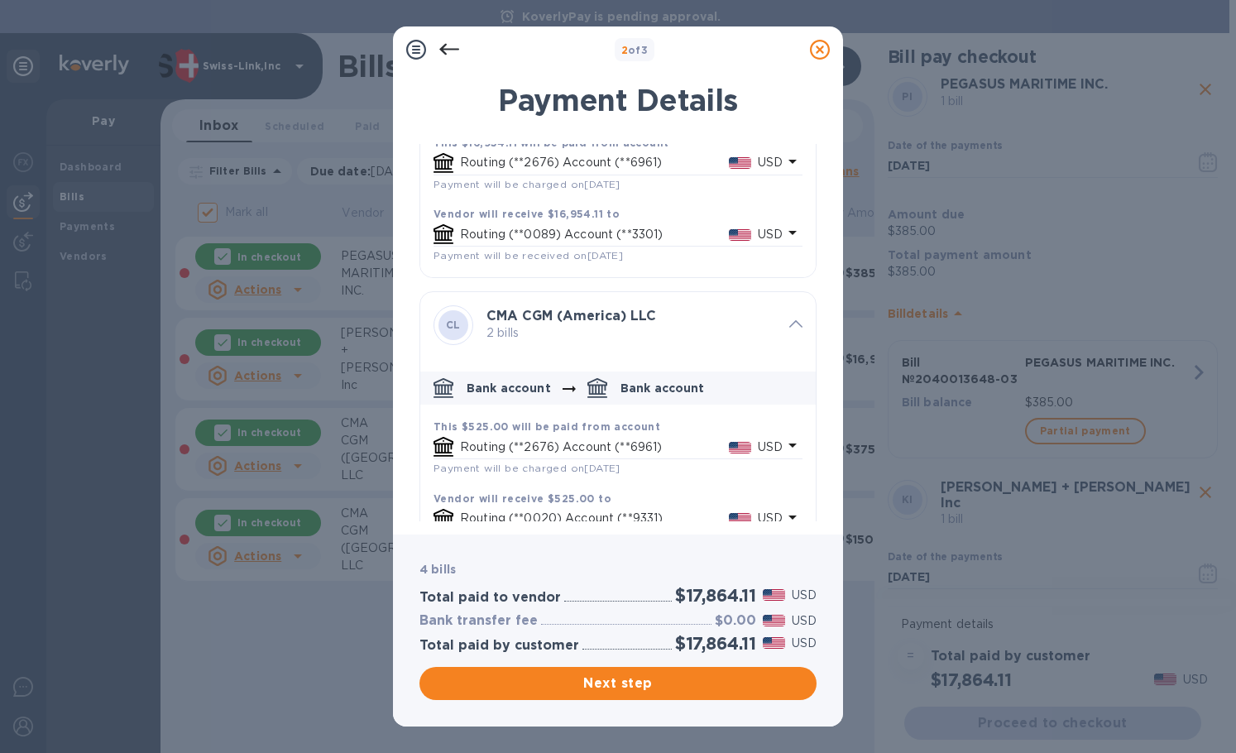
scroll to position [462, 0]
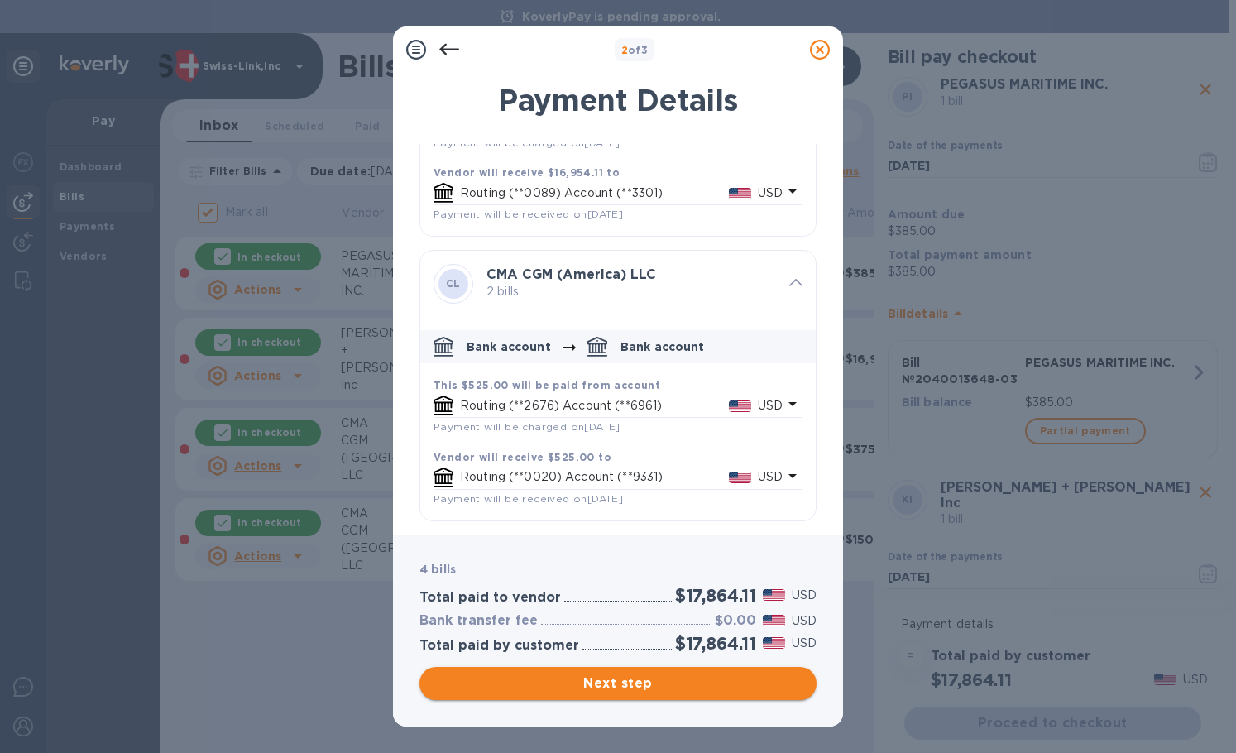
click at [609, 676] on span "Next step" at bounding box center [618, 683] width 371 height 20
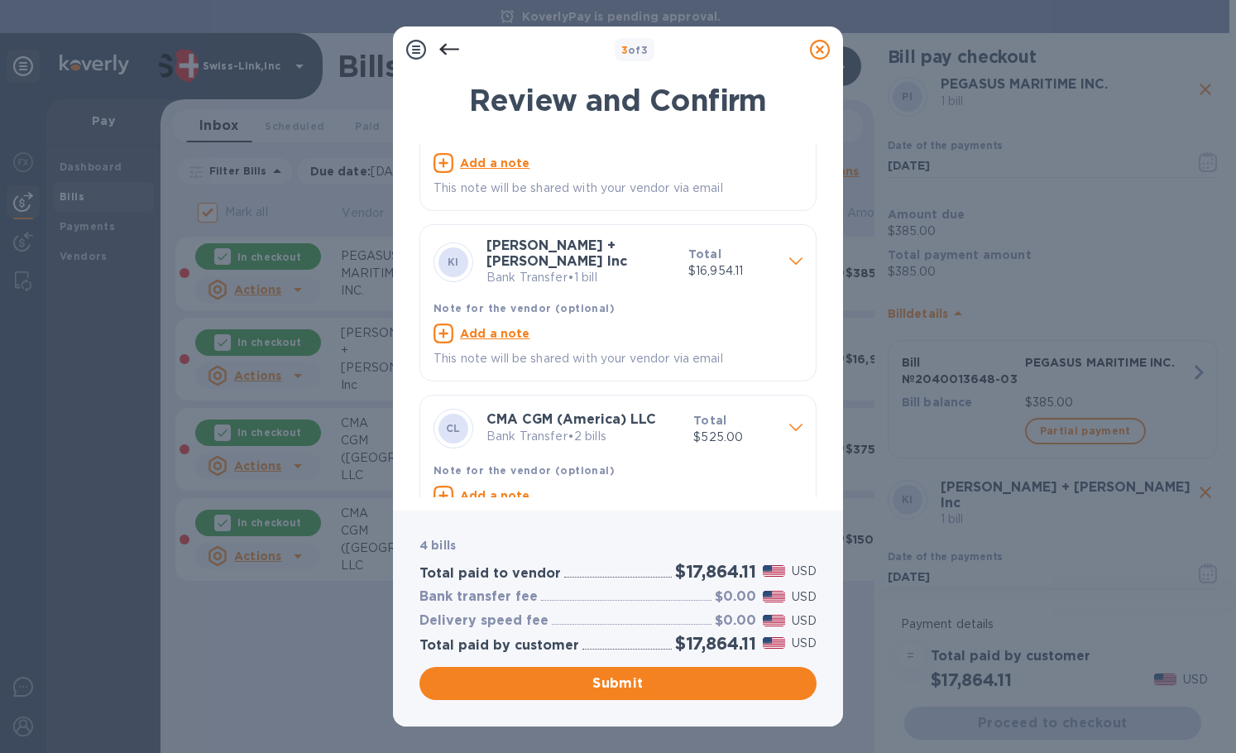
scroll to position [120, 0]
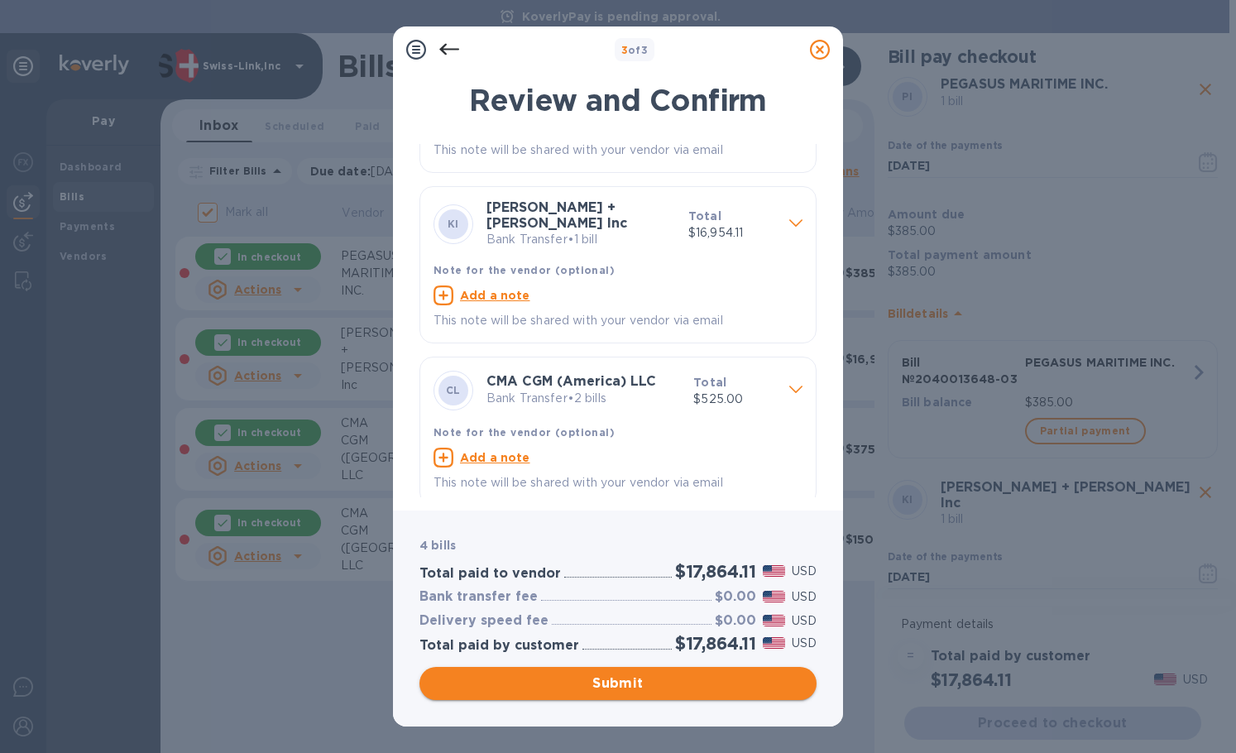
click at [604, 683] on span "Submit" at bounding box center [618, 683] width 371 height 20
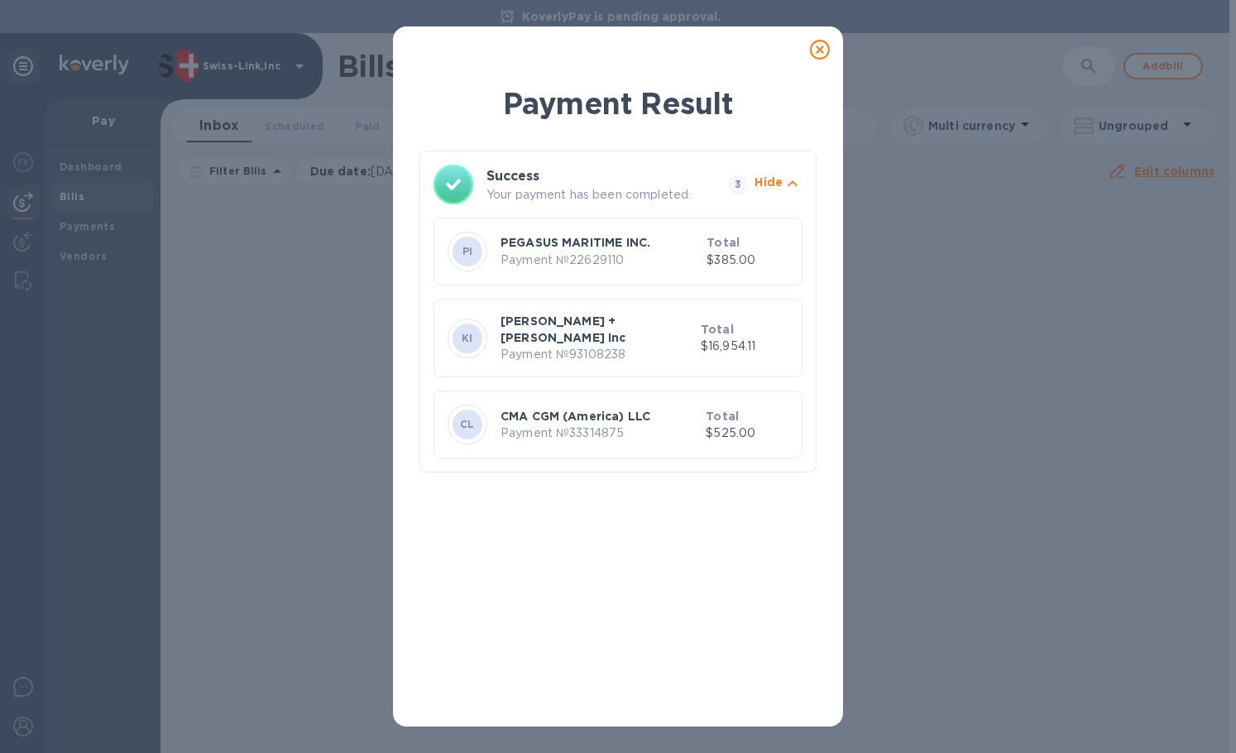
click at [815, 50] on icon at bounding box center [820, 50] width 20 height 20
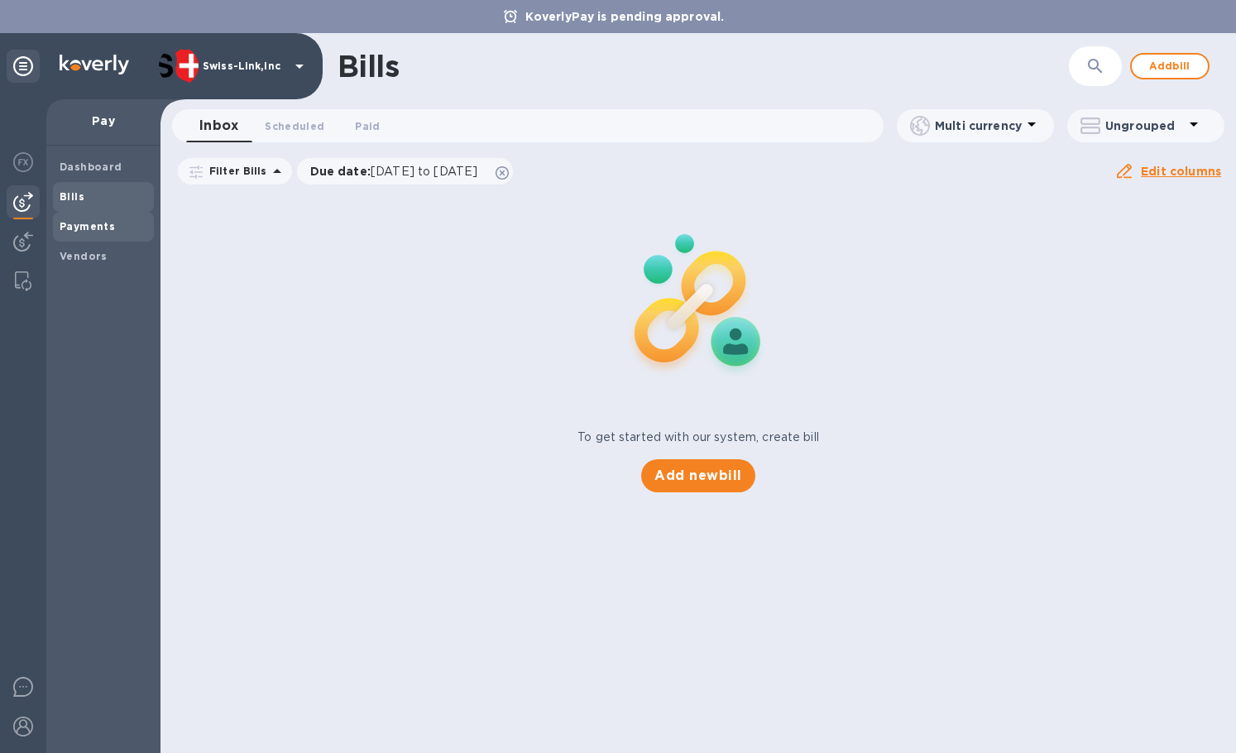
click at [107, 218] on span "Payments" at bounding box center [87, 226] width 55 height 17
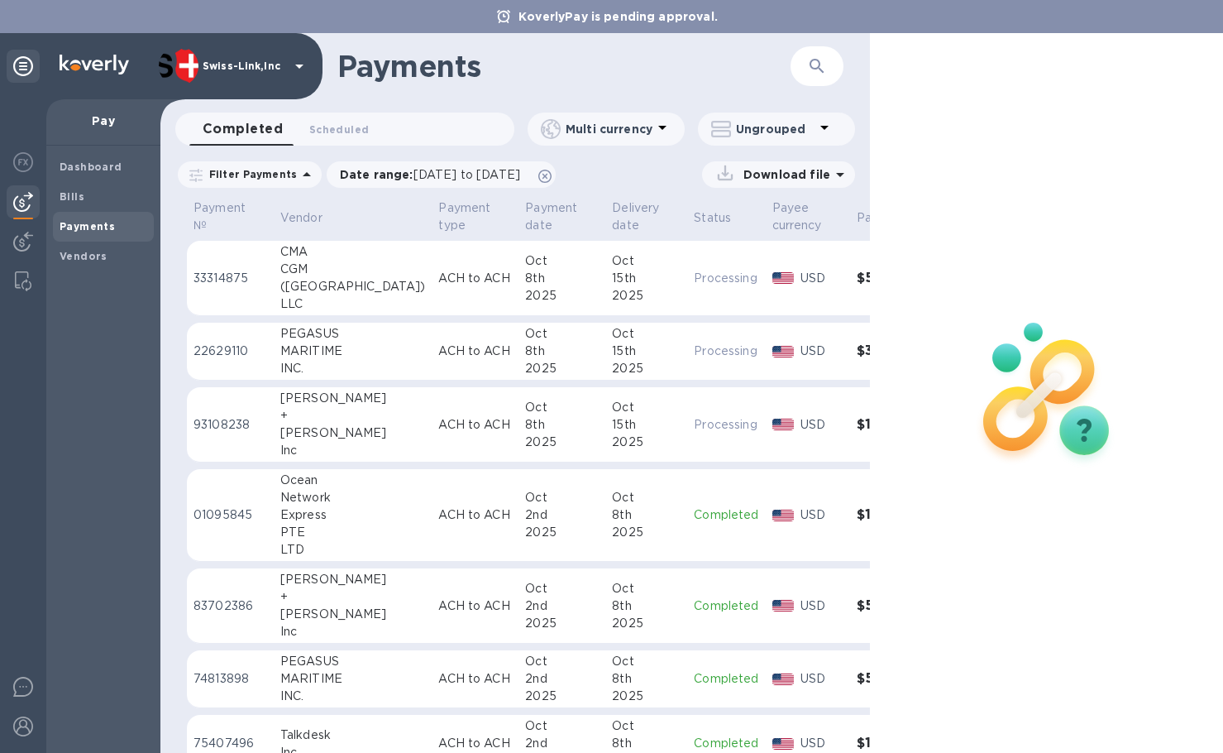
click at [432, 413] on td "ACH to ACH" at bounding box center [475, 424] width 87 height 75
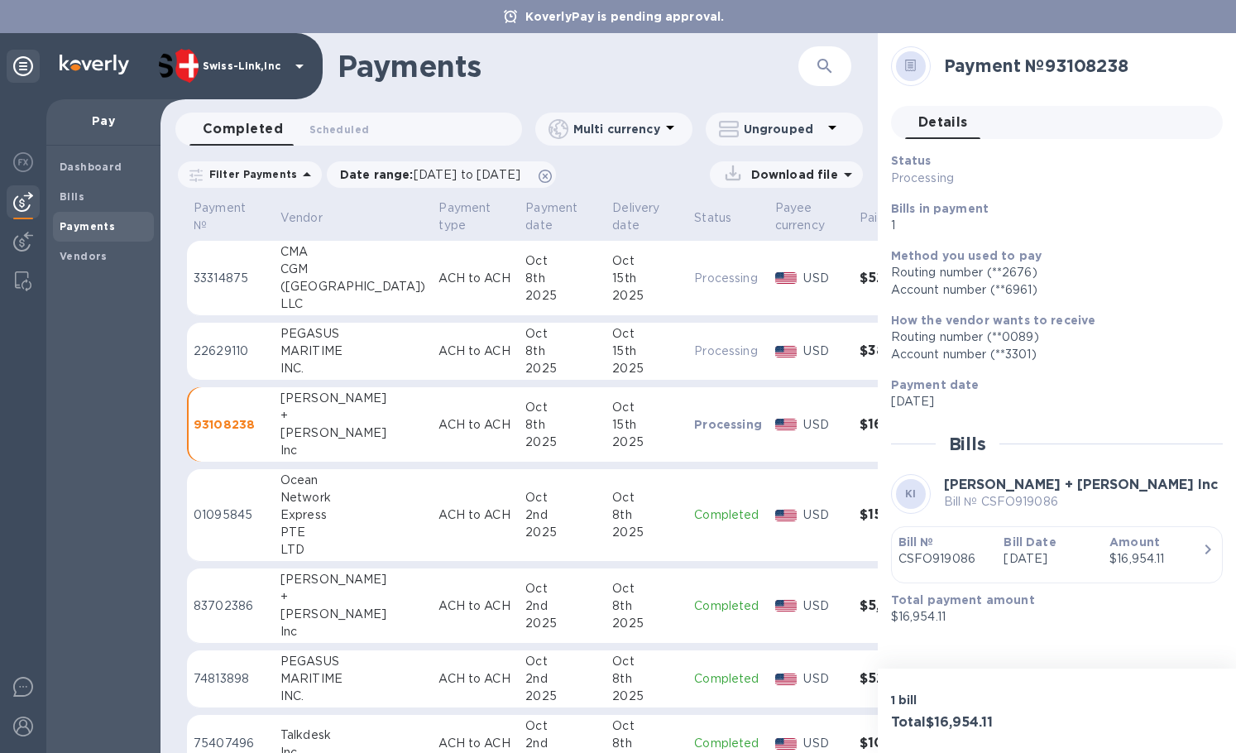
click at [1080, 74] on h2 "Payment № 93108238" at bounding box center [1076, 65] width 265 height 21
copy h2 "93108238"
click at [832, 56] on icon "button" at bounding box center [825, 66] width 20 height 20
click at [758, 61] on input "text" at bounding box center [695, 66] width 203 height 41
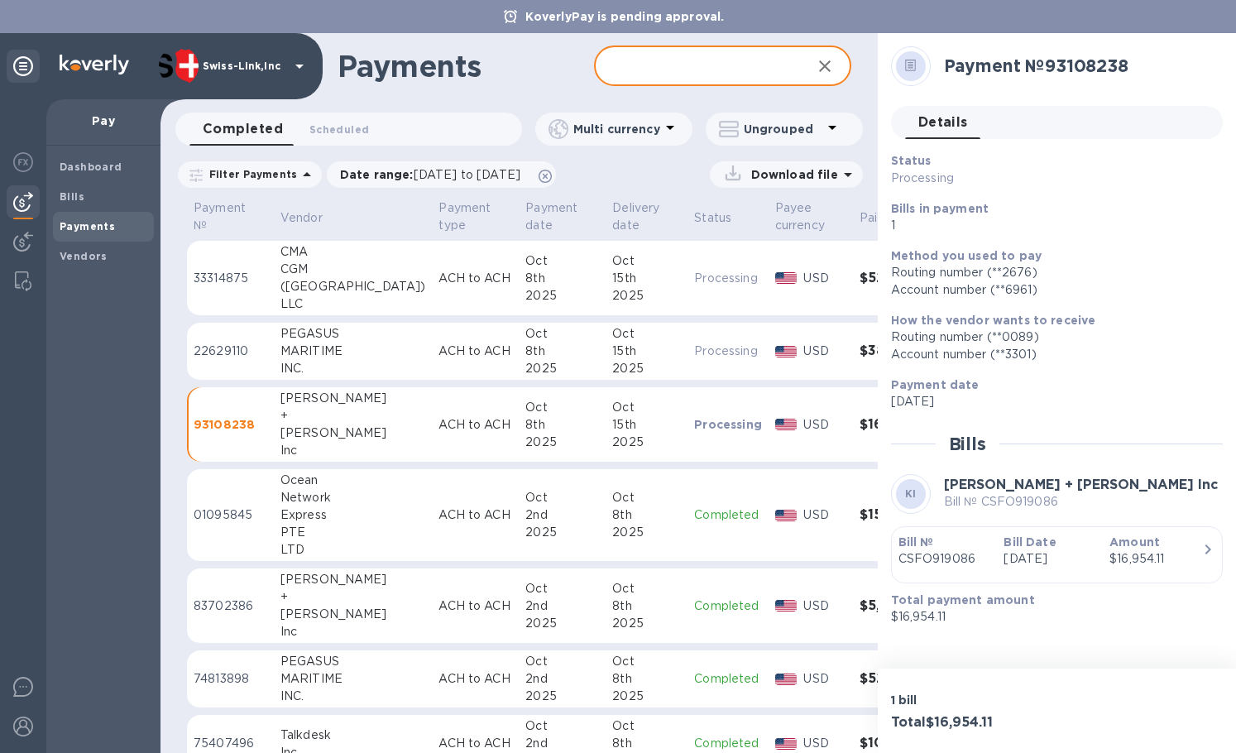
paste input "93108238"
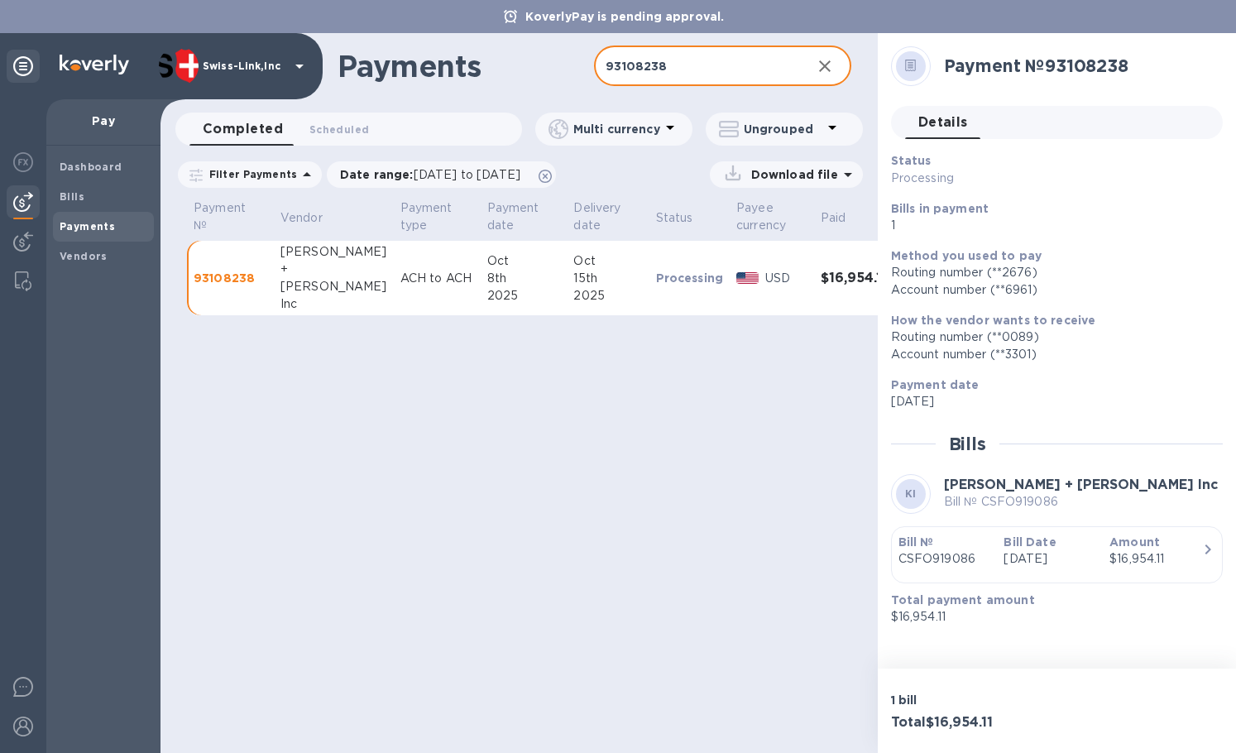
type input "93108238"
click at [772, 168] on p "Download file" at bounding box center [790, 174] width 93 height 17
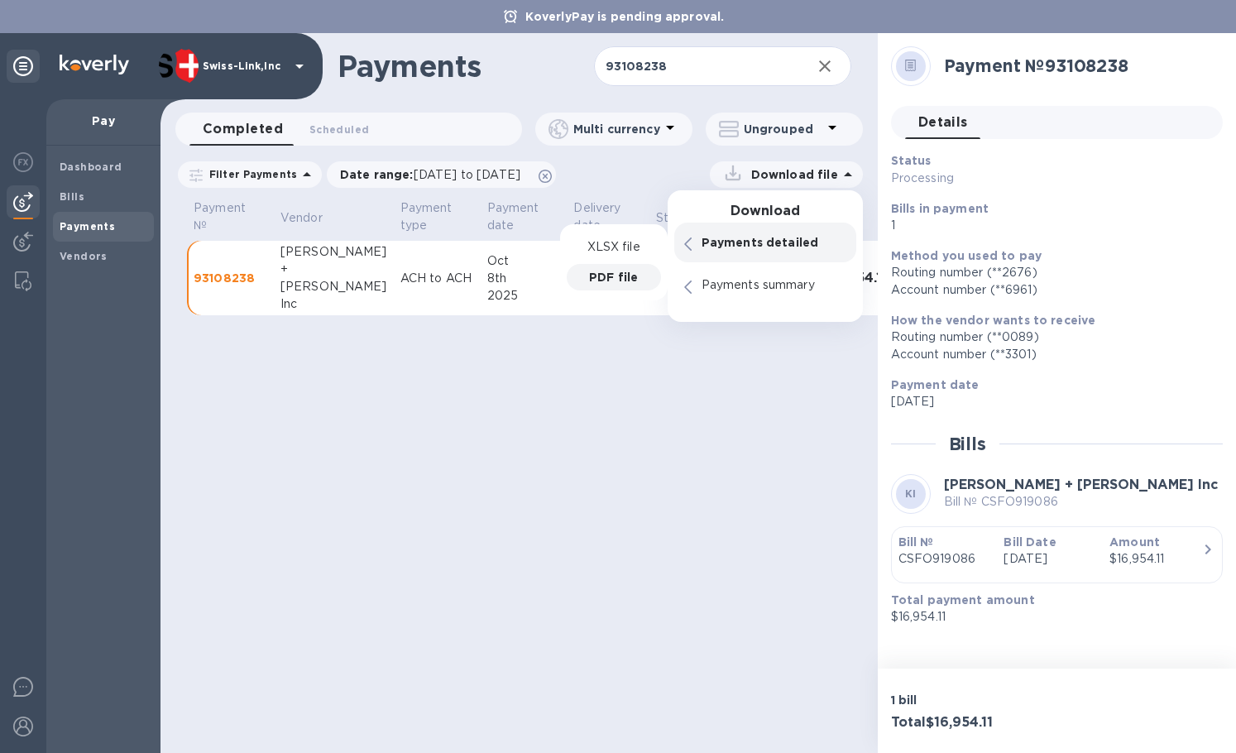
click at [620, 282] on p "PDF file" at bounding box center [613, 277] width 49 height 17
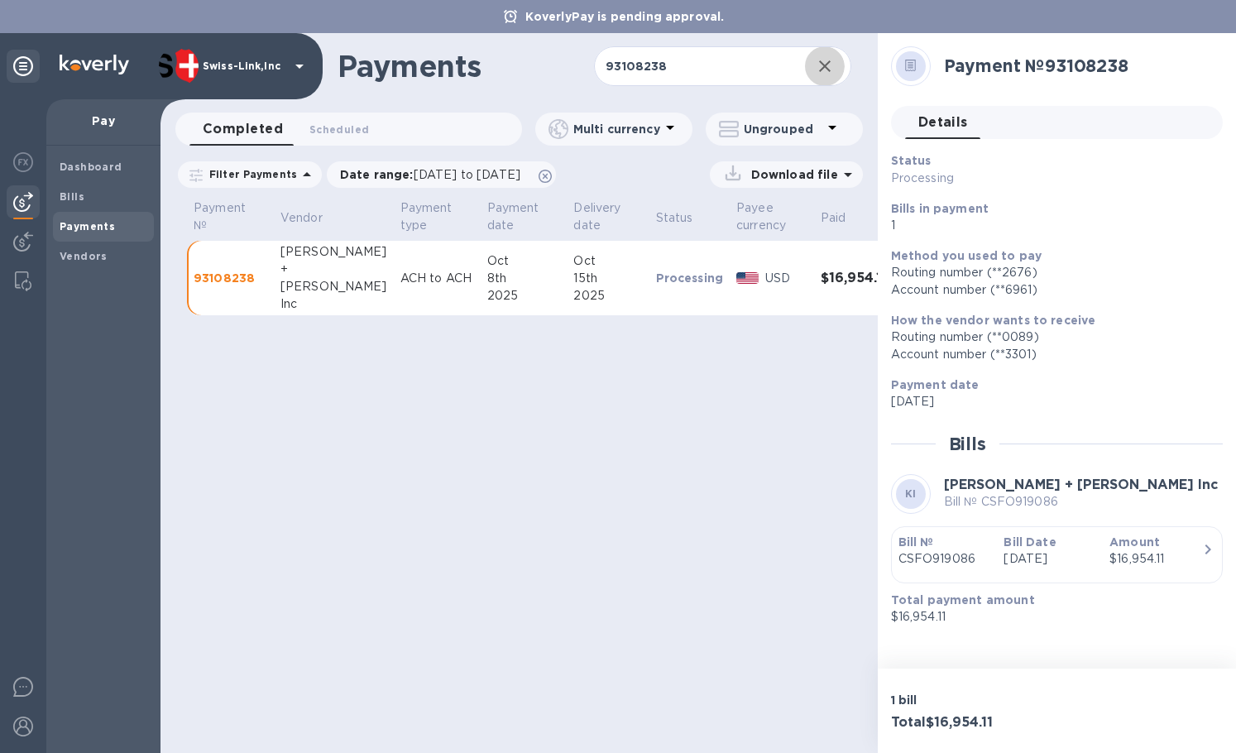
click at [825, 66] on icon "button" at bounding box center [825, 66] width 12 height 12
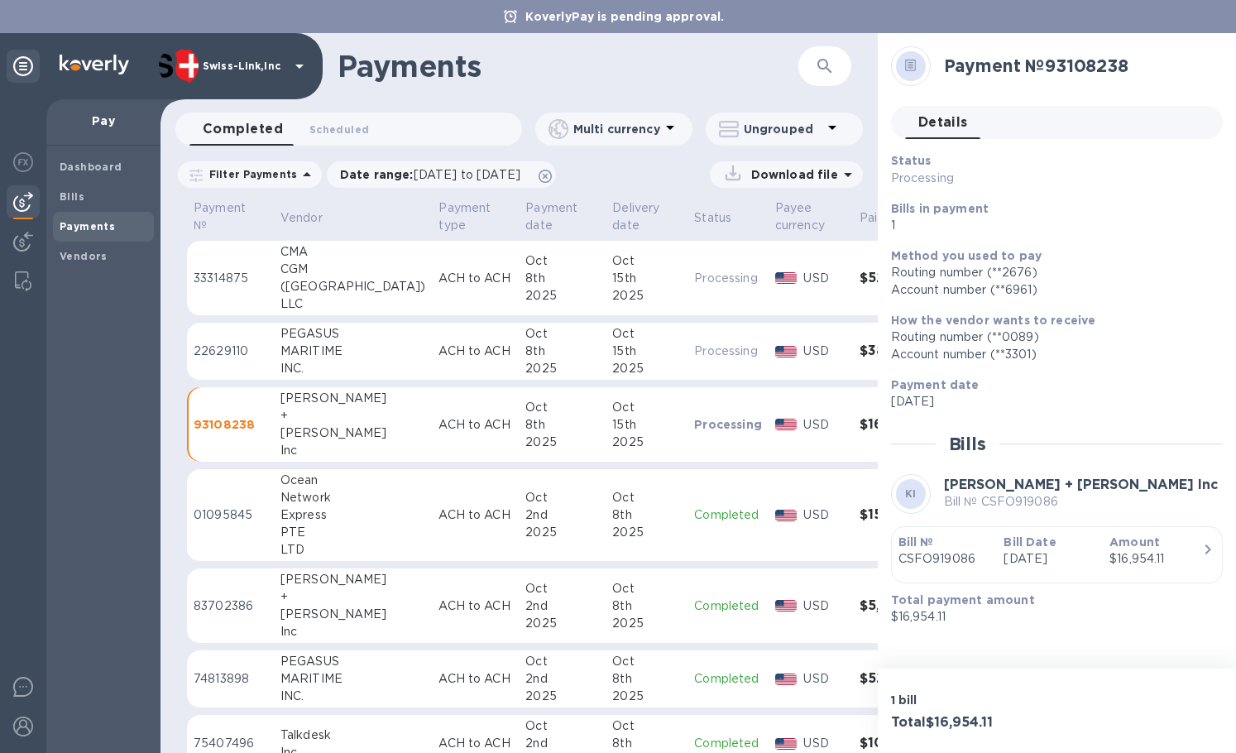
click at [339, 359] on div "MARITIME" at bounding box center [353, 350] width 146 height 17
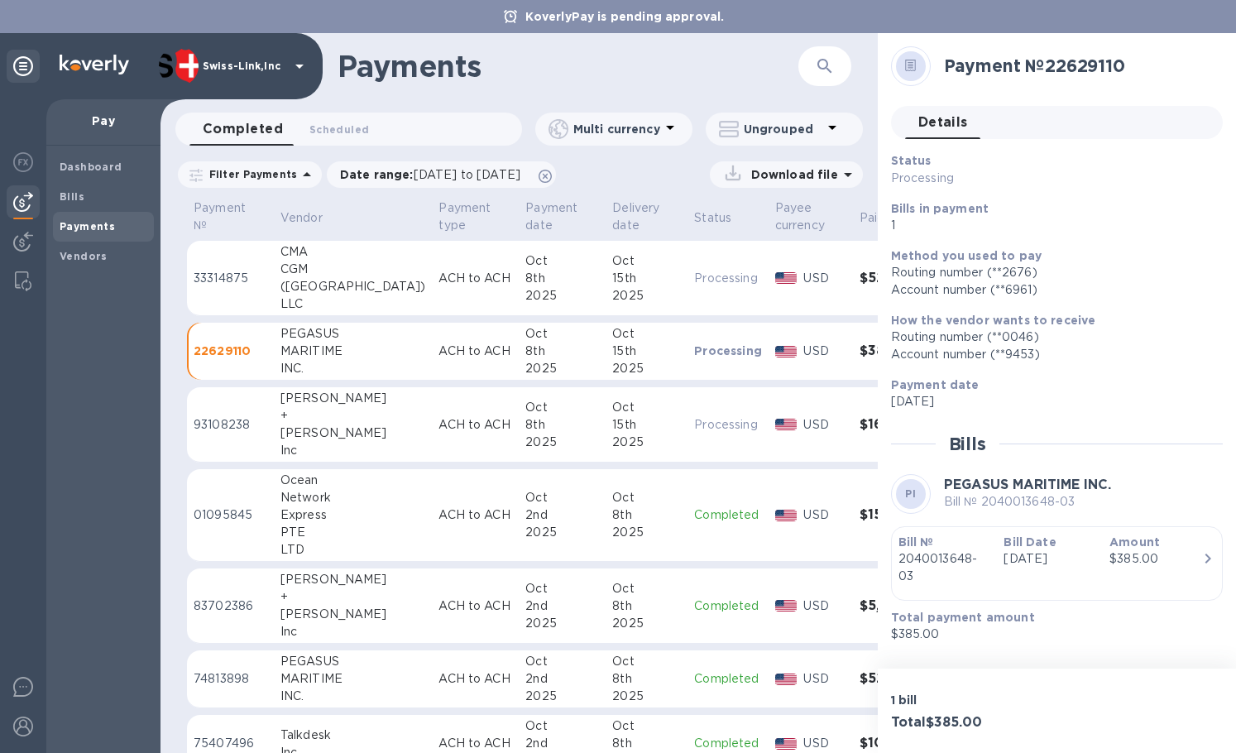
click at [1081, 65] on h2 "Payment № 22629110" at bounding box center [1076, 65] width 265 height 21
copy h2 "22629110"
click at [810, 66] on button "button" at bounding box center [825, 66] width 40 height 40
click at [750, 67] on input "text" at bounding box center [695, 66] width 203 height 41
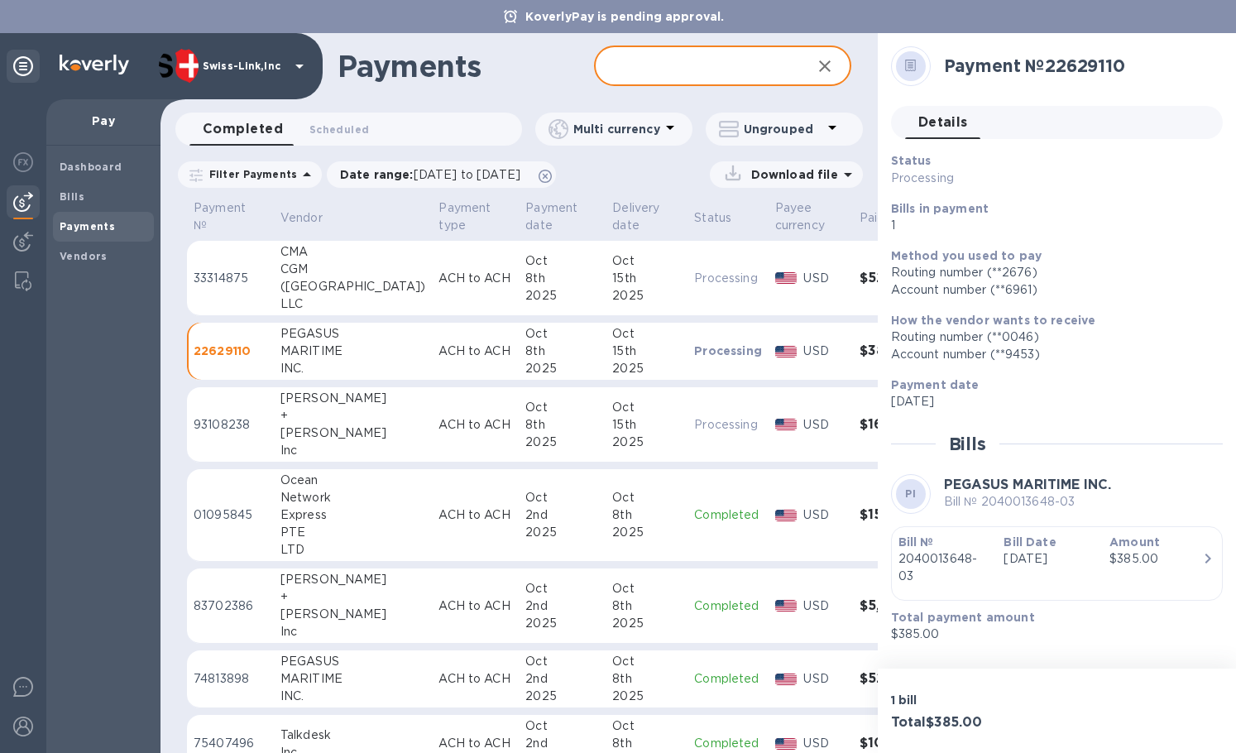
paste input "22629110"
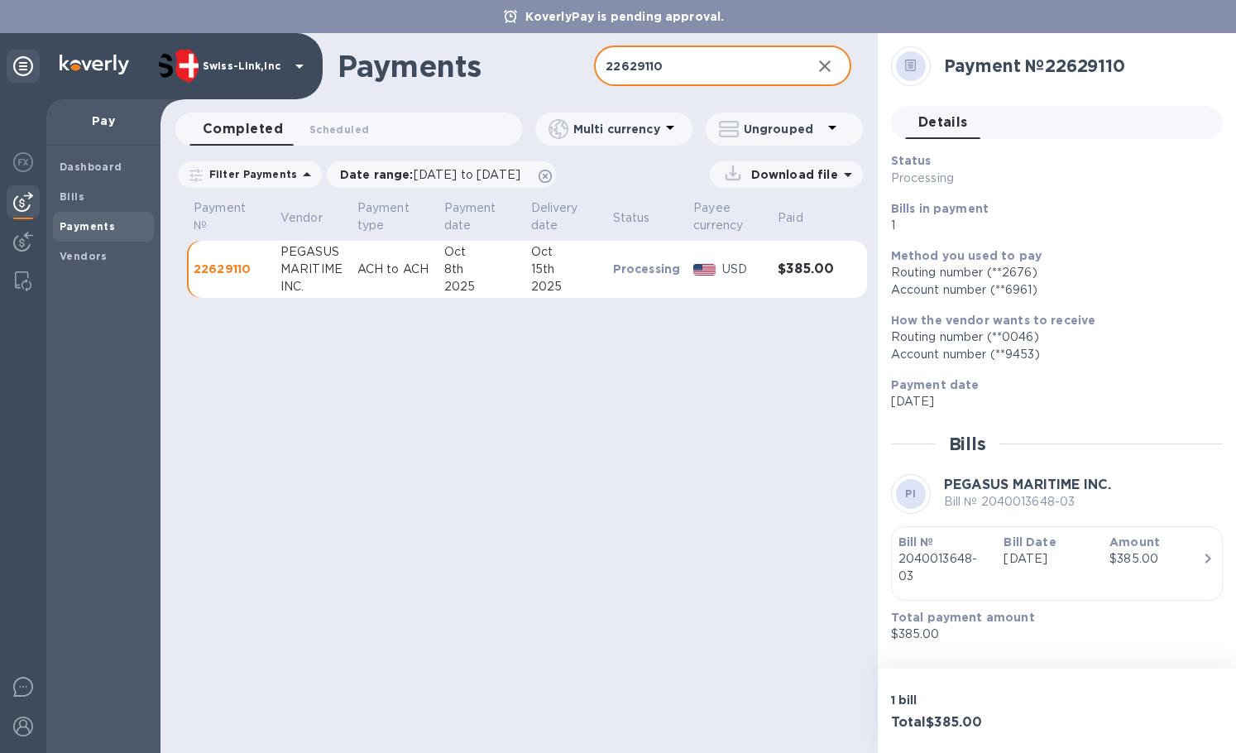
type input "22629110"
click at [770, 177] on p "Download file" at bounding box center [790, 174] width 93 height 17
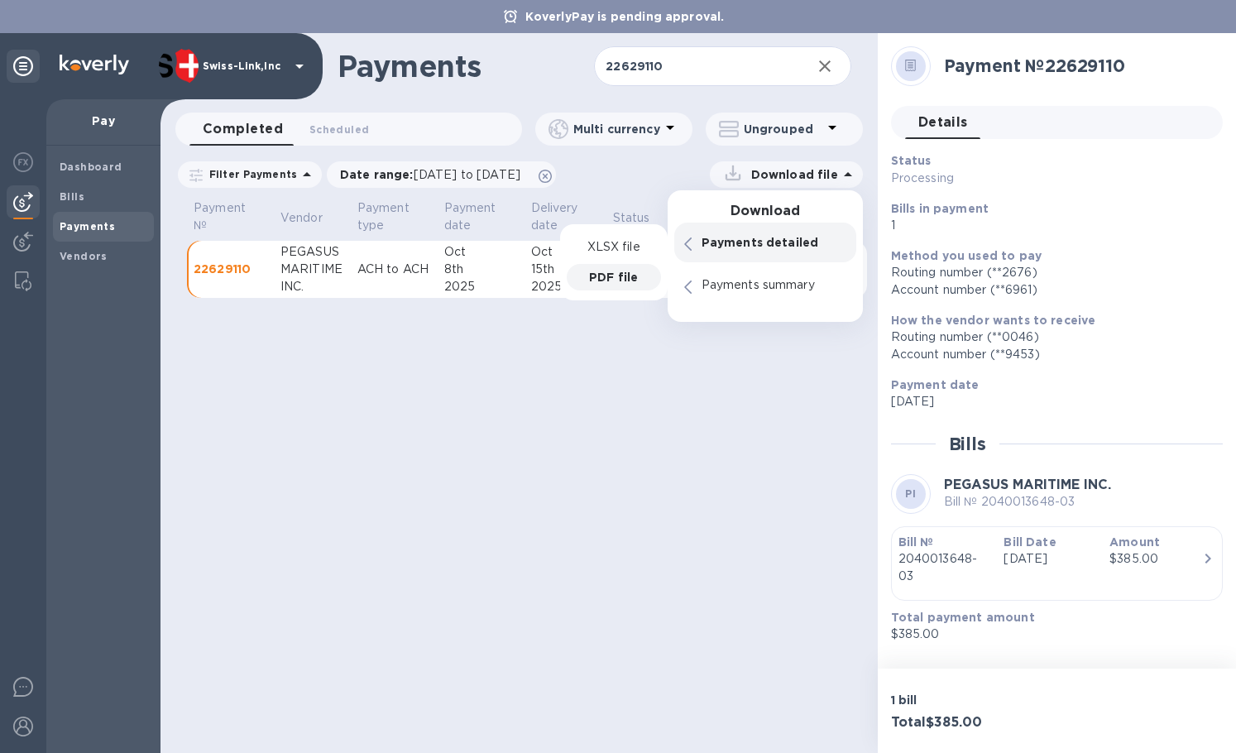
click at [635, 270] on p "PDF file" at bounding box center [613, 277] width 49 height 17
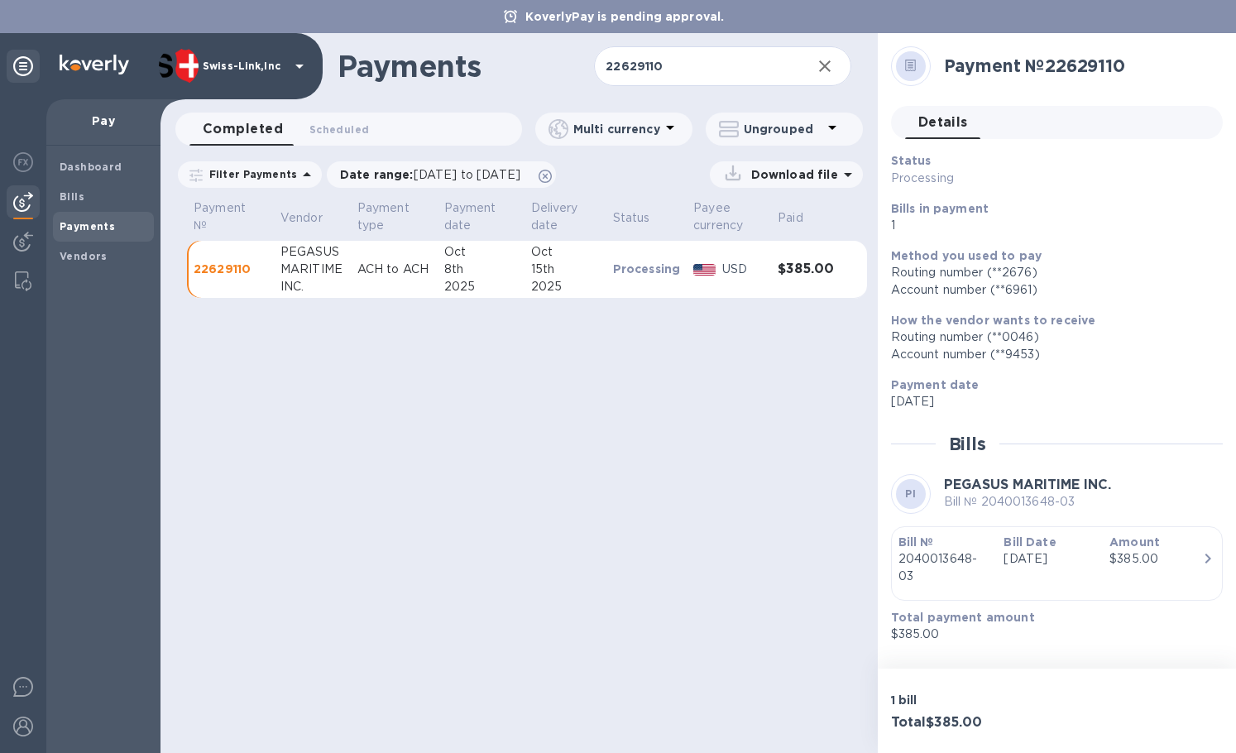
click at [492, 331] on div "Payments 22629110 ​ Completed 0 Scheduled 0 Multi currency Ungrouped Filter Pay…" at bounding box center [518, 393] width 717 height 720
click at [829, 63] on icon "button" at bounding box center [825, 66] width 12 height 12
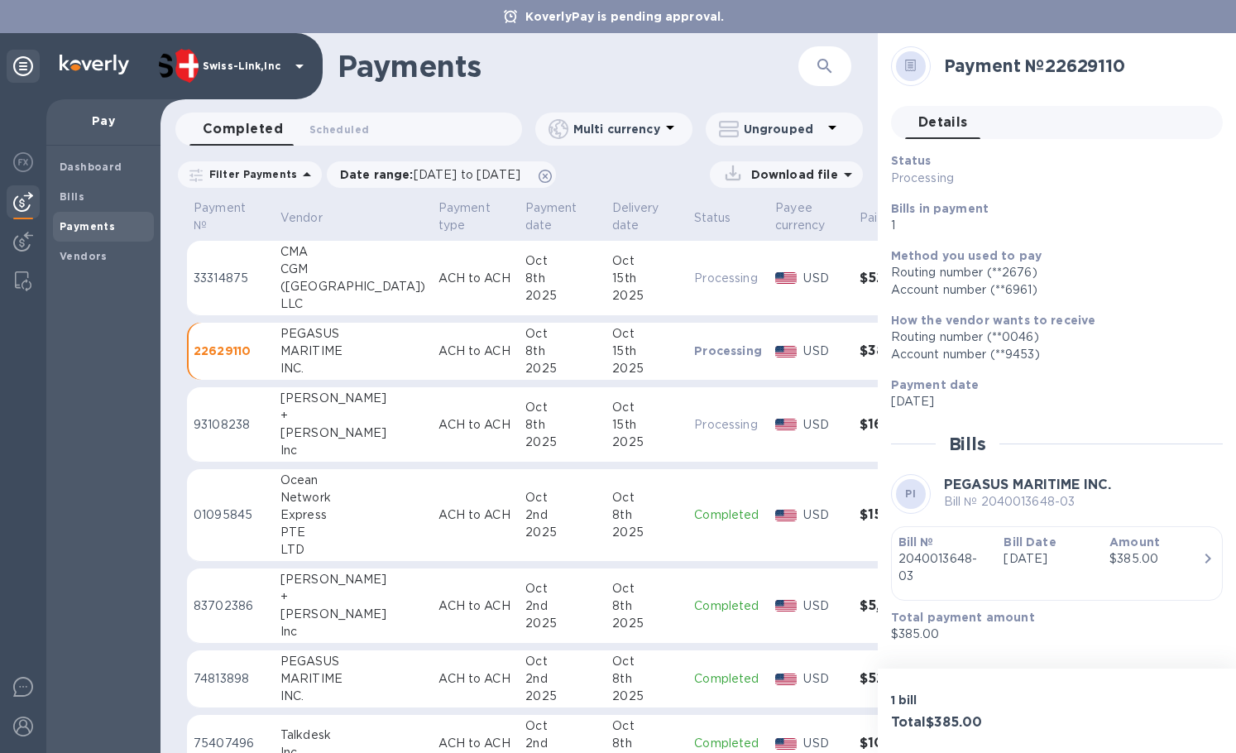
click at [438, 270] on p "ACH to ACH" at bounding box center [475, 278] width 74 height 17
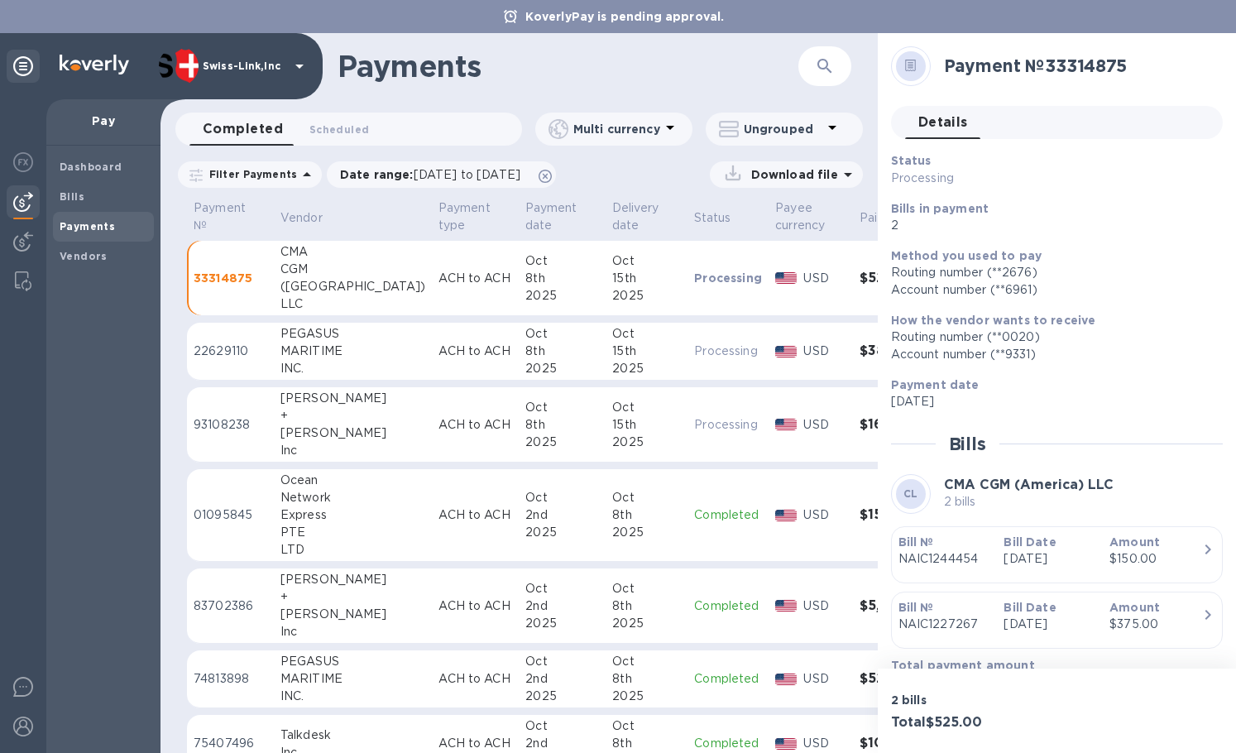
click at [1098, 62] on h2 "Payment № 33314875" at bounding box center [1076, 65] width 265 height 21
copy h2 "33314875"
drag, startPoint x: 813, startPoint y: 65, endPoint x: 798, endPoint y: 65, distance: 14.9
click at [813, 65] on button "button" at bounding box center [825, 66] width 40 height 40
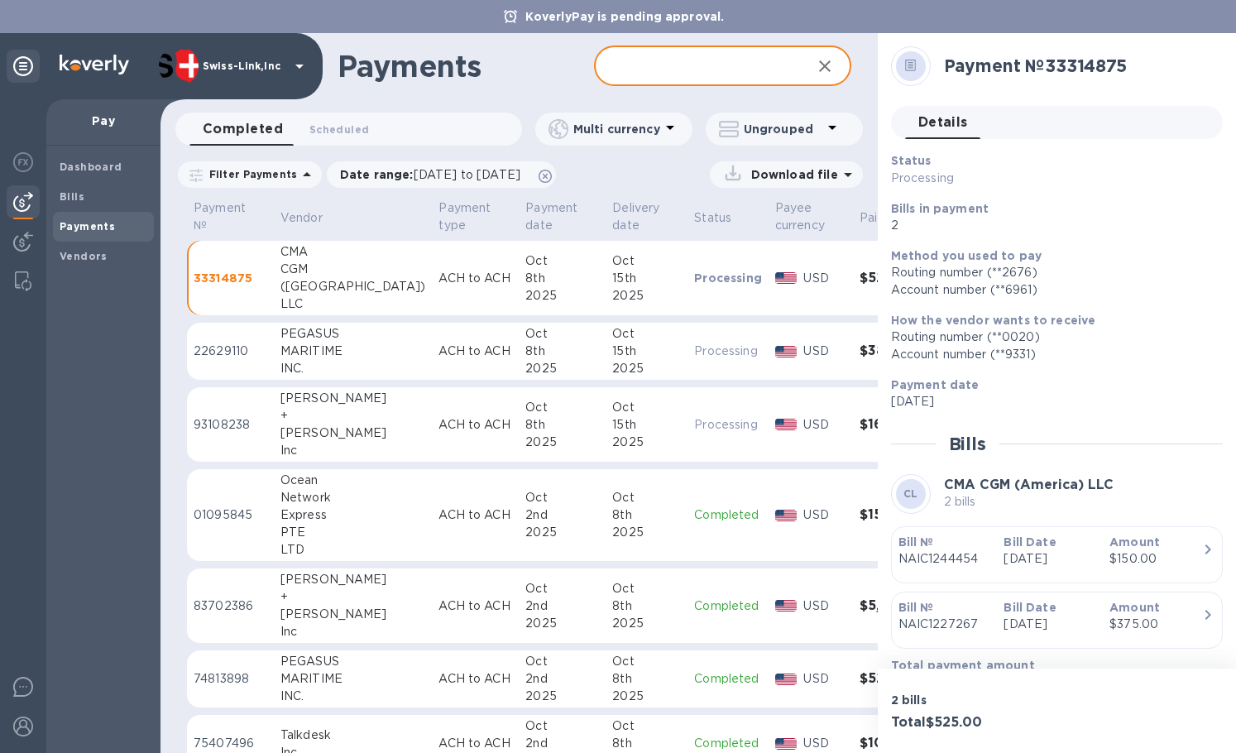
paste input "33314875"
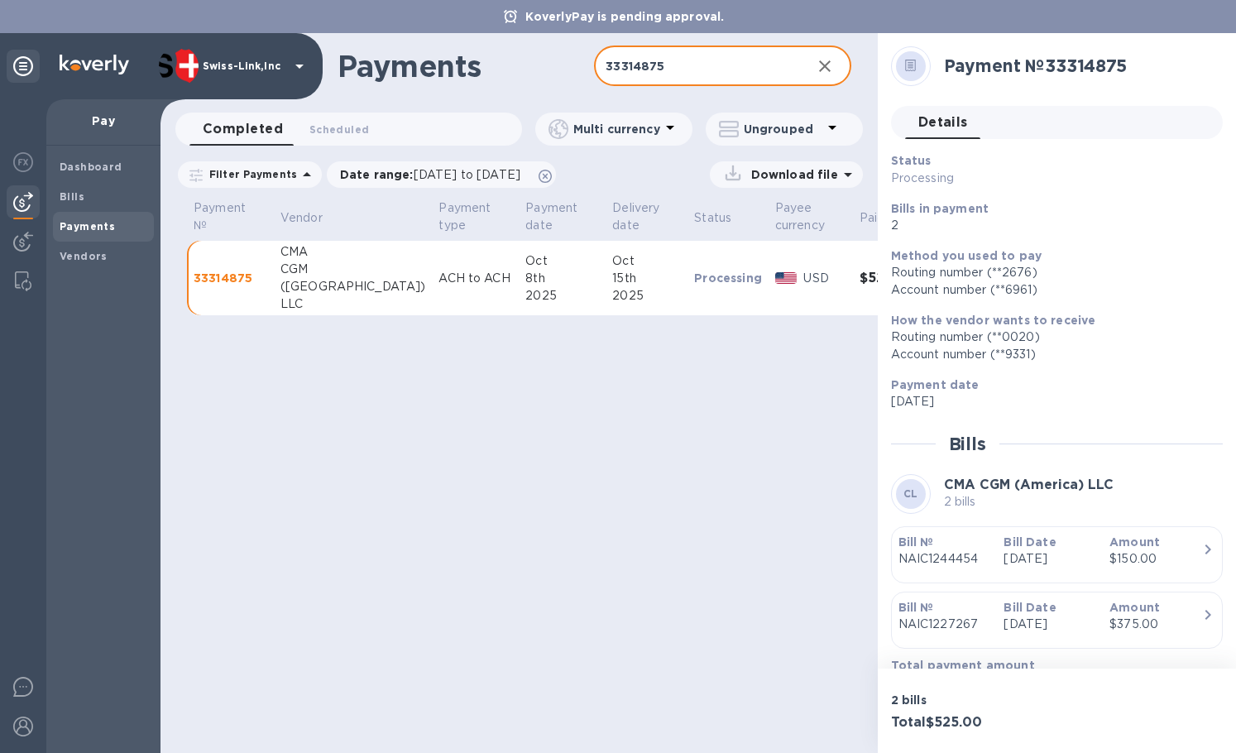
type input "33314875"
click at [770, 171] on p "Download file" at bounding box center [790, 174] width 93 height 17
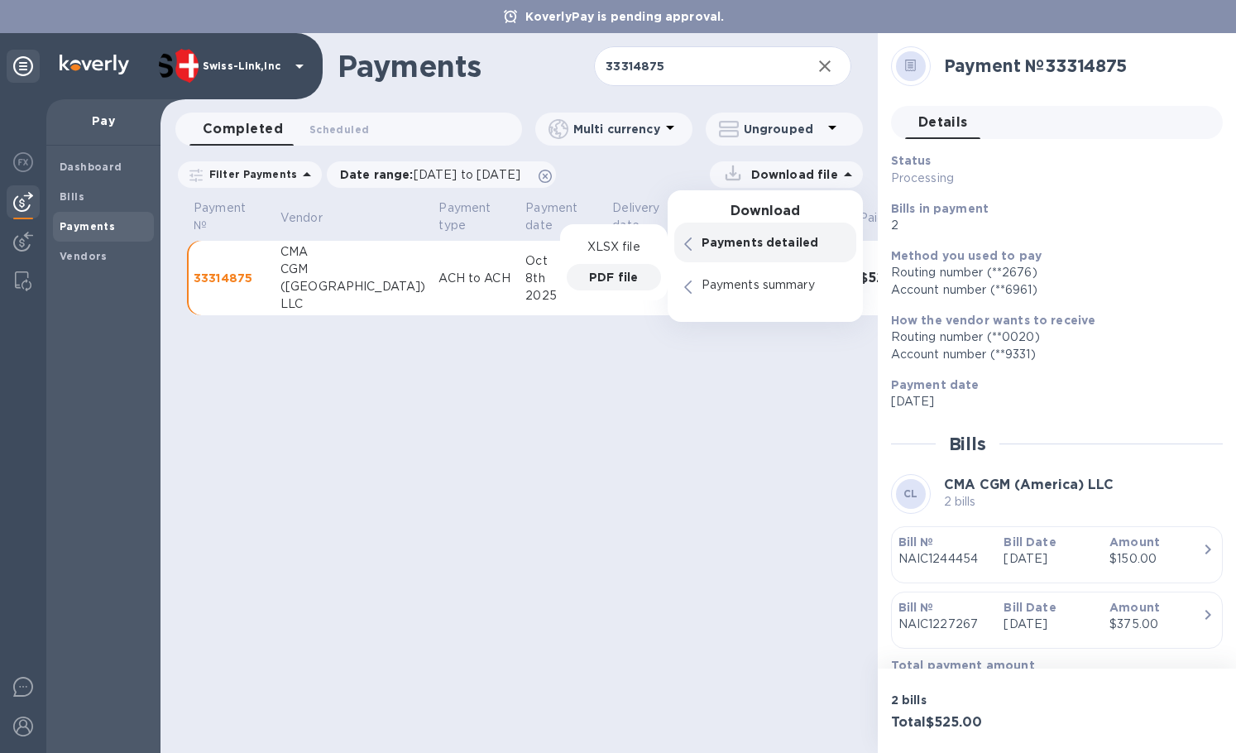
click at [607, 269] on p "PDF file" at bounding box center [613, 277] width 49 height 17
